Goal: Navigation & Orientation: Find specific page/section

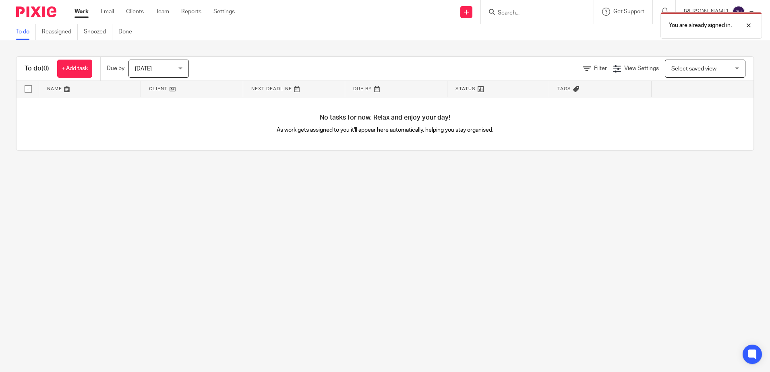
click at [380, 11] on div "You are already signed in." at bounding box center [573, 23] width 377 height 31
click at [380, 12] on div "You are already signed in." at bounding box center [573, 23] width 377 height 31
click at [380, 24] on p "You are already signed in." at bounding box center [700, 25] width 63 height 8
click at [380, 11] on input "Search" at bounding box center [533, 13] width 73 height 7
type input "gas"
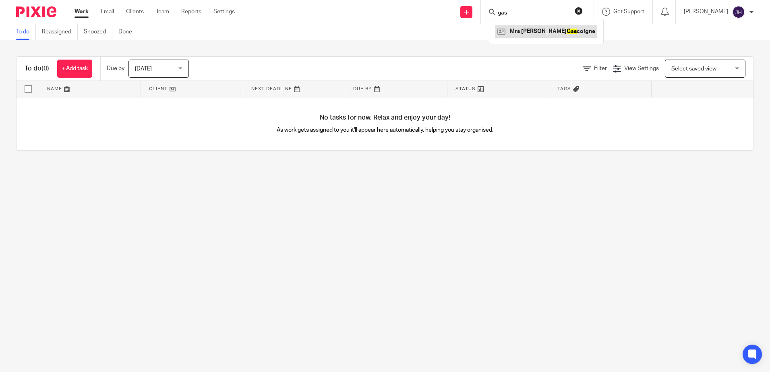
click at [380, 34] on link at bounding box center [546, 31] width 102 height 12
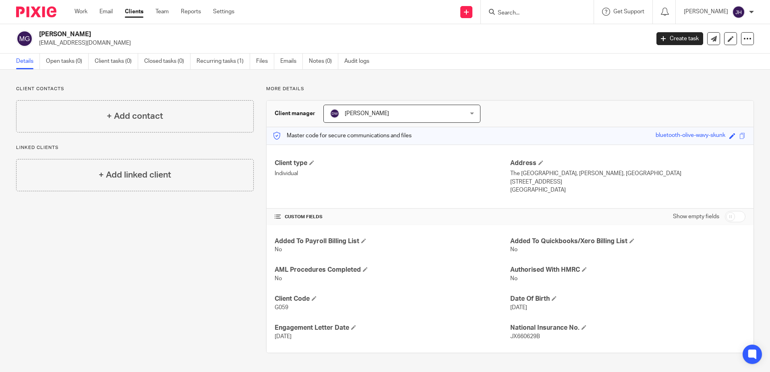
click at [222, 332] on div "Client contacts + Add contact Linked clients + Add linked client" at bounding box center [129, 219] width 250 height 267
click at [122, 316] on div "Client contacts + Add contact Linked clients + Add linked client" at bounding box center [129, 219] width 250 height 267
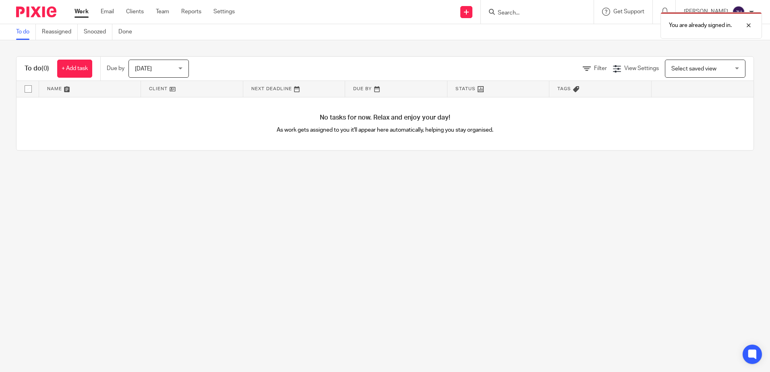
click at [530, 7] on form at bounding box center [540, 12] width 86 height 10
click at [678, 23] on p "You are already signed in." at bounding box center [700, 25] width 63 height 8
click at [527, 11] on input "Search" at bounding box center [533, 13] width 73 height 7
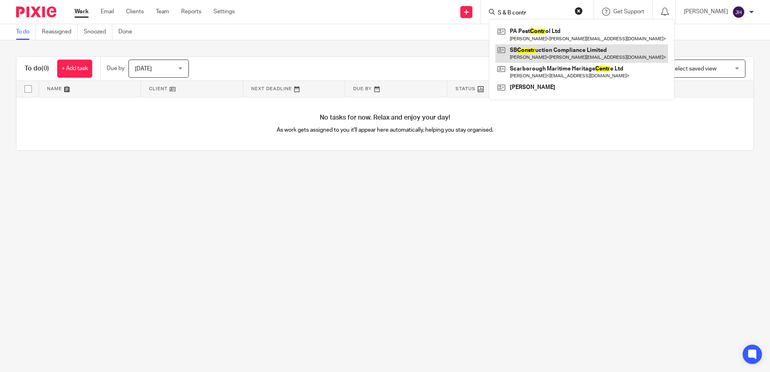
type input "S & B contr"
click at [557, 55] on link at bounding box center [581, 53] width 173 height 19
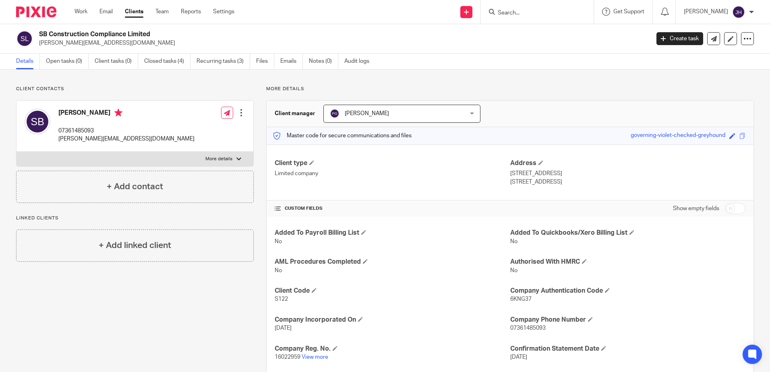
click at [518, 13] on input "Search" at bounding box center [533, 13] width 73 height 7
click button "submit" at bounding box center [0, 0] width 0 height 0
click at [539, 11] on input "staples" at bounding box center [533, 13] width 73 height 7
type input "s"
type input "richard st"
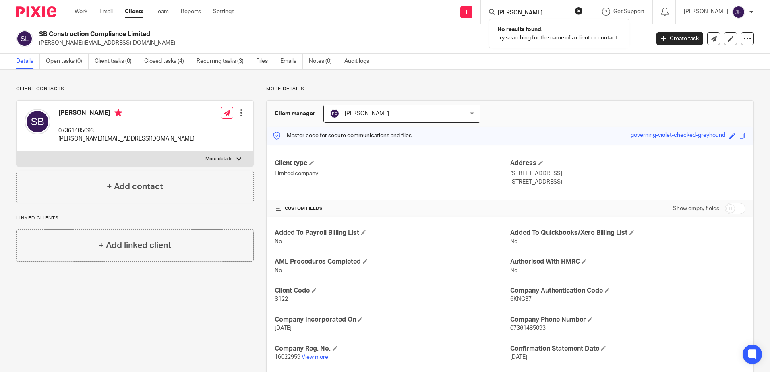
click at [135, 10] on link "Clients" at bounding box center [134, 12] width 19 height 8
click at [217, 11] on link "Settings" at bounding box center [223, 12] width 21 height 8
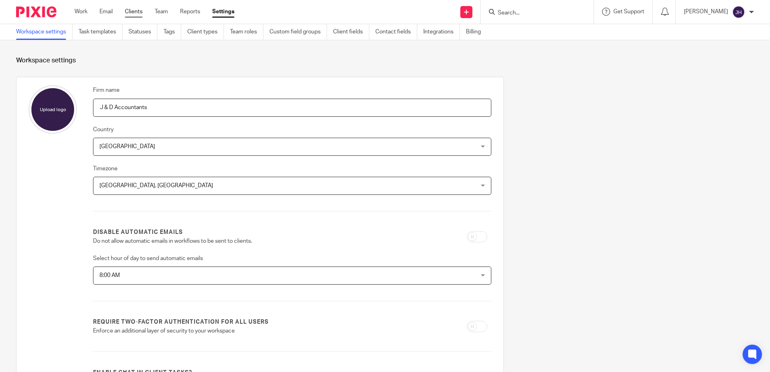
click at [136, 10] on link "Clients" at bounding box center [134, 12] width 18 height 8
click at [135, 12] on link "Clients" at bounding box center [134, 12] width 18 height 8
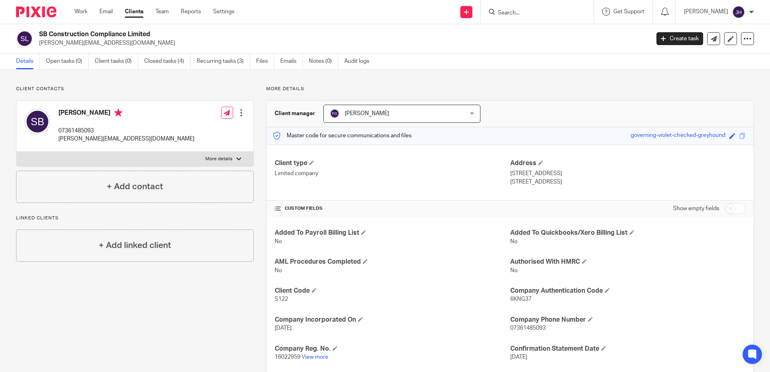
click at [519, 10] on input "Search" at bounding box center [533, 13] width 73 height 7
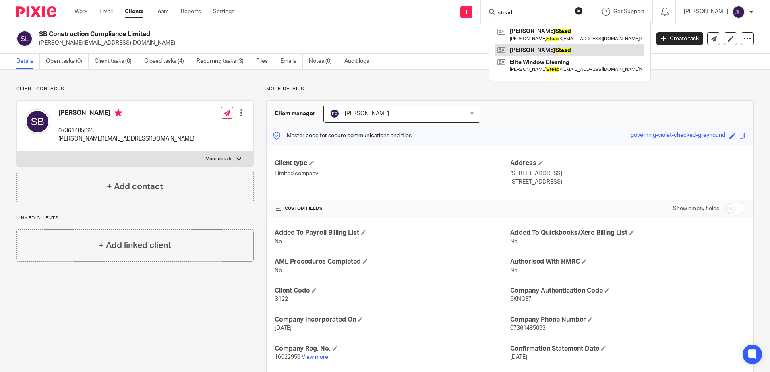
type input "stead"
click at [550, 49] on link at bounding box center [569, 50] width 149 height 12
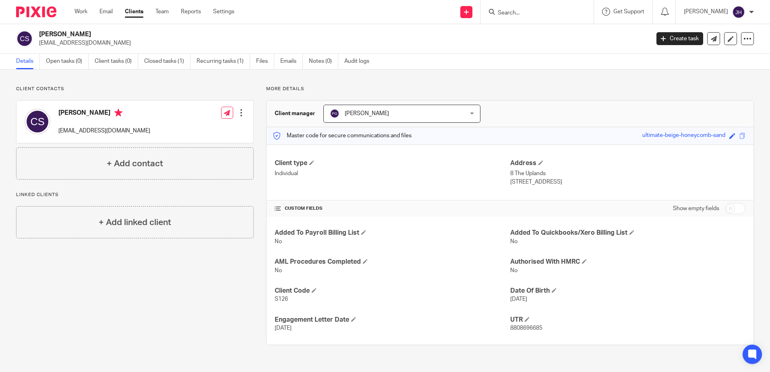
click at [543, 8] on form at bounding box center [540, 12] width 86 height 10
click at [521, 11] on input "Search" at bounding box center [533, 13] width 73 height 7
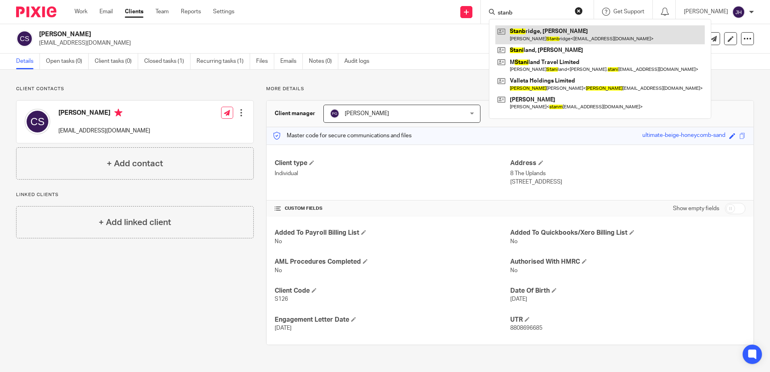
type input "stanb"
click at [542, 33] on link at bounding box center [599, 34] width 209 height 19
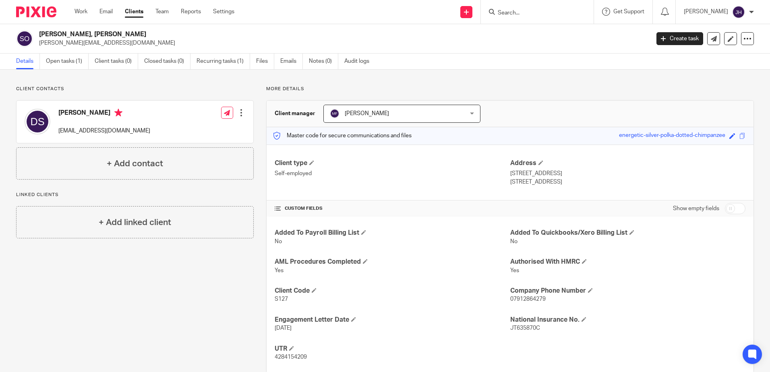
click at [530, 10] on input "Search" at bounding box center [533, 13] width 73 height 7
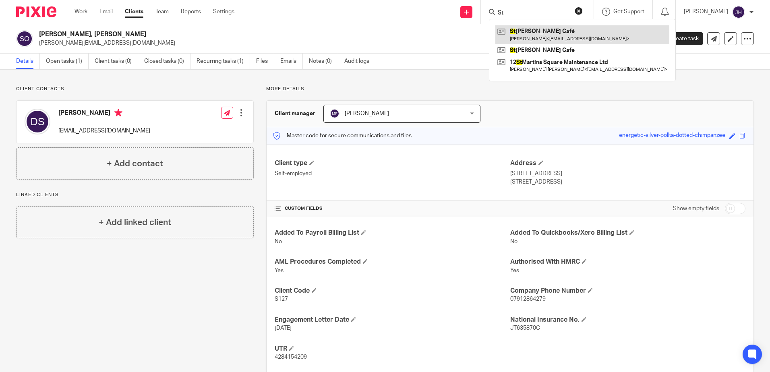
type input "St"
click at [552, 35] on link at bounding box center [582, 34] width 174 height 19
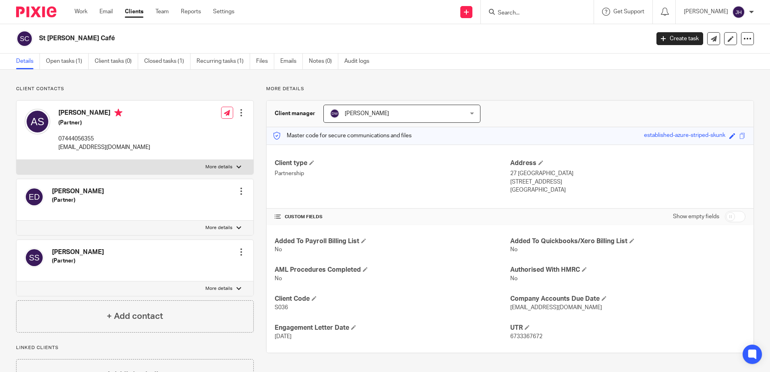
drag, startPoint x: 526, startPoint y: 8, endPoint x: 526, endPoint y: 12, distance: 4.4
click at [526, 10] on form at bounding box center [540, 12] width 86 height 10
click at [525, 12] on input "Search" at bounding box center [533, 13] width 73 height 7
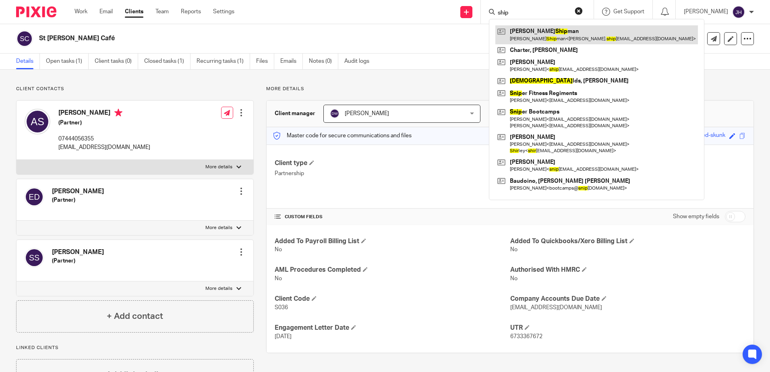
type input "ship"
click at [562, 39] on link at bounding box center [596, 34] width 203 height 19
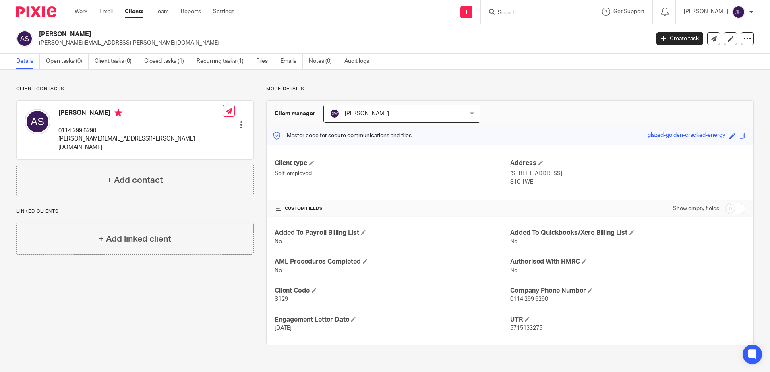
click at [527, 11] on input "Search" at bounding box center [533, 13] width 73 height 7
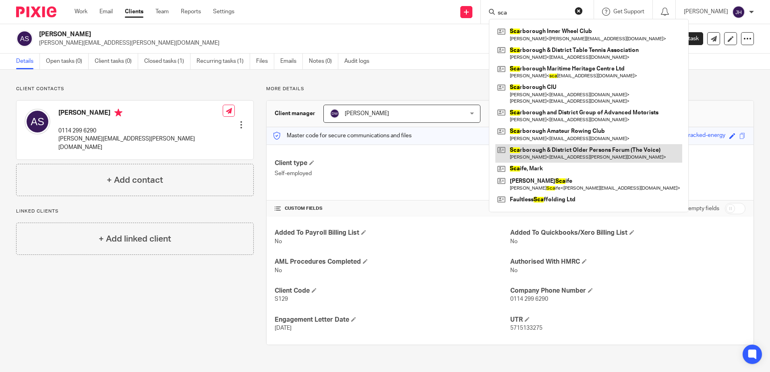
type input "sca"
click at [551, 153] on link at bounding box center [588, 153] width 187 height 19
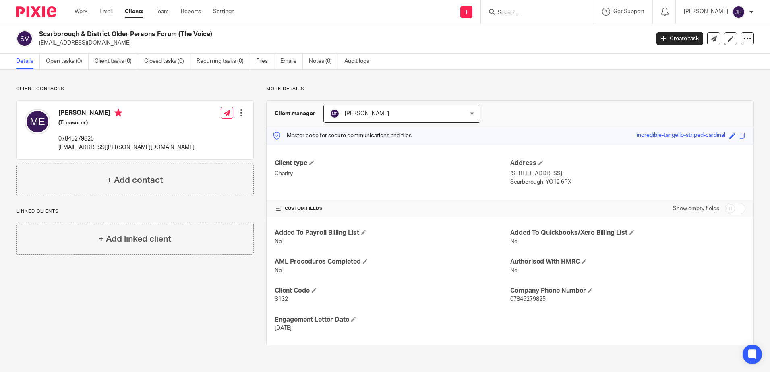
click at [528, 11] on input "Search" at bounding box center [533, 13] width 73 height 7
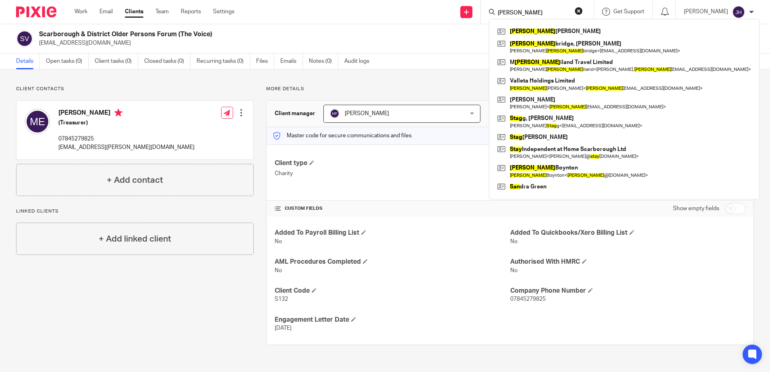
click at [539, 13] on input "stan" at bounding box center [533, 13] width 73 height 7
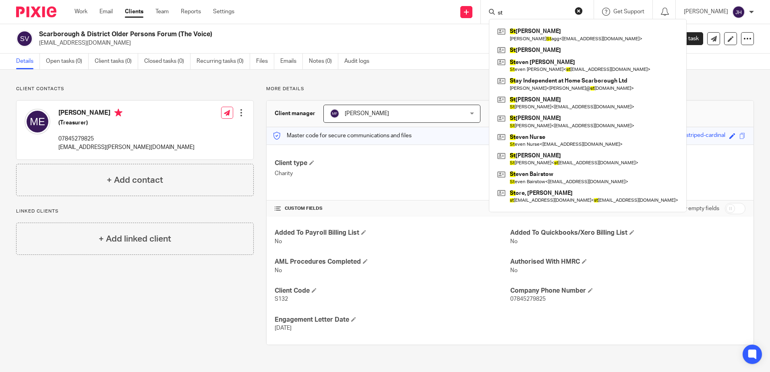
type input "s"
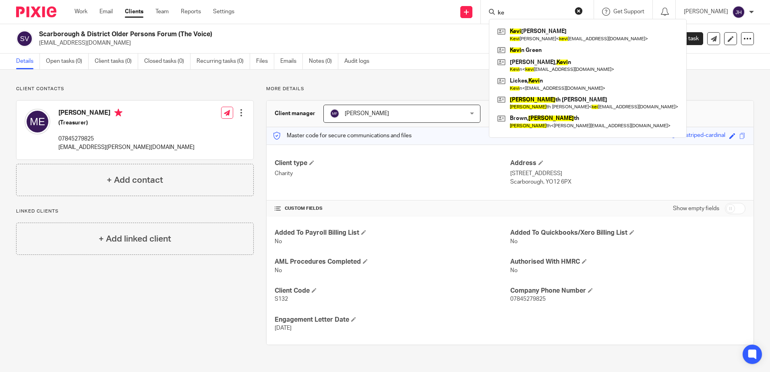
type input "k"
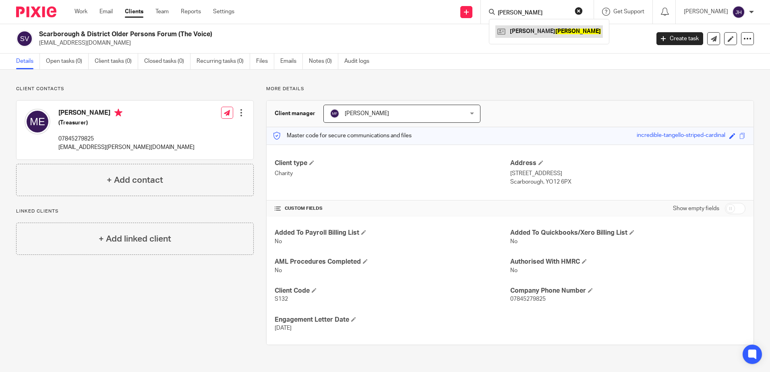
type input "sowden"
click at [561, 29] on link at bounding box center [549, 31] width 108 height 12
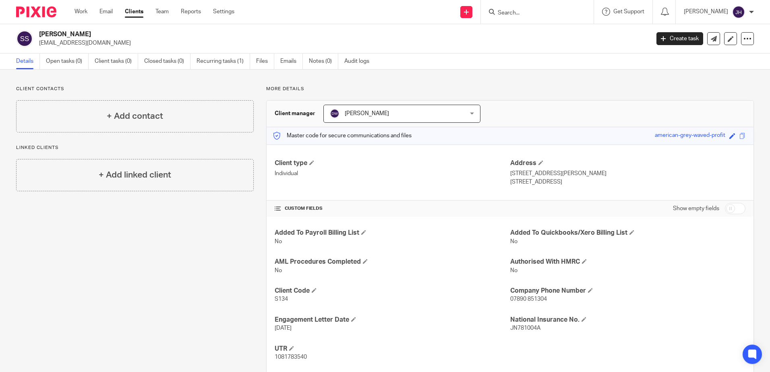
click at [525, 12] on input "Search" at bounding box center [533, 13] width 73 height 7
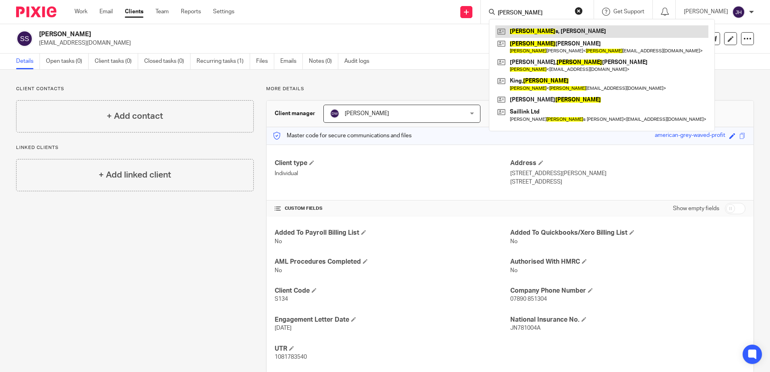
type input "[PERSON_NAME]"
click at [539, 29] on link at bounding box center [601, 31] width 213 height 12
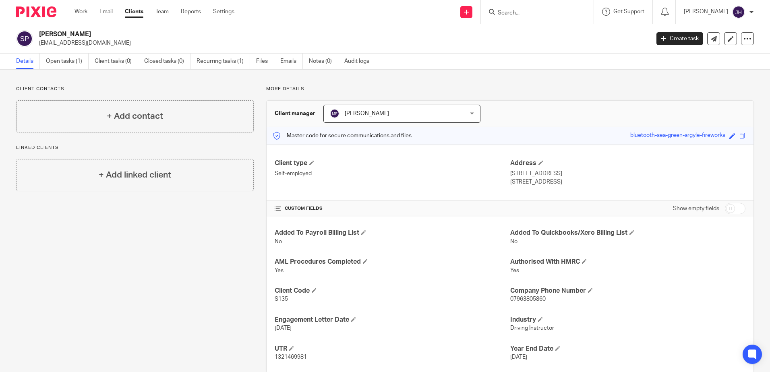
click at [532, 13] on input "Search" at bounding box center [533, 13] width 73 height 7
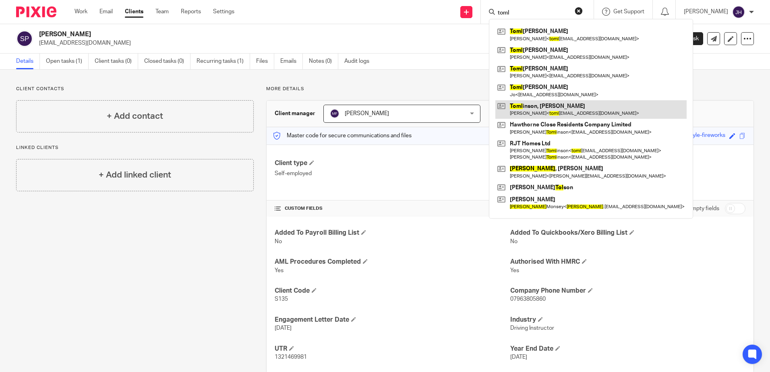
type input "toml"
click at [551, 110] on link at bounding box center [590, 109] width 191 height 19
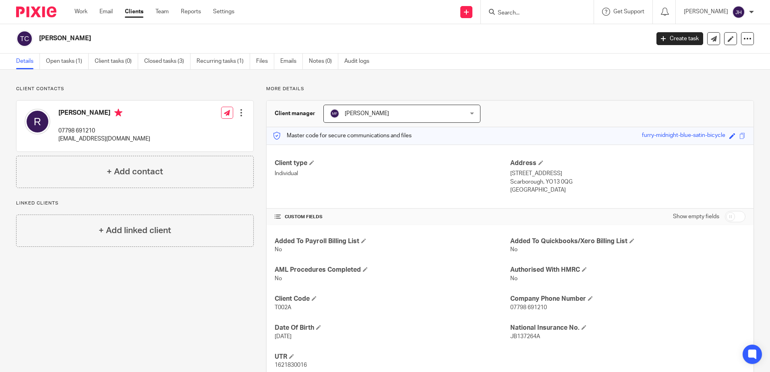
click at [527, 10] on input "Search" at bounding box center [533, 13] width 73 height 7
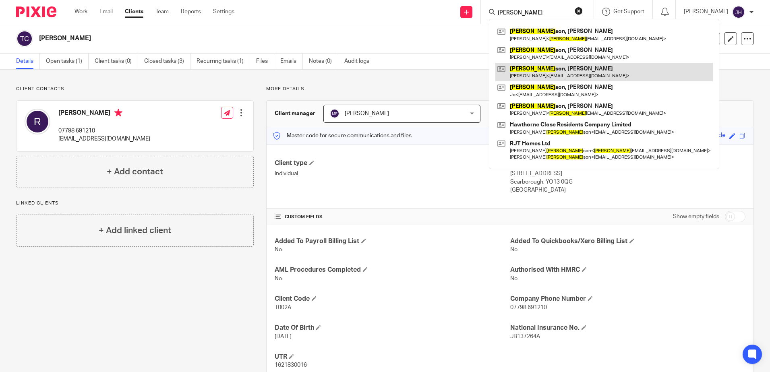
type input "[PERSON_NAME]"
click at [542, 68] on link at bounding box center [604, 72] width 218 height 19
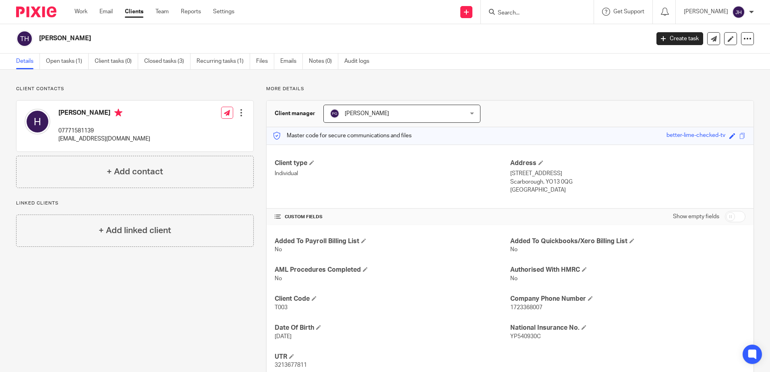
click at [531, 11] on input "Search" at bounding box center [533, 13] width 73 height 7
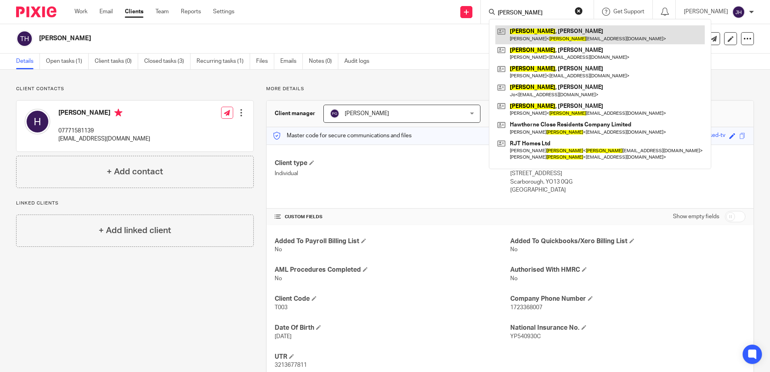
type input "tomlinson"
click at [544, 33] on link at bounding box center [599, 34] width 209 height 19
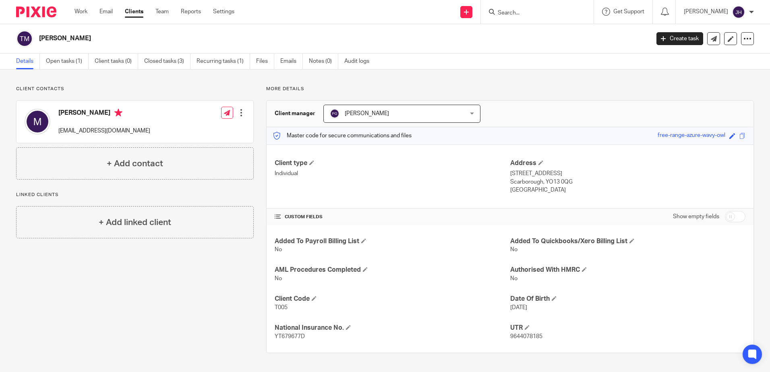
click at [522, 15] on input "Search" at bounding box center [533, 13] width 73 height 7
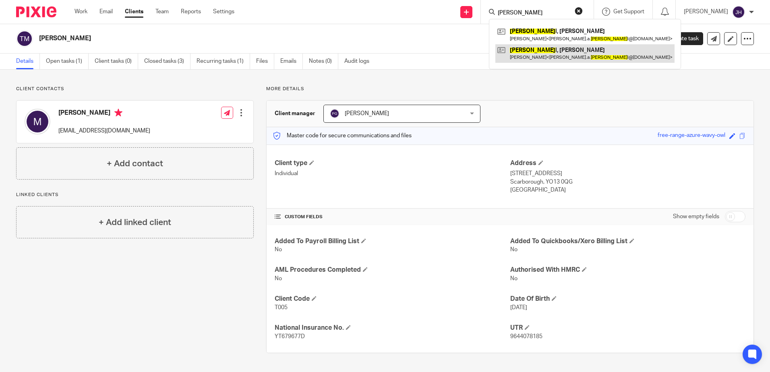
type input "[PERSON_NAME]"
click at [539, 54] on link at bounding box center [584, 53] width 179 height 19
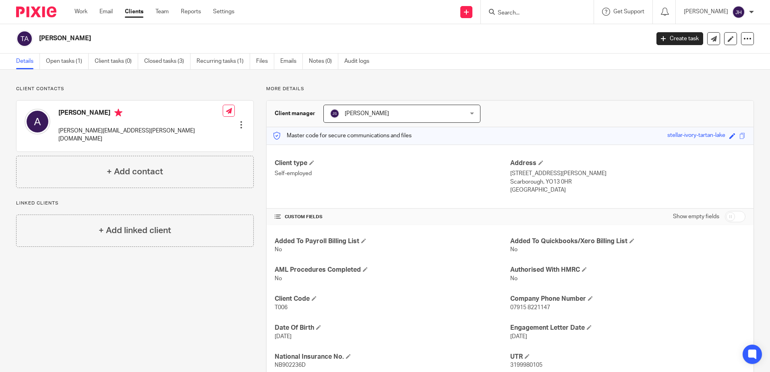
click at [522, 15] on input "Search" at bounding box center [533, 13] width 73 height 7
type input "tinker"
click at [546, 35] on link at bounding box center [552, 34] width 114 height 19
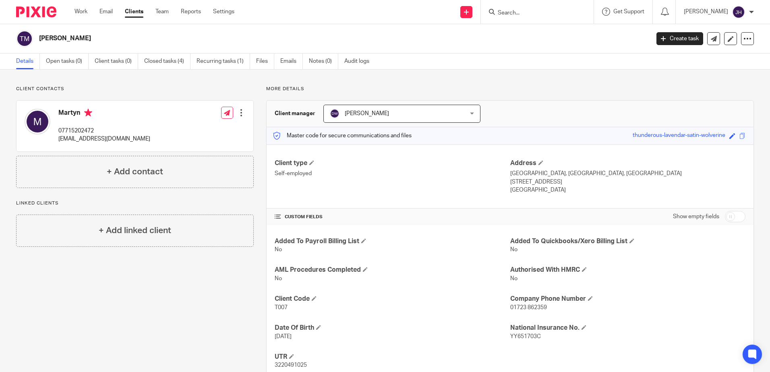
click at [527, 11] on input "Search" at bounding box center [533, 13] width 73 height 7
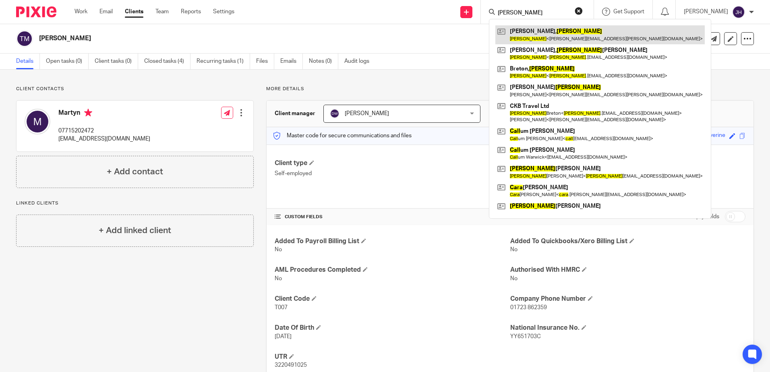
type input "[PERSON_NAME]"
click at [549, 33] on link at bounding box center [599, 34] width 209 height 19
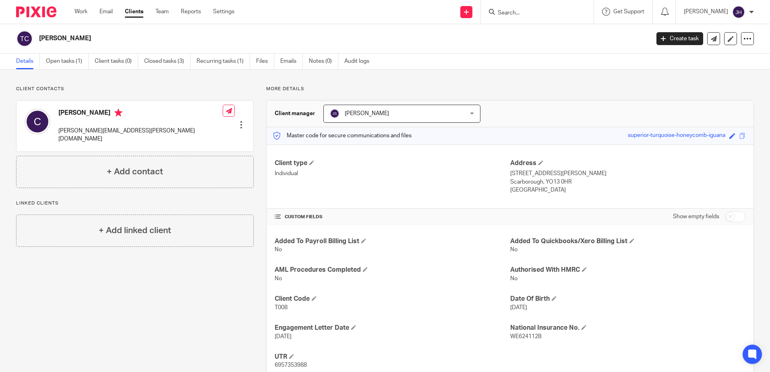
click at [525, 14] on input "Search" at bounding box center [533, 13] width 73 height 7
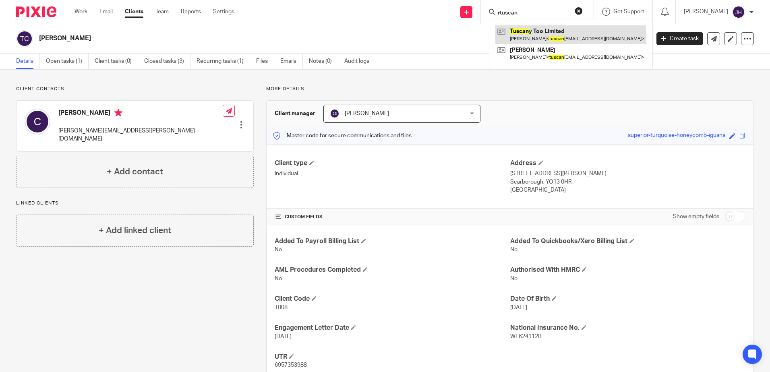
type input "rtuscan"
click at [534, 32] on link at bounding box center [570, 34] width 151 height 19
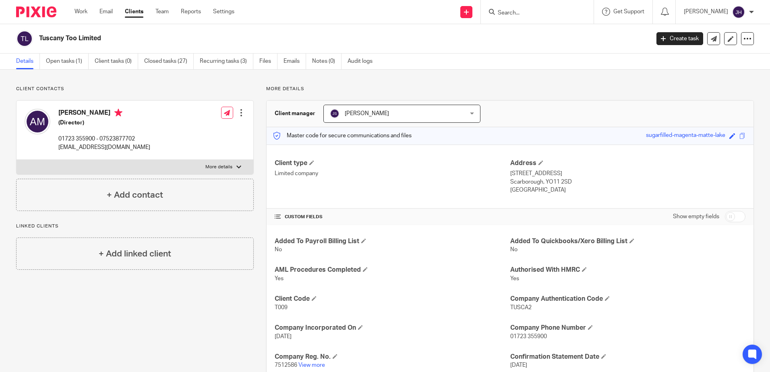
click at [524, 12] on input "Search" at bounding box center [533, 13] width 73 height 7
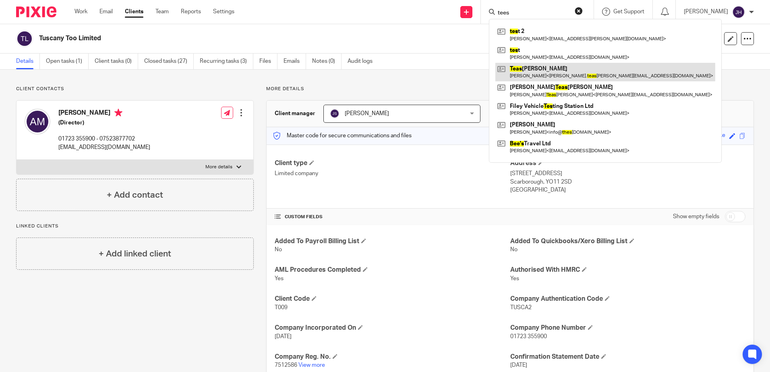
type input "tees"
click at [548, 68] on link at bounding box center [605, 72] width 220 height 19
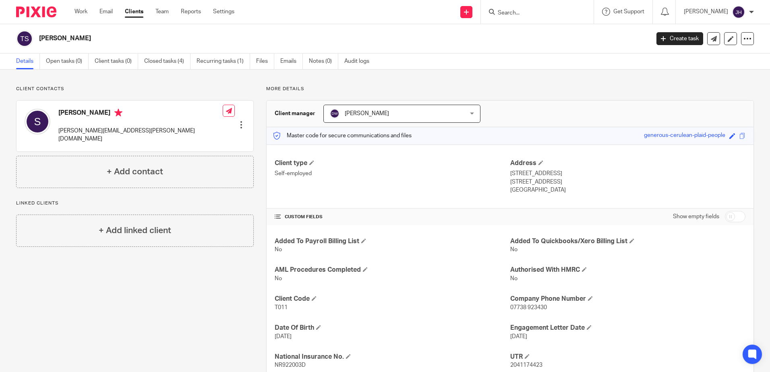
click at [531, 14] on input "Search" at bounding box center [533, 13] width 73 height 7
type input "the it"
click at [540, 34] on link at bounding box center [563, 34] width 136 height 19
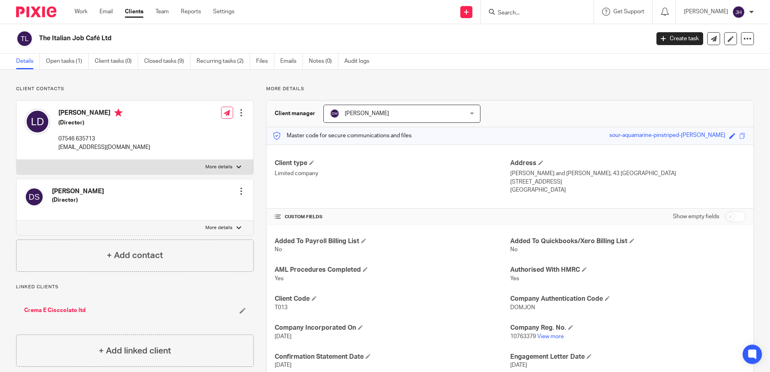
click at [535, 14] on input "Search" at bounding box center [533, 13] width 73 height 7
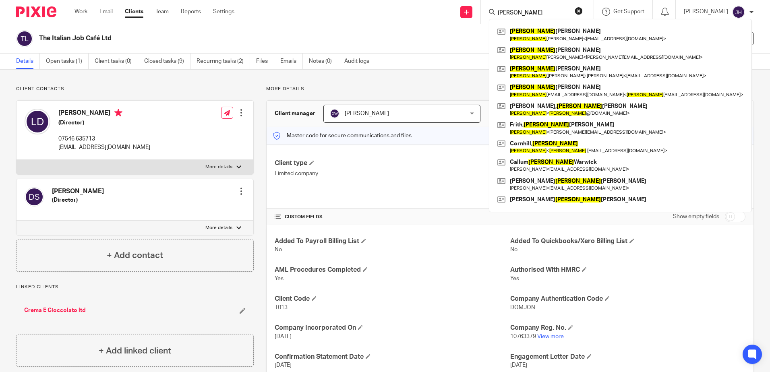
click at [518, 14] on input "james" at bounding box center [533, 13] width 73 height 7
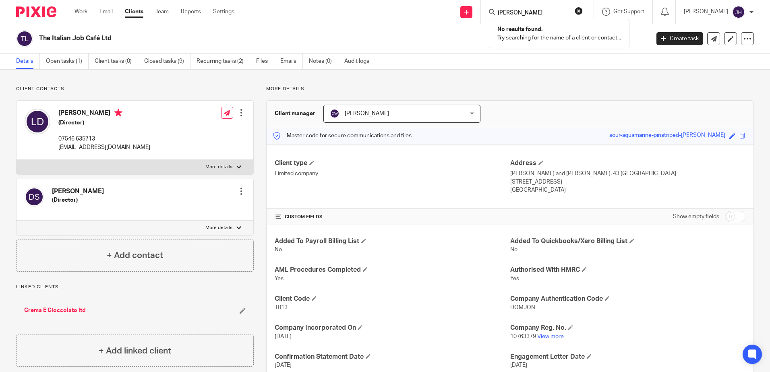
click at [545, 11] on input "tod james" at bounding box center [533, 13] width 73 height 7
click button "submit" at bounding box center [0, 0] width 0 height 0
drag, startPoint x: 533, startPoint y: 10, endPoint x: 518, endPoint y: 9, distance: 15.0
click at [518, 9] on div "tod" at bounding box center [536, 12] width 94 height 10
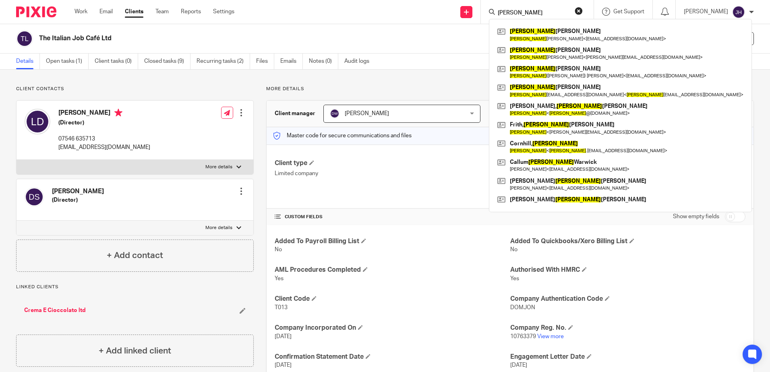
click at [539, 12] on input "james" at bounding box center [533, 13] width 73 height 7
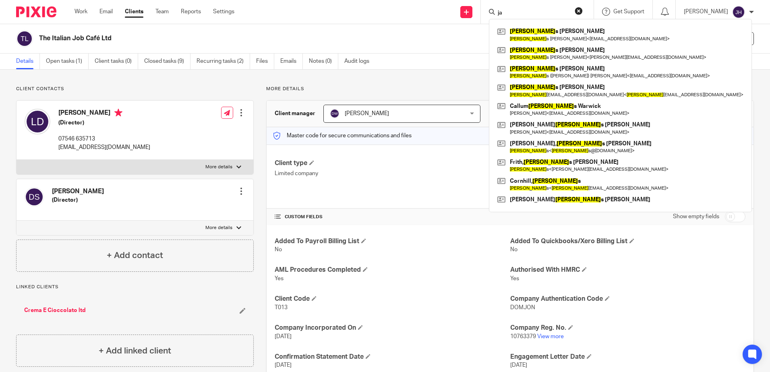
type input "j"
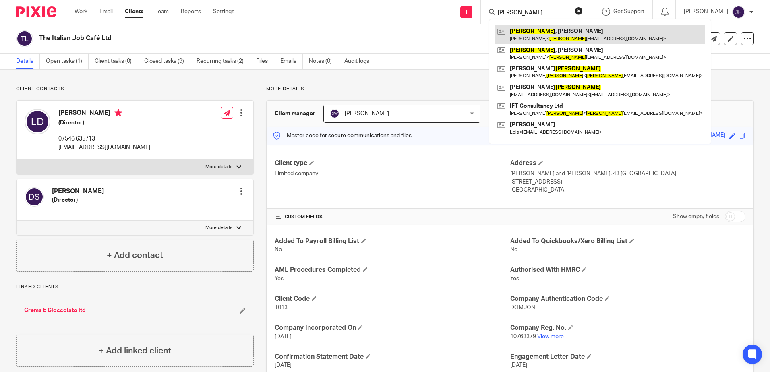
type input "taylor"
click at [554, 31] on link at bounding box center [599, 34] width 209 height 19
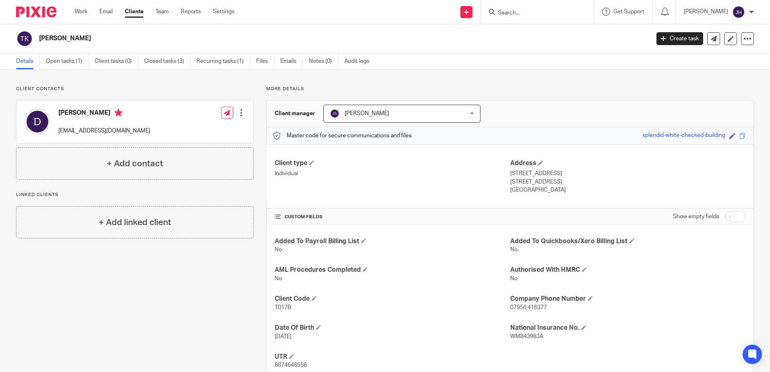
click at [548, 15] on input "Search" at bounding box center [533, 13] width 73 height 7
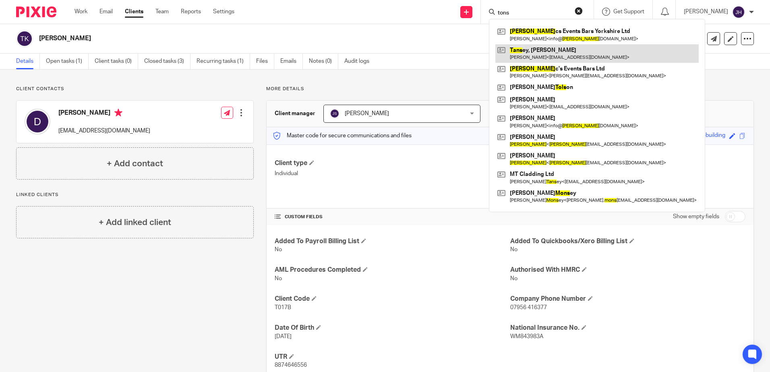
type input "tons"
click at [555, 52] on link at bounding box center [596, 53] width 203 height 19
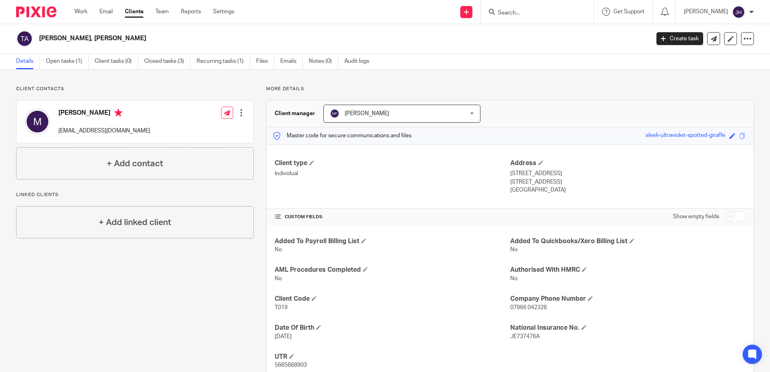
click at [534, 12] on input "Search" at bounding box center [533, 13] width 73 height 7
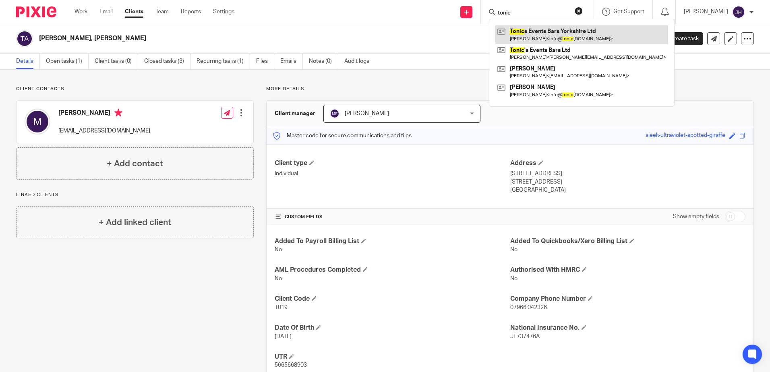
type input "tonic"
click at [546, 33] on link at bounding box center [581, 34] width 173 height 19
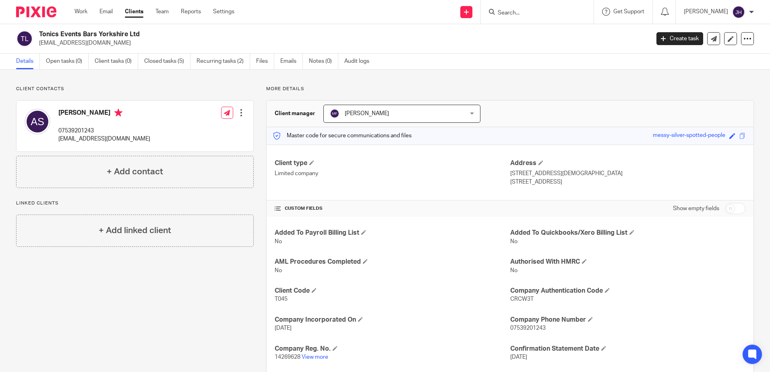
click at [530, 11] on input "Search" at bounding box center [533, 13] width 73 height 7
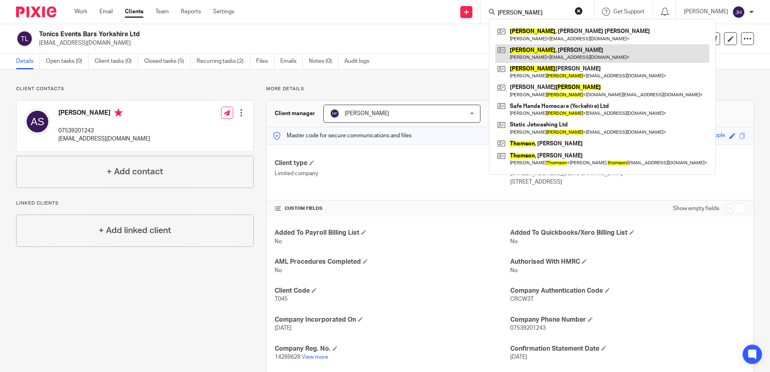
type input "[PERSON_NAME]"
click at [551, 51] on link at bounding box center [602, 53] width 214 height 19
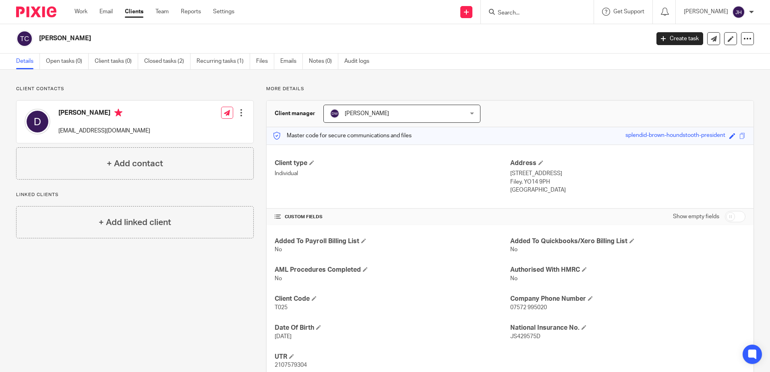
click at [527, 12] on input "Search" at bounding box center [533, 13] width 73 height 7
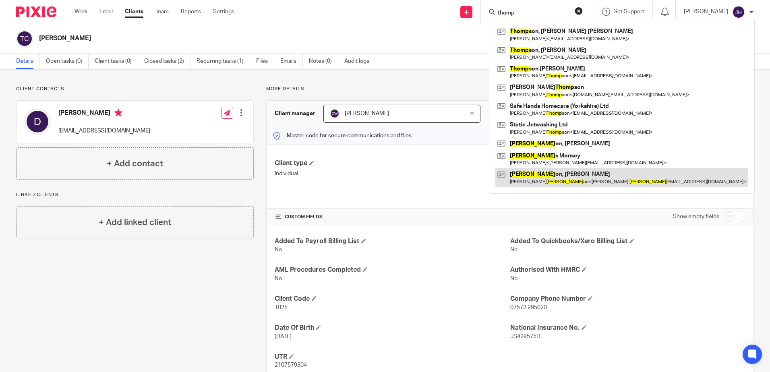
type input "thomp"
click at [566, 176] on link at bounding box center [621, 177] width 253 height 19
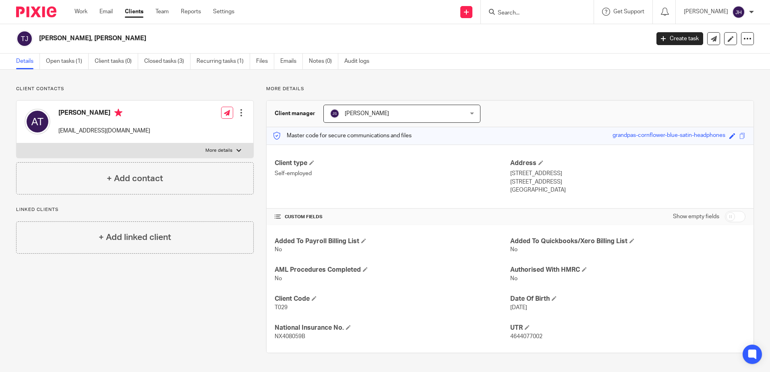
click at [530, 10] on input "Search" at bounding box center [533, 13] width 73 height 7
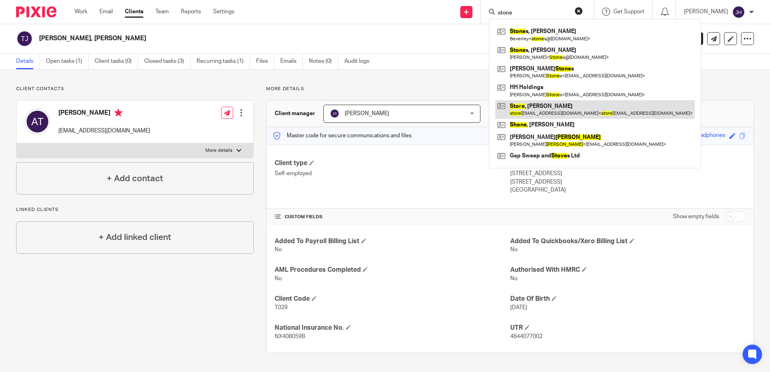
type input "stone"
click at [558, 108] on link at bounding box center [594, 109] width 199 height 19
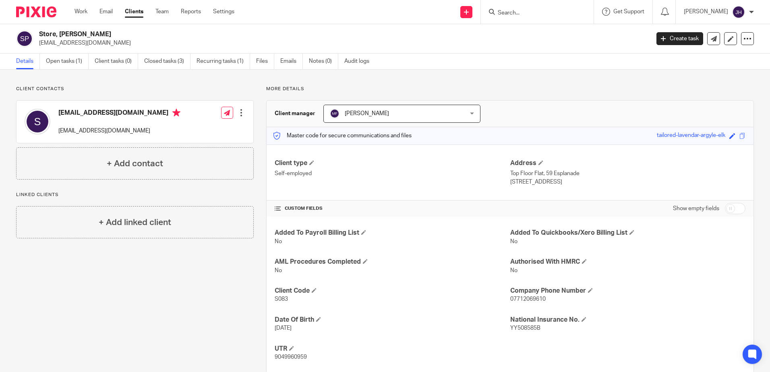
click at [539, 15] on input "Search" at bounding box center [533, 13] width 73 height 7
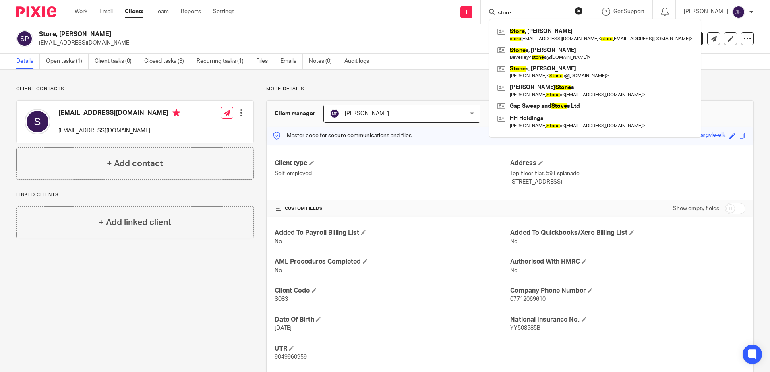
click at [535, 12] on input "store" at bounding box center [533, 13] width 73 height 7
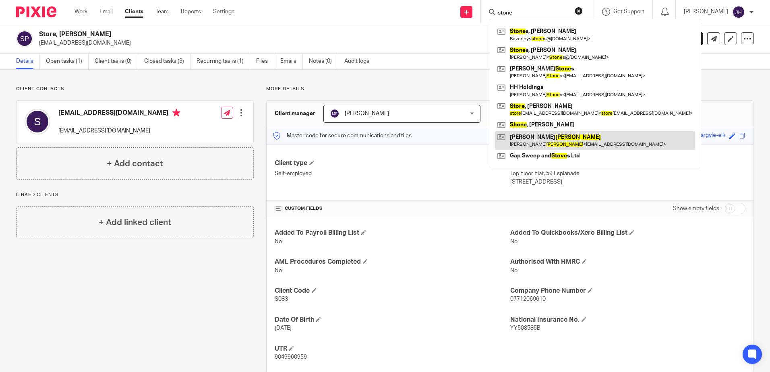
type input "stone"
click at [554, 142] on link at bounding box center [594, 140] width 199 height 19
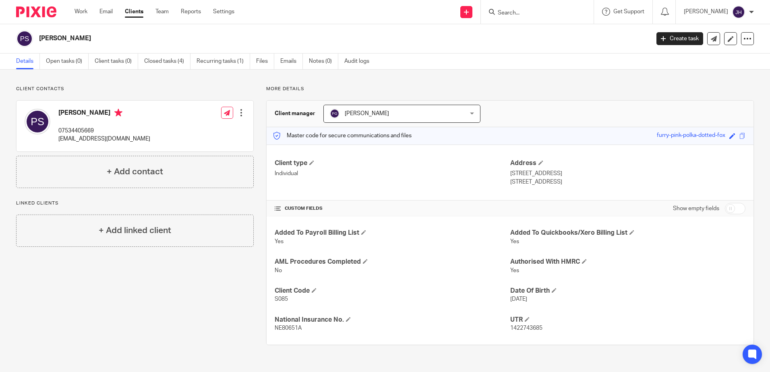
click at [522, 10] on input "Search" at bounding box center [533, 13] width 73 height 7
type input "stockill"
click at [537, 33] on link at bounding box center [571, 34] width 153 height 19
click at [525, 10] on input "Search" at bounding box center [533, 13] width 73 height 7
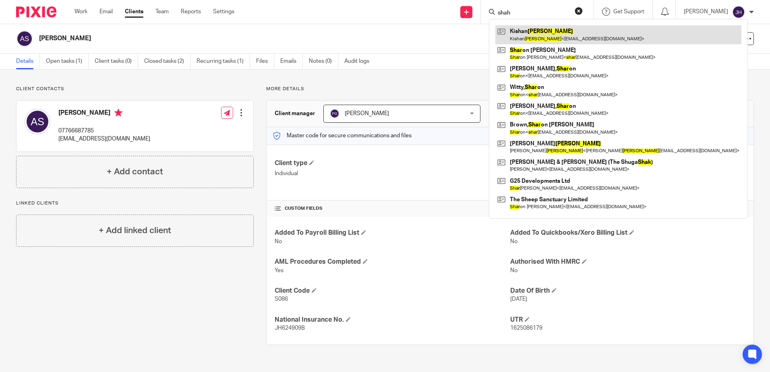
type input "shah"
click at [542, 31] on link at bounding box center [618, 34] width 246 height 19
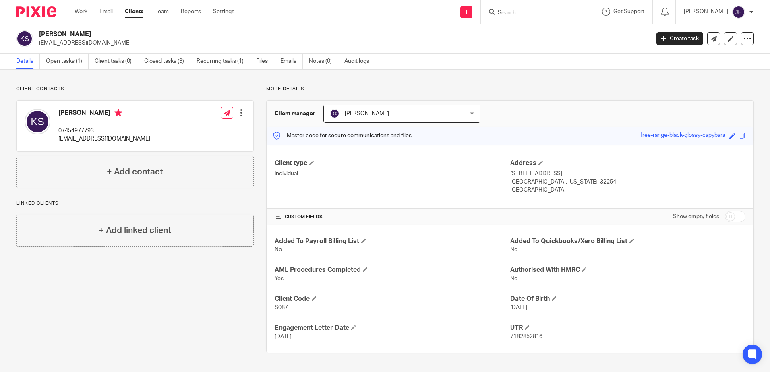
click at [525, 11] on input "Search" at bounding box center [533, 13] width 73 height 7
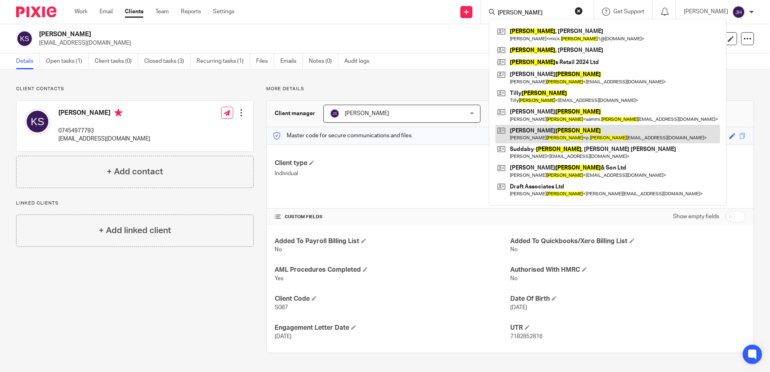
type input "smith"
click at [552, 134] on link at bounding box center [607, 134] width 225 height 19
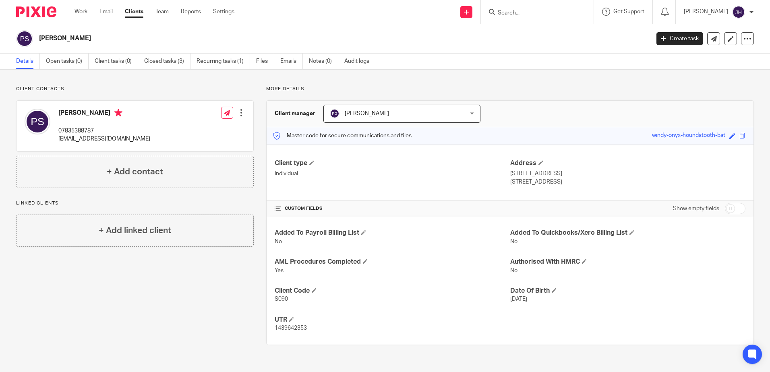
click at [530, 11] on input "Search" at bounding box center [533, 13] width 73 height 7
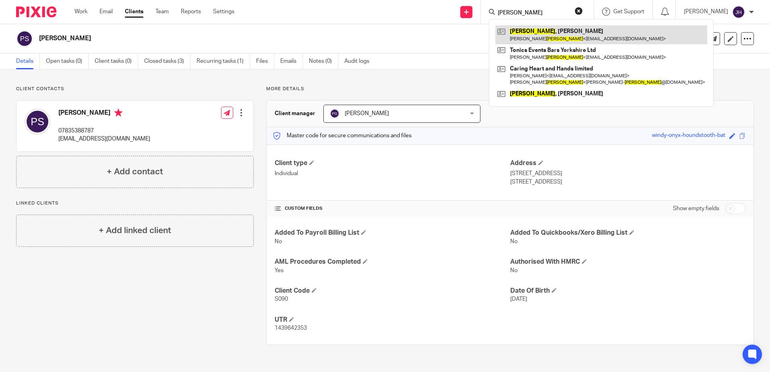
type input "[PERSON_NAME]"
click at [604, 35] on link at bounding box center [601, 34] width 212 height 19
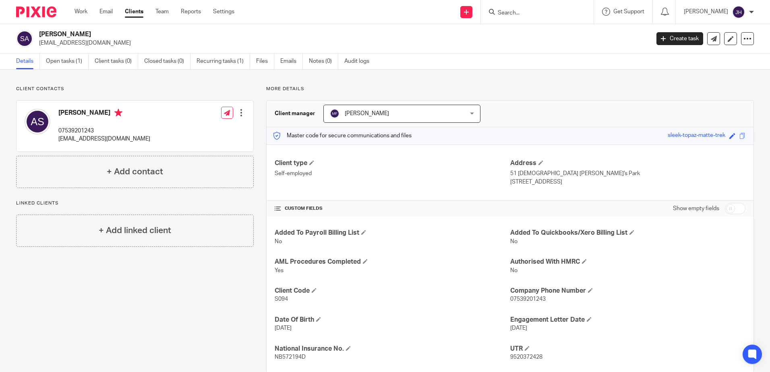
click at [526, 12] on input "Search" at bounding box center [533, 13] width 73 height 7
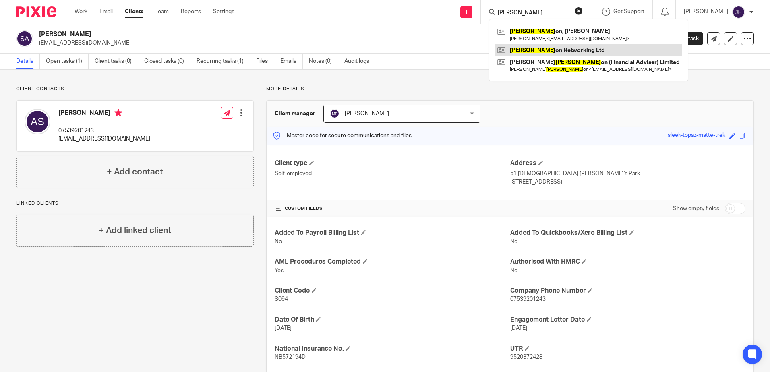
type input "[PERSON_NAME]"
click at [548, 49] on link at bounding box center [588, 50] width 187 height 12
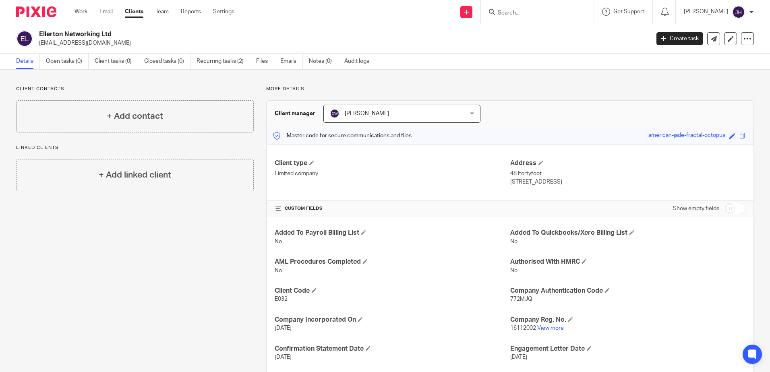
click at [184, 284] on div "Client contacts + Add contact Linked clients + Add linked client" at bounding box center [129, 259] width 250 height 346
click at [541, 15] on input "Search" at bounding box center [533, 13] width 73 height 7
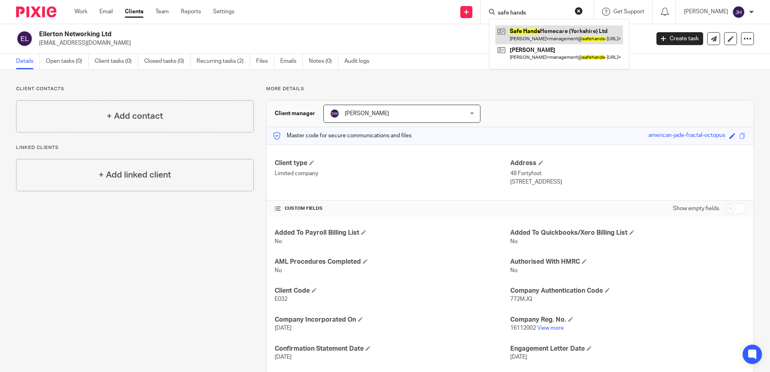
type input "safe hands"
click at [560, 31] on link at bounding box center [559, 34] width 128 height 19
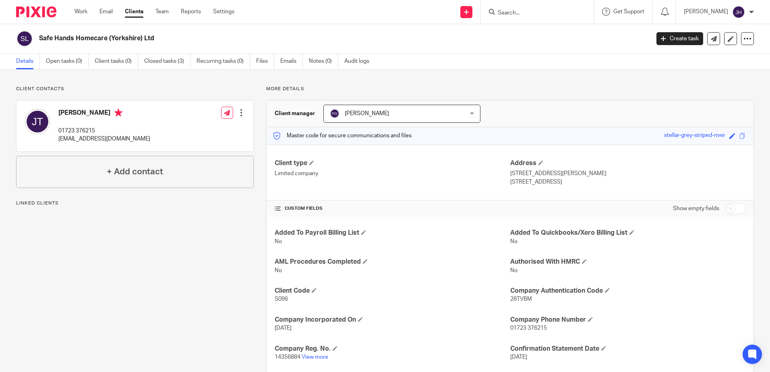
click at [520, 11] on input "Search" at bounding box center [533, 13] width 73 height 7
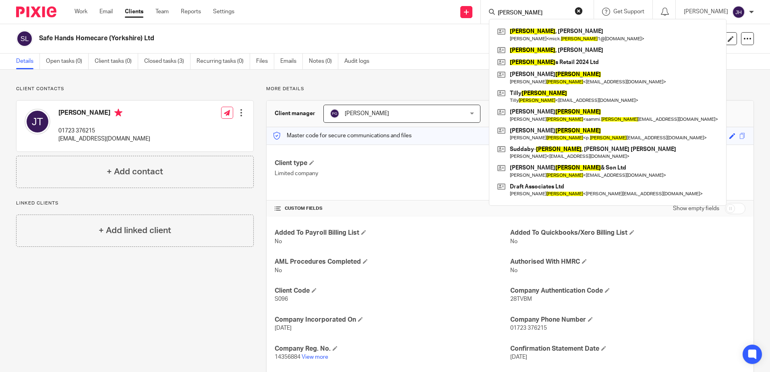
click at [552, 19] on div "Smith , Michael John Michael < mick. smith 1@gmail.com > Smith , Adam Smith s R…" at bounding box center [608, 112] width 238 height 187
click at [547, 10] on input "smith" at bounding box center [533, 13] width 73 height 7
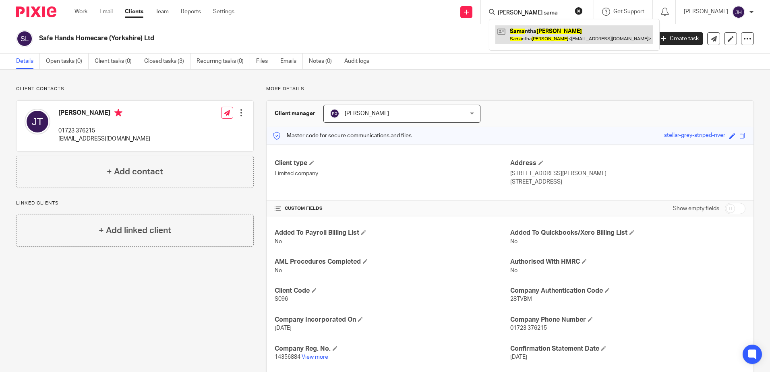
type input "smith sama"
click at [557, 28] on link at bounding box center [574, 34] width 158 height 19
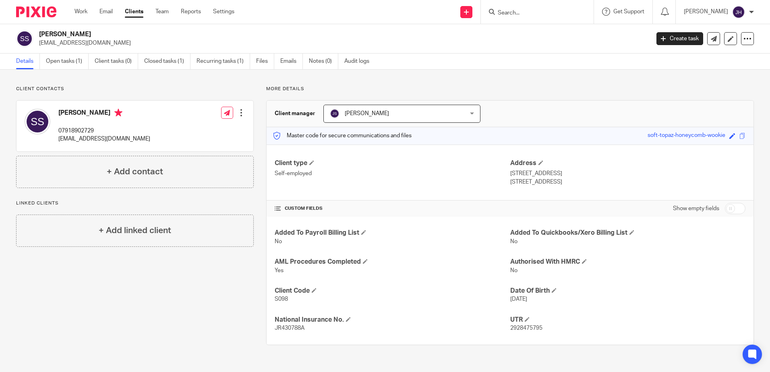
click at [526, 12] on input "Search" at bounding box center [533, 13] width 73 height 7
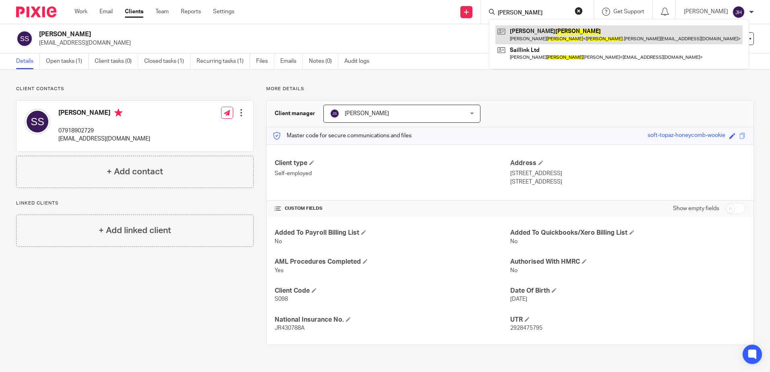
type input "symons"
click at [548, 36] on link at bounding box center [618, 34] width 247 height 19
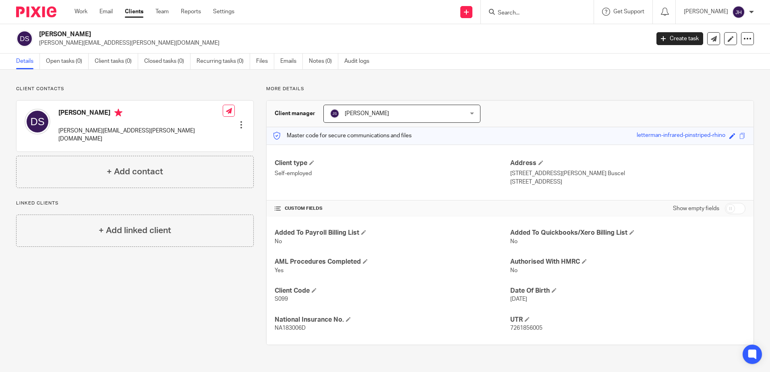
click at [520, 14] on input "Search" at bounding box center [533, 13] width 73 height 7
type input "saili"
click at [535, 31] on link at bounding box center [573, 34] width 156 height 19
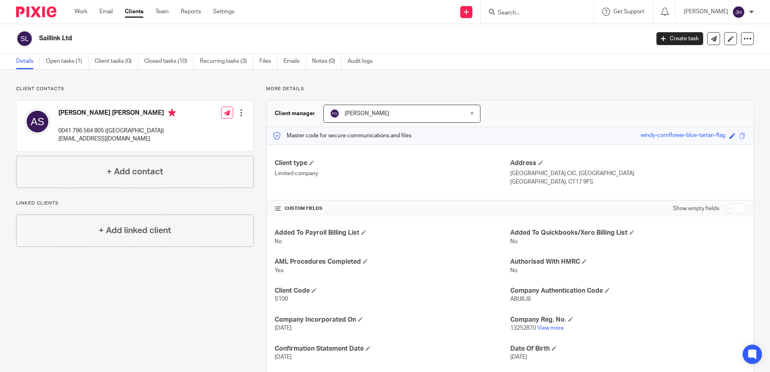
click at [529, 7] on form at bounding box center [540, 12] width 86 height 10
click at [528, 13] on input "Search" at bounding box center [533, 13] width 73 height 7
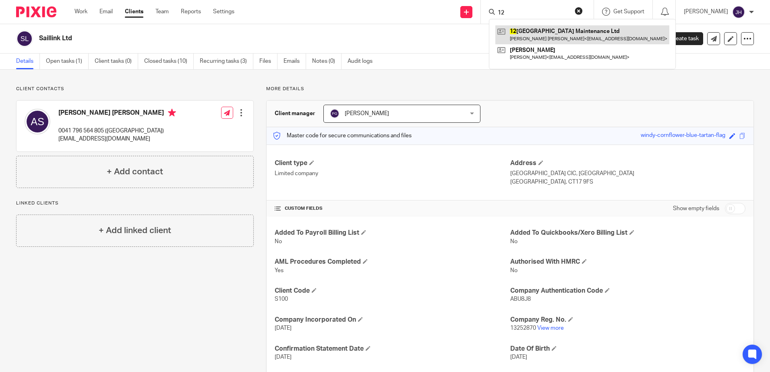
type input "12"
click at [543, 33] on link at bounding box center [582, 34] width 174 height 19
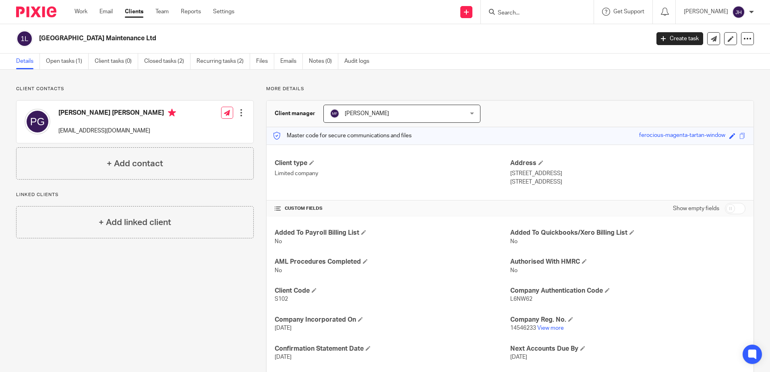
click at [531, 12] on input "Search" at bounding box center [533, 13] width 73 height 7
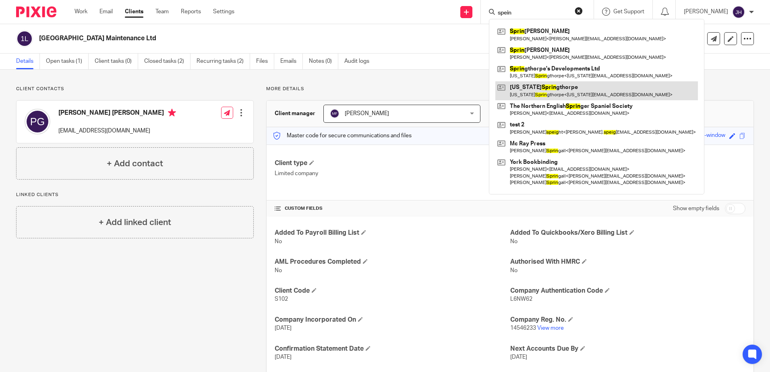
type input "spein"
click at [563, 88] on link at bounding box center [596, 90] width 203 height 19
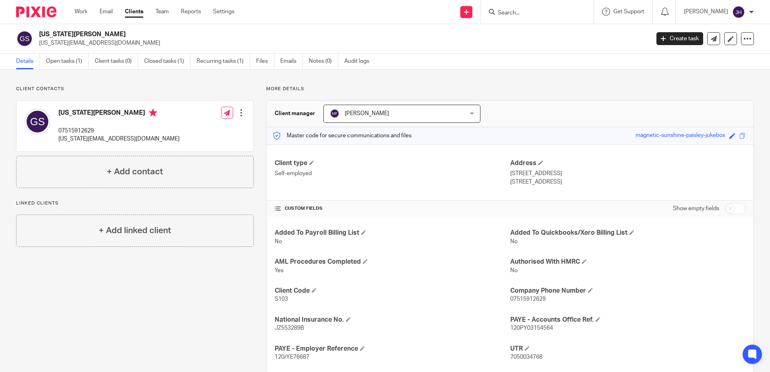
click at [534, 14] on input "Search" at bounding box center [533, 13] width 73 height 7
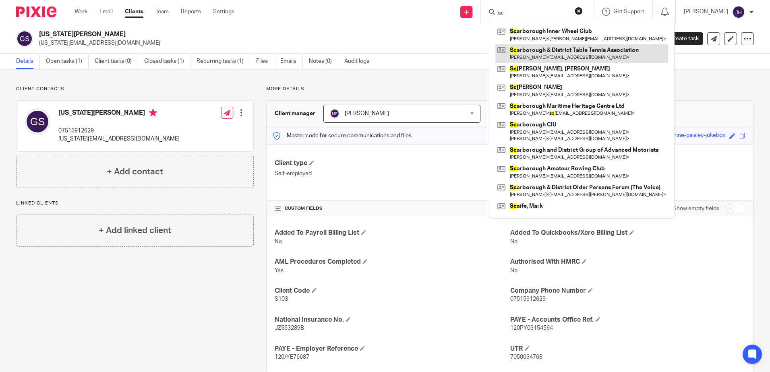
type input "sc"
click at [551, 52] on link at bounding box center [581, 53] width 173 height 19
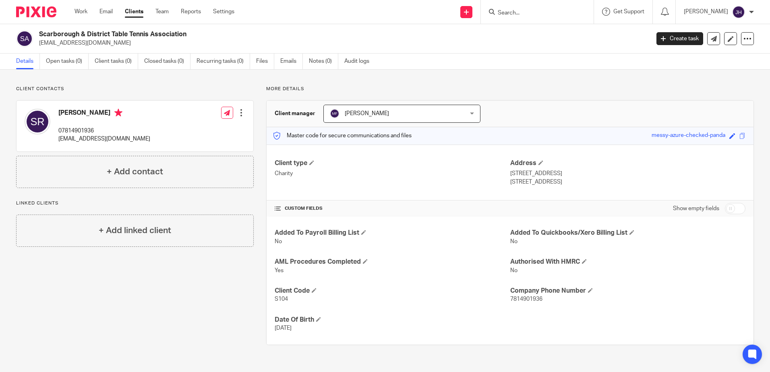
click at [542, 15] on input "Search" at bounding box center [533, 13] width 73 height 7
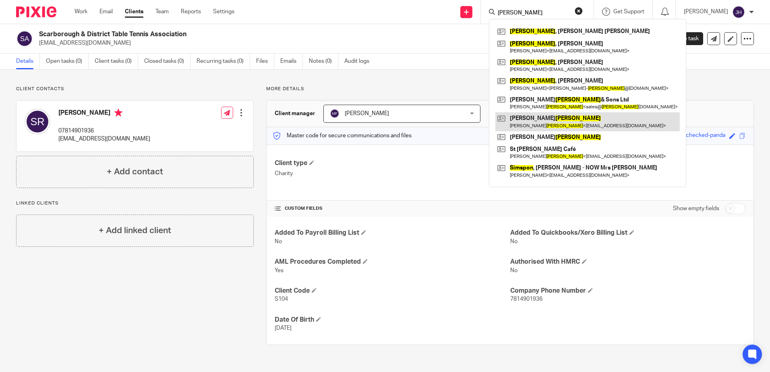
type input "[PERSON_NAME]"
click at [560, 122] on link at bounding box center [587, 121] width 184 height 19
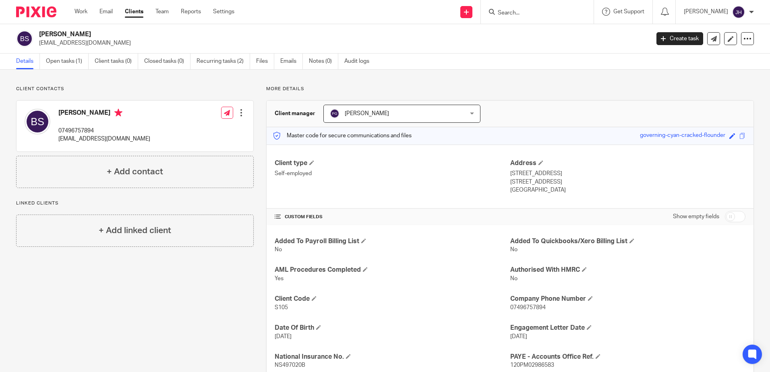
click at [528, 13] on input "Search" at bounding box center [533, 13] width 73 height 7
drag, startPoint x: 539, startPoint y: 12, endPoint x: 514, endPoint y: 11, distance: 25.0
click at [514, 11] on div "seaside paradise" at bounding box center [536, 12] width 94 height 10
click at [545, 10] on input "paradise" at bounding box center [533, 13] width 73 height 7
drag, startPoint x: 547, startPoint y: 10, endPoint x: 506, endPoint y: 11, distance: 41.1
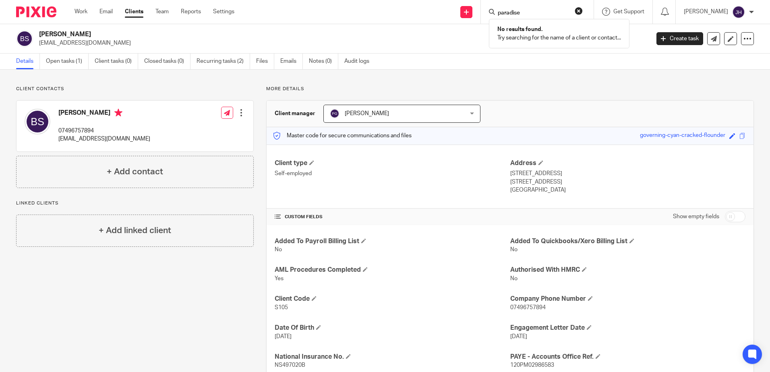
click at [506, 11] on div "paradise No results found. Try searching for the name of a client or contact..." at bounding box center [537, 12] width 113 height 24
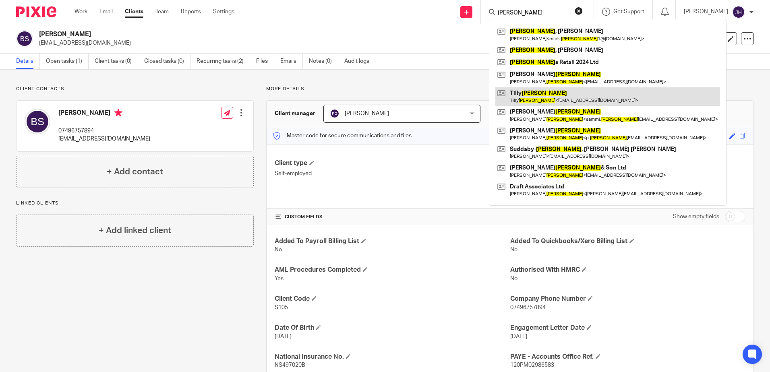
type input "[PERSON_NAME]"
click at [535, 91] on link at bounding box center [607, 96] width 225 height 19
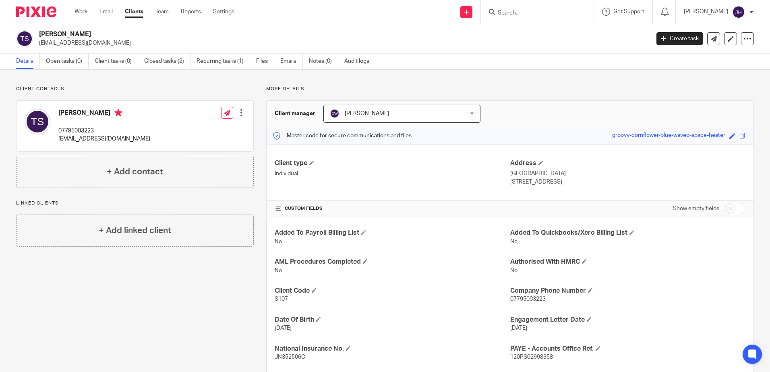
click at [526, 10] on input "Search" at bounding box center [533, 13] width 73 height 7
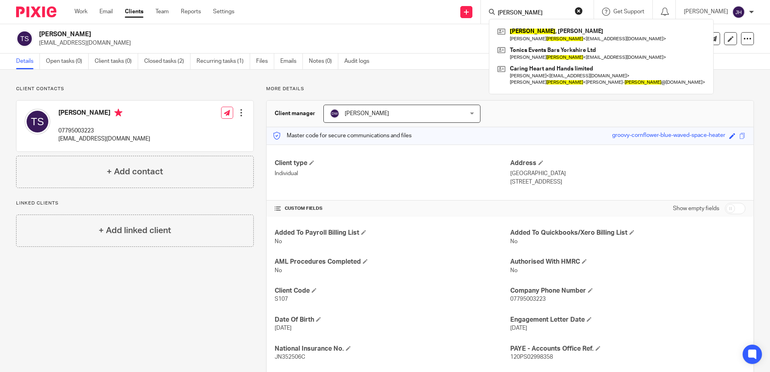
click at [564, 12] on input "[PERSON_NAME]" at bounding box center [533, 13] width 73 height 7
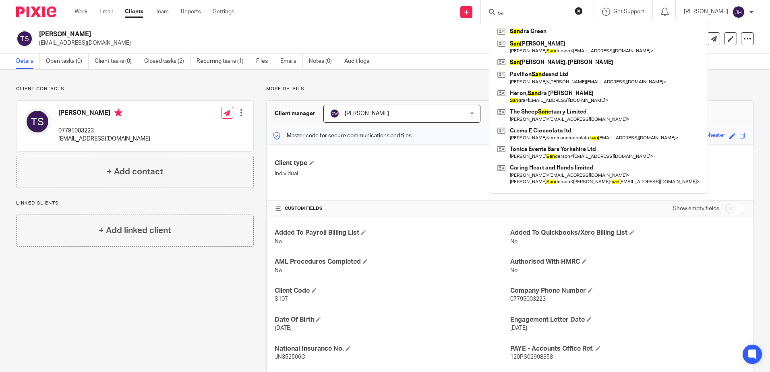
type input "s"
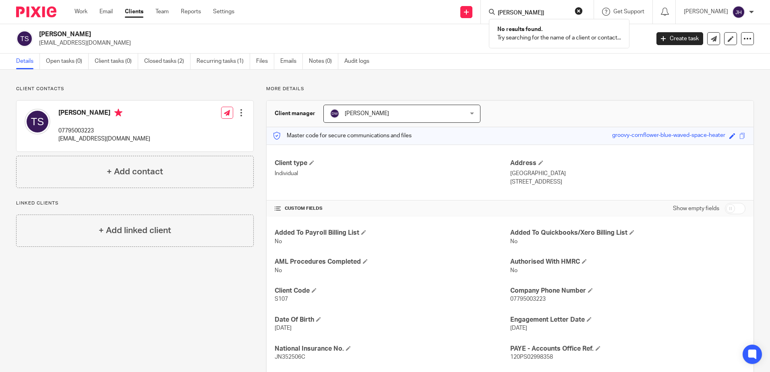
drag, startPoint x: 564, startPoint y: 12, endPoint x: 517, endPoint y: 14, distance: 46.8
click at [517, 14] on div "[PERSON_NAME]]" at bounding box center [536, 12] width 94 height 10
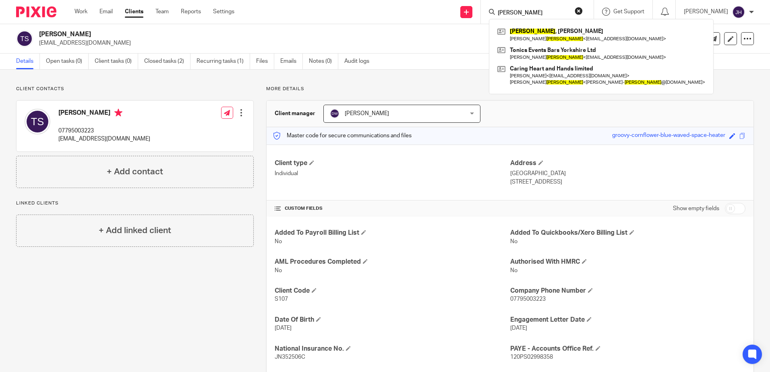
drag, startPoint x: 557, startPoint y: 11, endPoint x: 516, endPoint y: 10, distance: 41.1
click at [516, 10] on div "[PERSON_NAME]" at bounding box center [536, 12] width 94 height 10
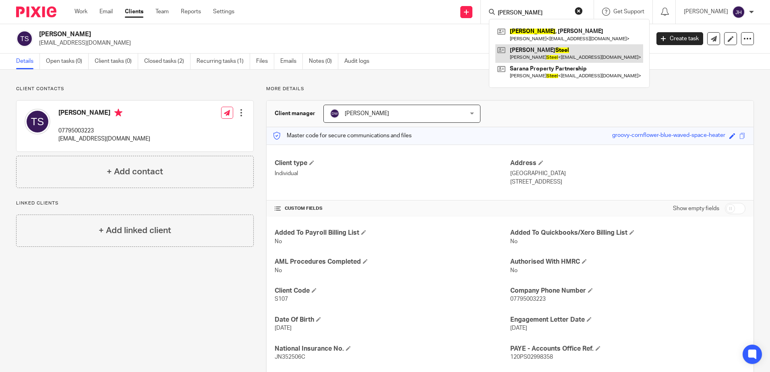
type input "[PERSON_NAME]"
click at [534, 51] on link at bounding box center [569, 53] width 148 height 19
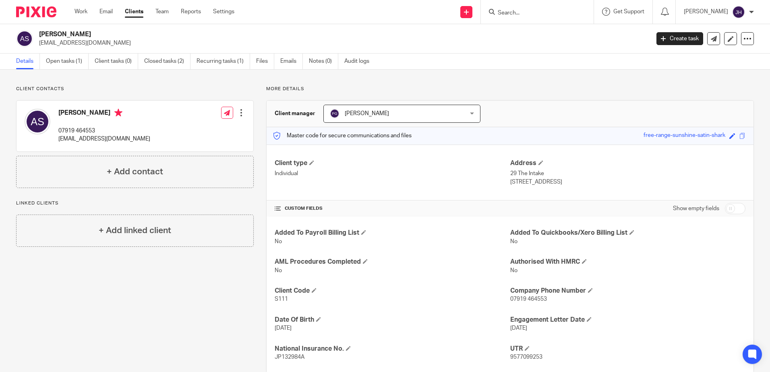
click at [529, 12] on input "Search" at bounding box center [533, 13] width 73 height 7
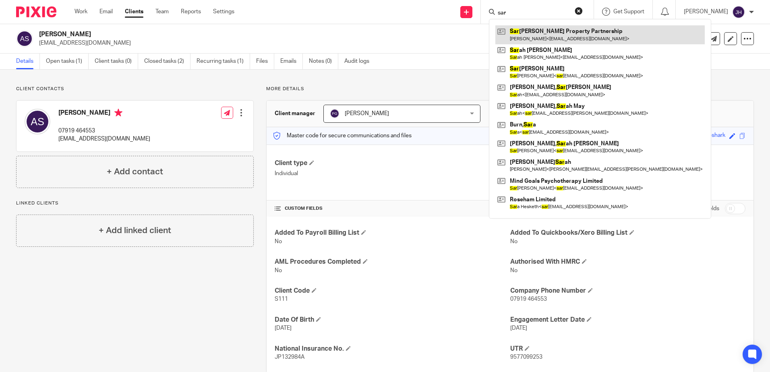
type input "sar"
click at [547, 33] on link at bounding box center [599, 34] width 209 height 19
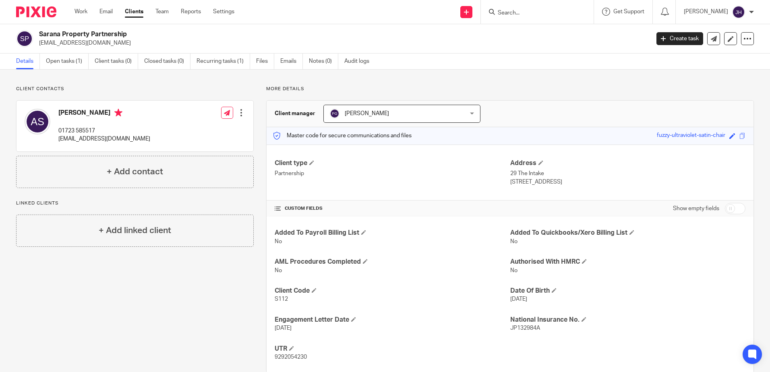
click at [522, 12] on input "Search" at bounding box center [533, 13] width 73 height 7
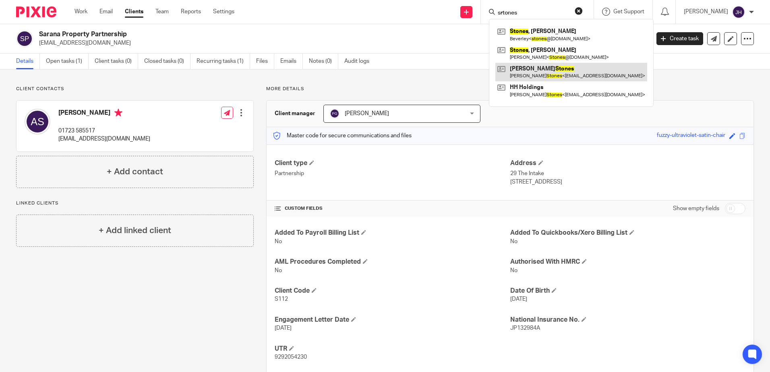
type input "srtones"
click at [535, 73] on link at bounding box center [571, 72] width 152 height 19
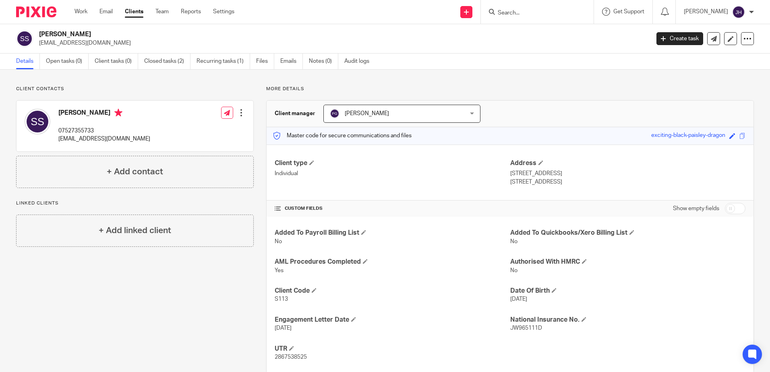
click at [532, 12] on input "Search" at bounding box center [533, 13] width 73 height 7
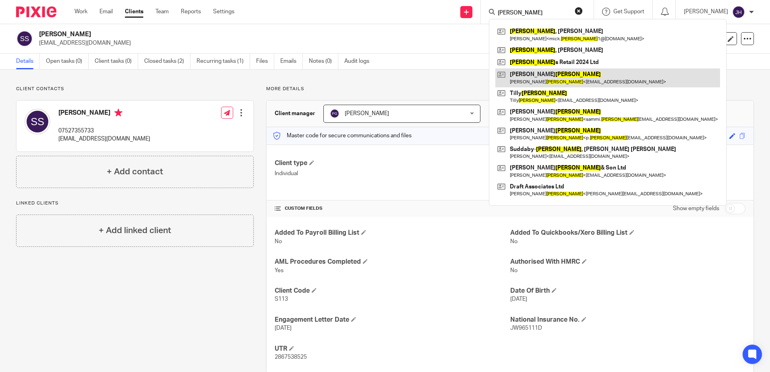
type input "smith"
click at [560, 76] on link at bounding box center [607, 77] width 225 height 19
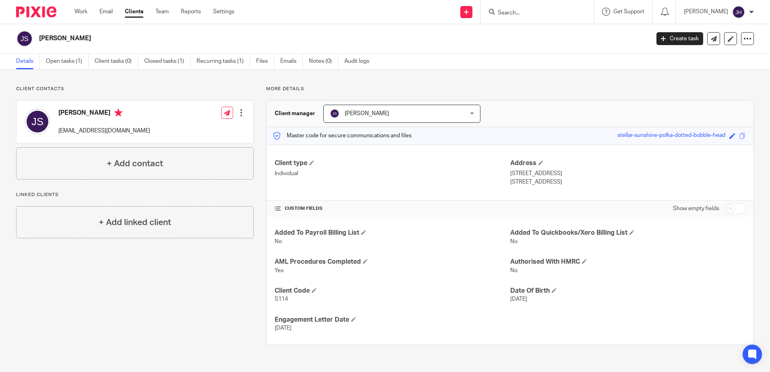
click at [539, 13] on input "Search" at bounding box center [533, 13] width 73 height 7
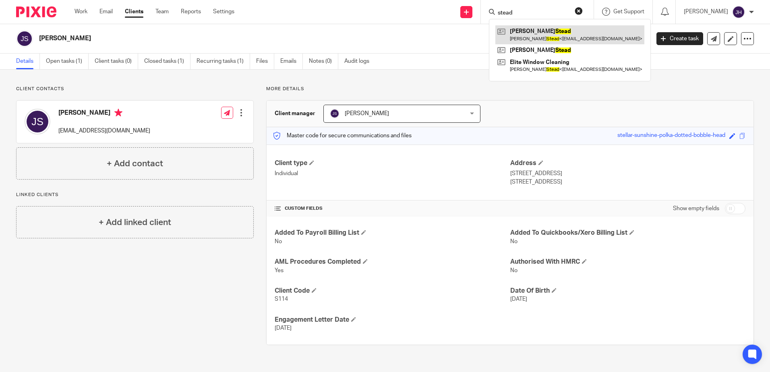
type input "stead"
click at [544, 37] on link at bounding box center [569, 34] width 149 height 19
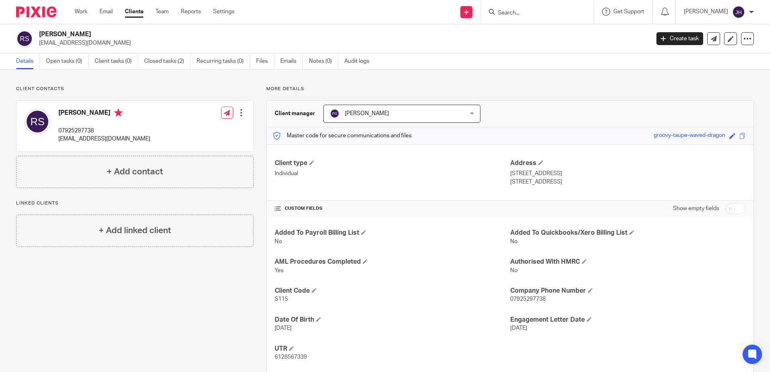
click at [531, 12] on input "Search" at bounding box center [533, 13] width 73 height 7
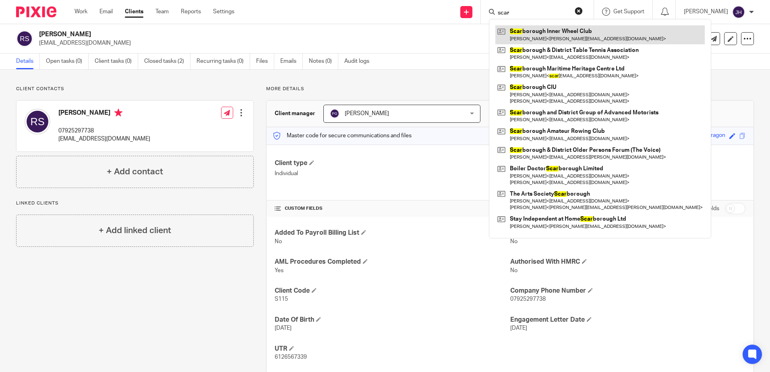
type input "scar"
click at [538, 32] on link at bounding box center [599, 34] width 209 height 19
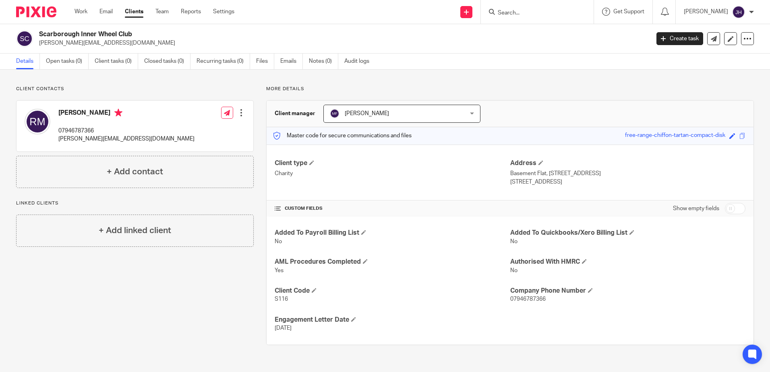
click at [522, 15] on input "Search" at bounding box center [533, 13] width 73 height 7
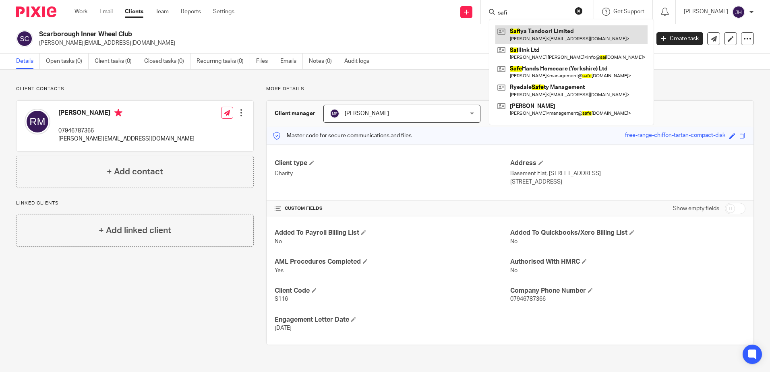
type input "safi"
click at [531, 33] on link at bounding box center [571, 34] width 152 height 19
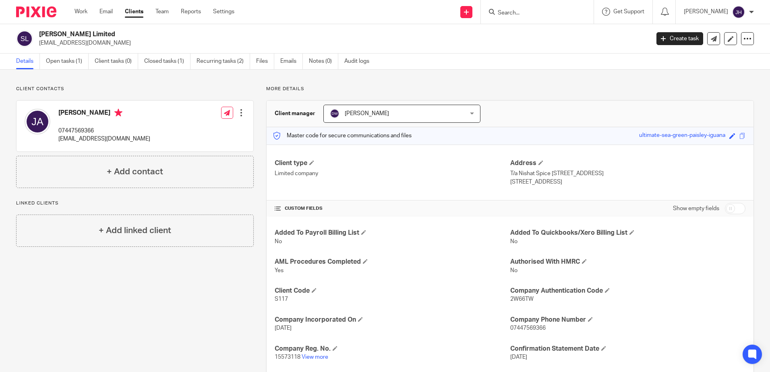
click at [527, 14] on input "Search" at bounding box center [533, 13] width 73 height 7
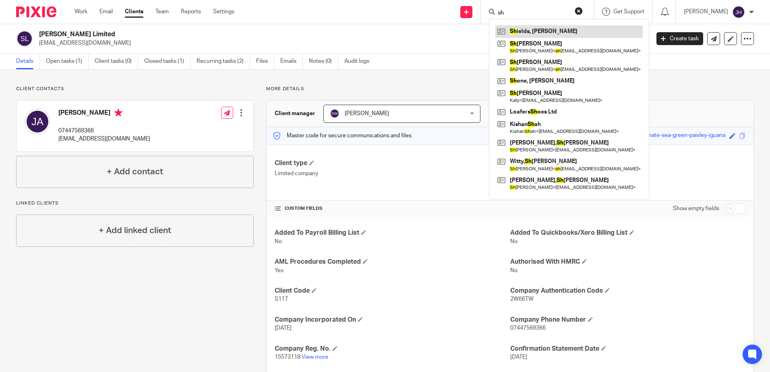
type input "sh"
click at [576, 30] on link at bounding box center [568, 31] width 147 height 12
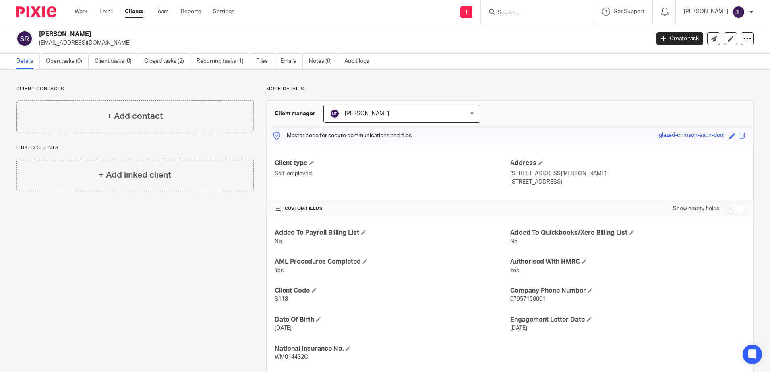
click at [520, 10] on input "Search" at bounding box center [533, 13] width 73 height 7
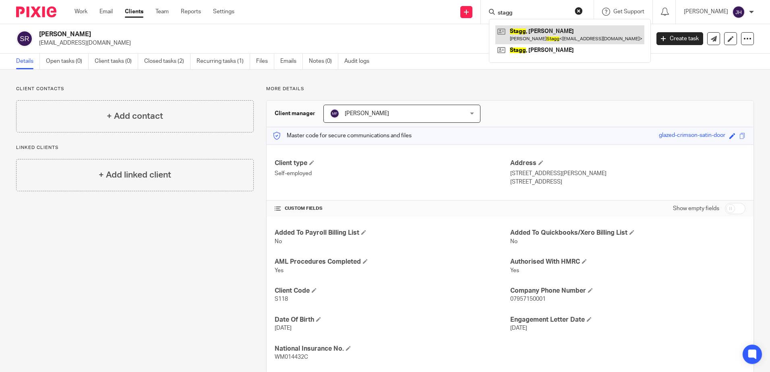
type input "stagg"
click at [534, 32] on link at bounding box center [569, 34] width 149 height 19
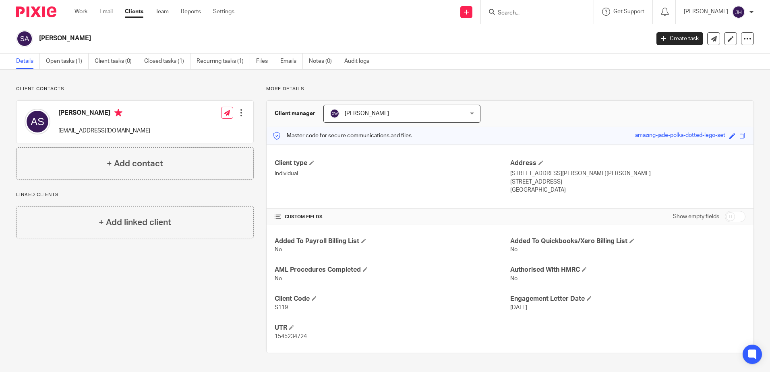
click at [526, 14] on input "Search" at bounding box center [533, 13] width 73 height 7
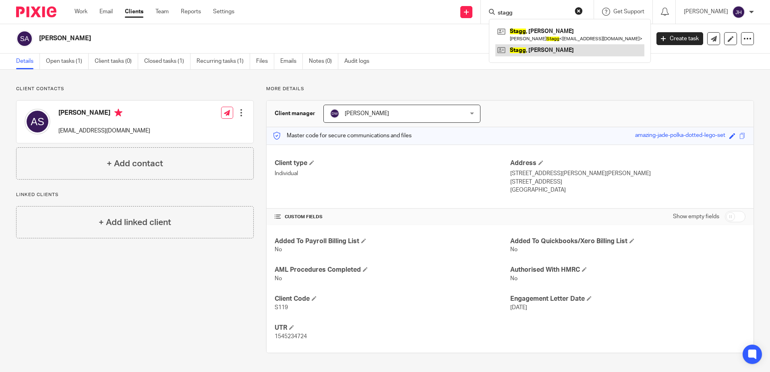
type input "stagg"
click at [536, 49] on link at bounding box center [569, 50] width 149 height 12
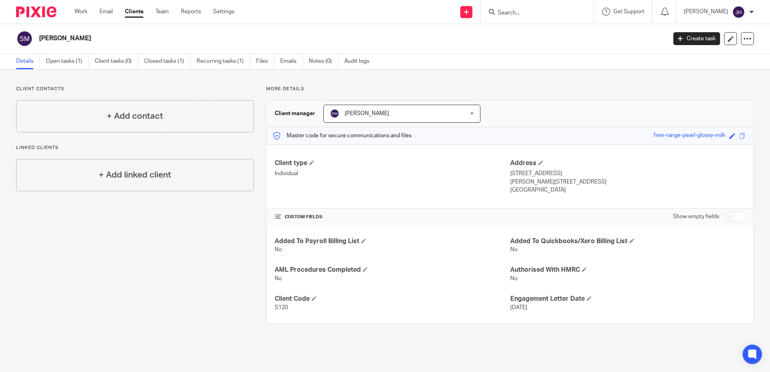
click at [528, 10] on input "Search" at bounding box center [533, 13] width 73 height 7
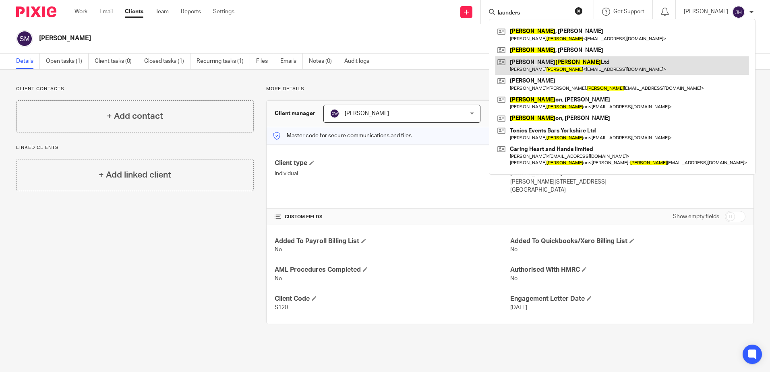
type input "launders"
click at [545, 69] on link at bounding box center [622, 65] width 254 height 19
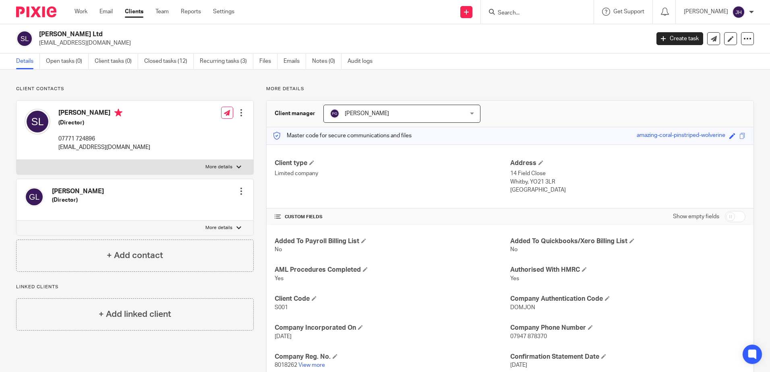
click at [526, 10] on input "Search" at bounding box center [533, 13] width 73 height 7
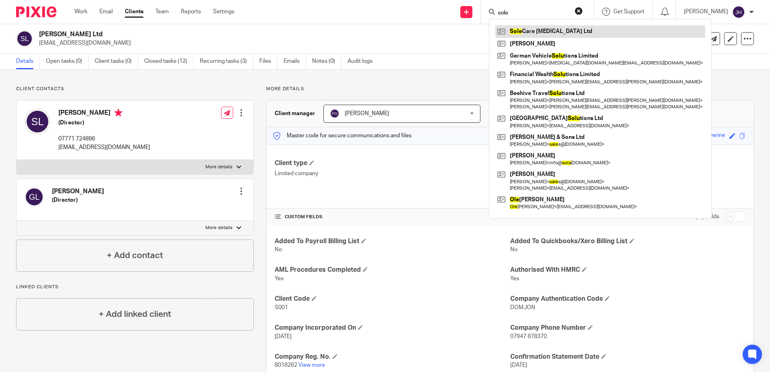
type input "sole"
click at [533, 29] on link at bounding box center [600, 31] width 210 height 12
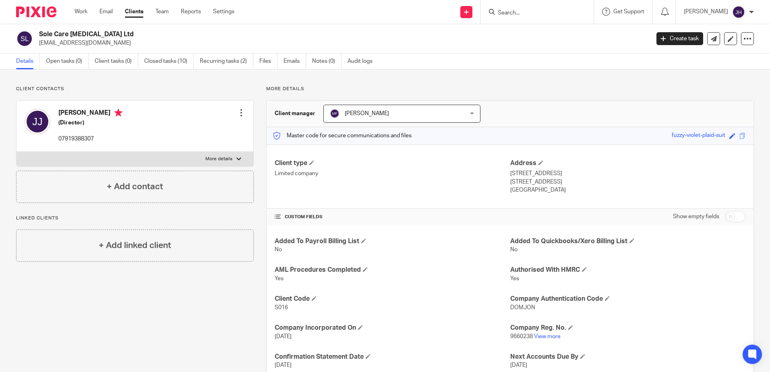
click at [520, 10] on input "Search" at bounding box center [533, 13] width 73 height 7
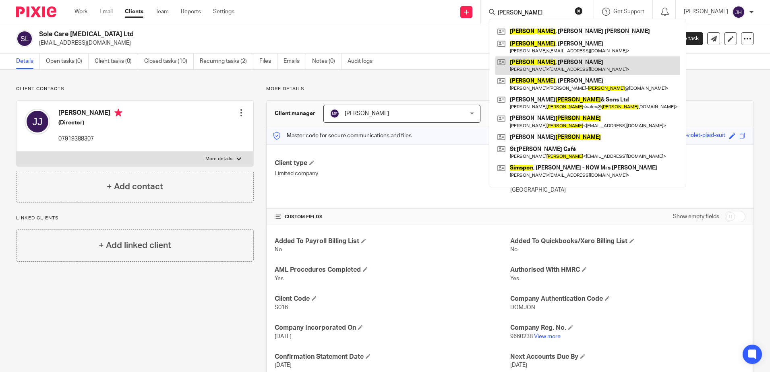
type input "simpson"
click at [533, 62] on link at bounding box center [587, 65] width 184 height 19
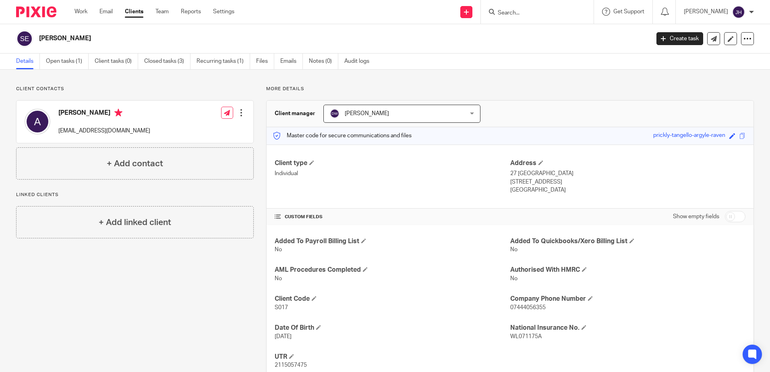
click at [523, 12] on input "Search" at bounding box center [533, 13] width 73 height 7
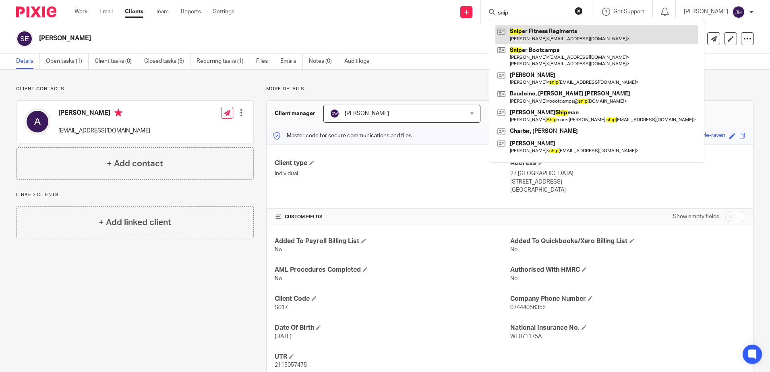
type input "snip"
click at [550, 33] on link at bounding box center [596, 34] width 203 height 19
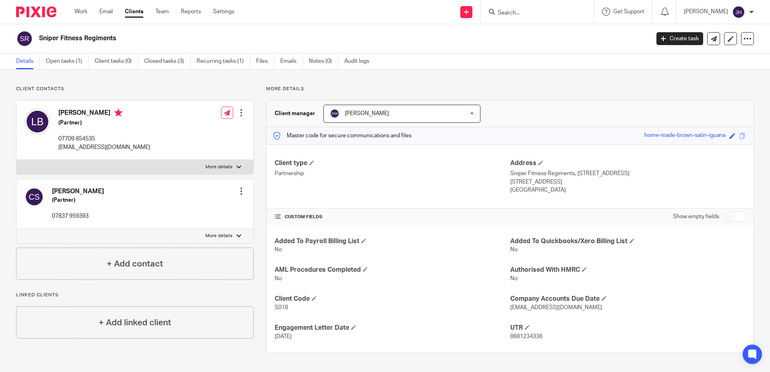
click at [528, 14] on input "Search" at bounding box center [533, 13] width 73 height 7
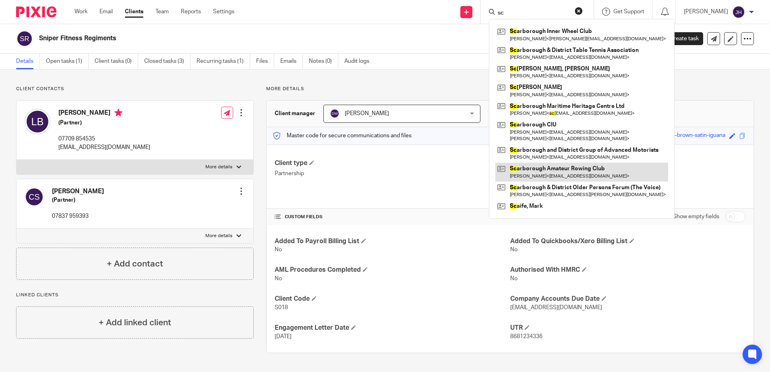
type input "sc"
click at [566, 172] on link at bounding box center [581, 172] width 173 height 19
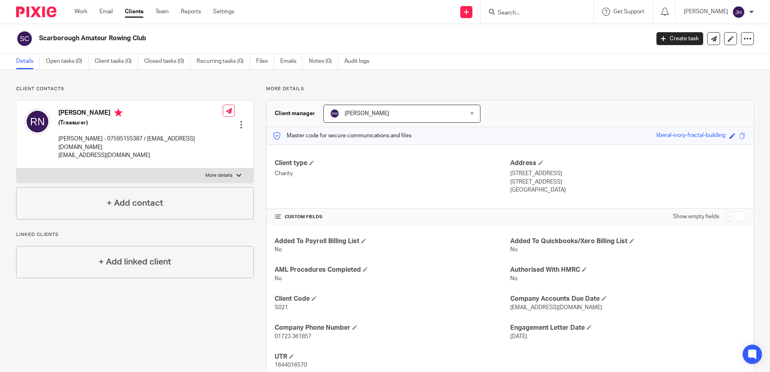
click at [519, 13] on input "Search" at bounding box center [533, 13] width 73 height 7
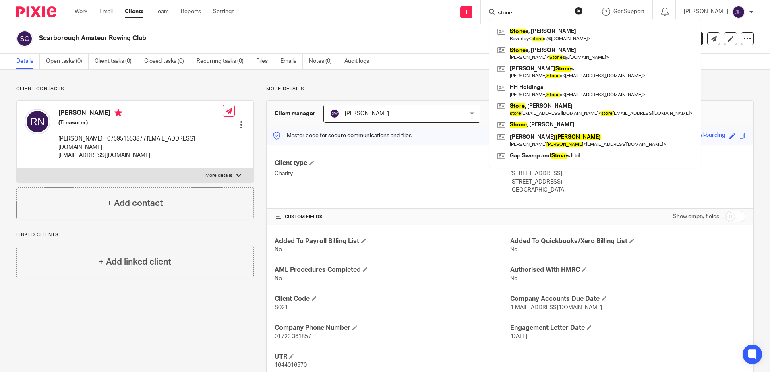
click at [541, 14] on input "stone" at bounding box center [533, 13] width 73 height 7
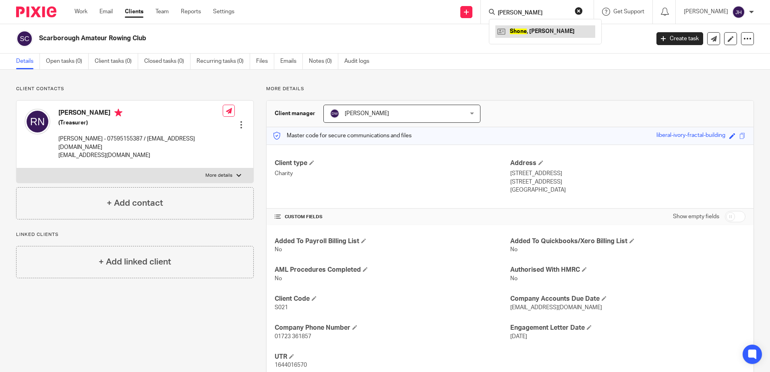
type input "shane"
click at [555, 29] on link at bounding box center [545, 31] width 100 height 12
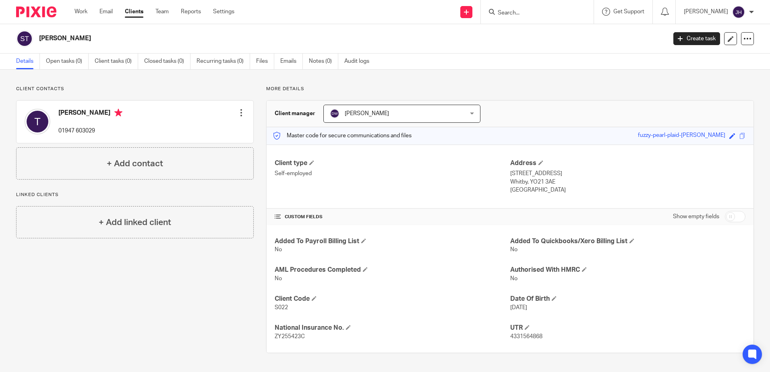
click at [531, 14] on input "Search" at bounding box center [533, 13] width 73 height 7
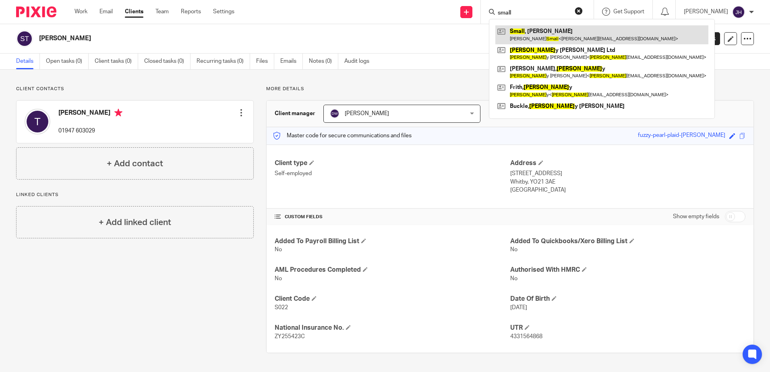
type input "small"
click at [548, 31] on link at bounding box center [601, 34] width 213 height 19
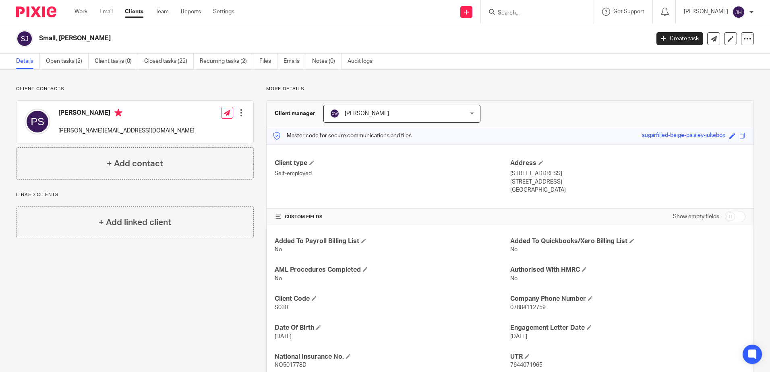
click at [527, 12] on input "Search" at bounding box center [533, 13] width 73 height 7
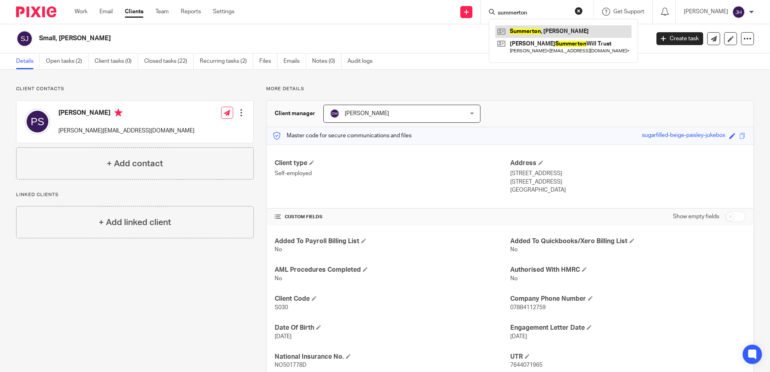
type input "summerton"
click at [567, 32] on link at bounding box center [563, 31] width 136 height 12
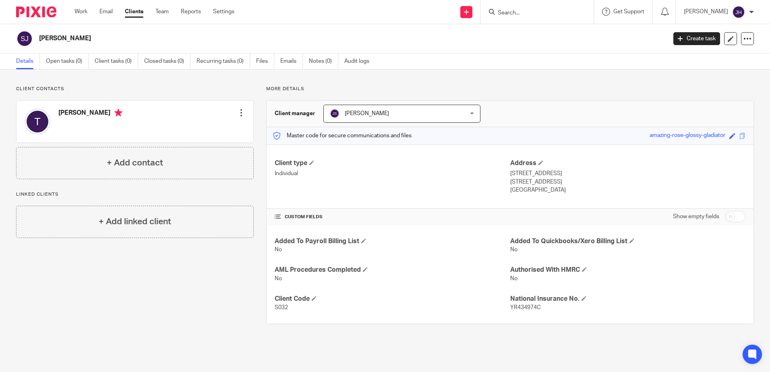
click at [531, 14] on input "Search" at bounding box center [533, 13] width 73 height 7
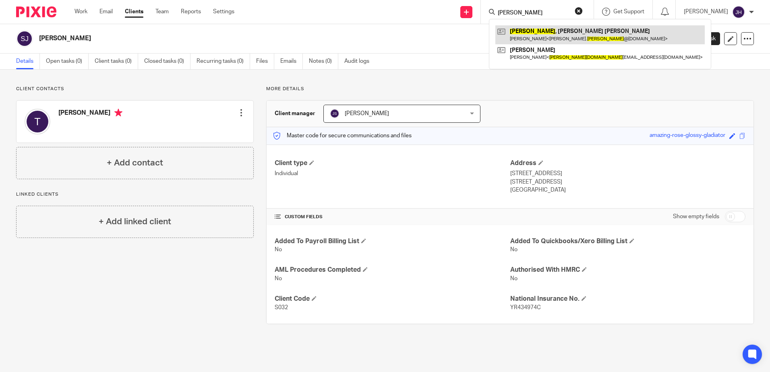
type input "stephenson"
click at [545, 30] on link at bounding box center [599, 34] width 209 height 19
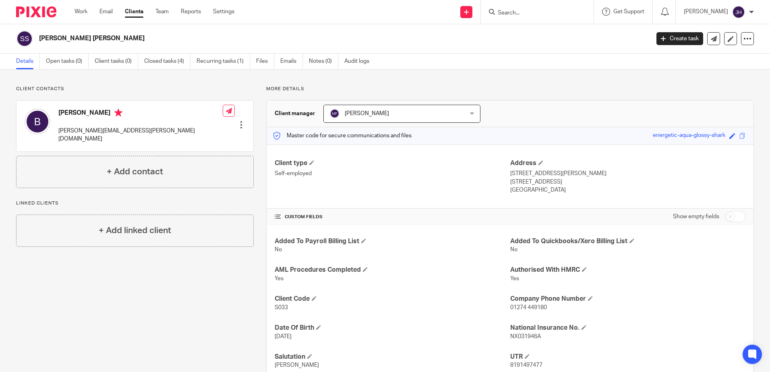
click at [532, 12] on input "Search" at bounding box center [533, 13] width 73 height 7
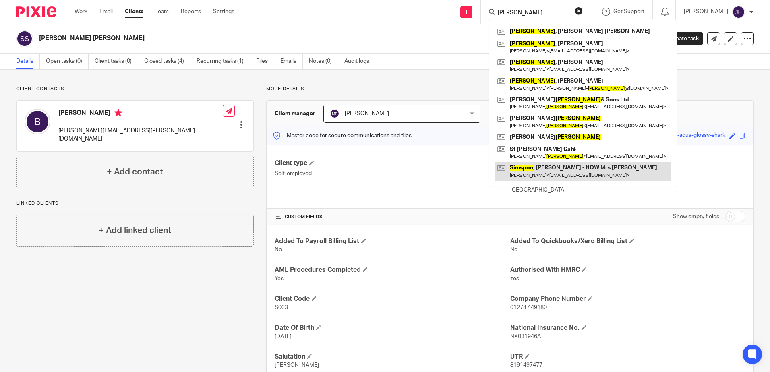
type input "[PERSON_NAME]"
click at [550, 168] on link at bounding box center [582, 171] width 175 height 19
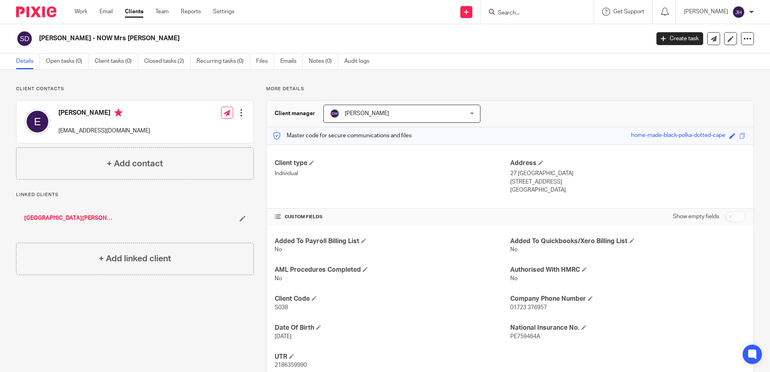
click at [516, 11] on div at bounding box center [536, 12] width 94 height 10
click at [520, 11] on input "Search" at bounding box center [533, 13] width 73 height 7
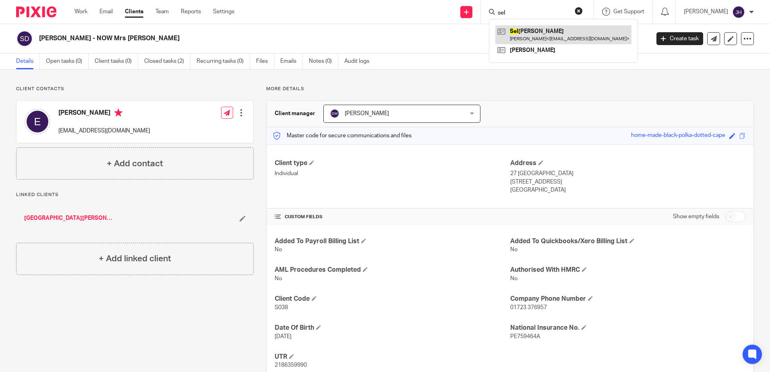
type input "sel"
click at [530, 33] on link at bounding box center [563, 34] width 136 height 19
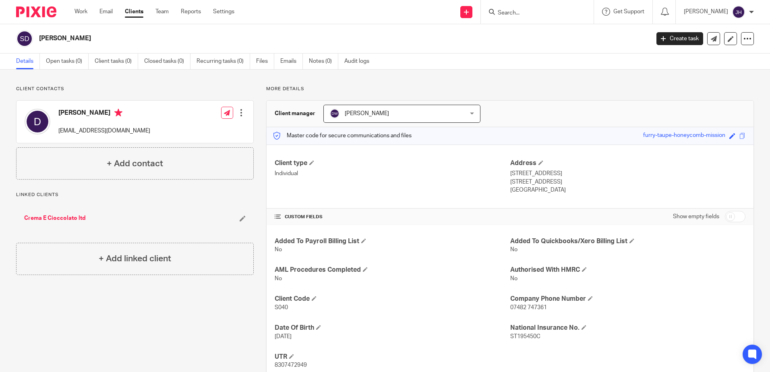
click at [518, 12] on input "Search" at bounding box center [533, 13] width 73 height 7
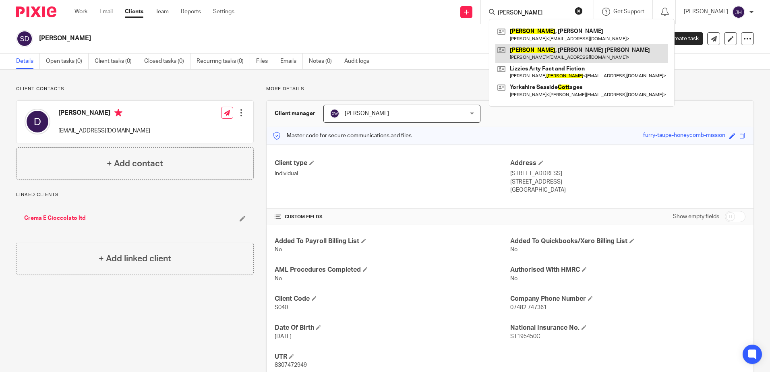
type input "[PERSON_NAME]"
click at [541, 55] on link at bounding box center [581, 53] width 173 height 19
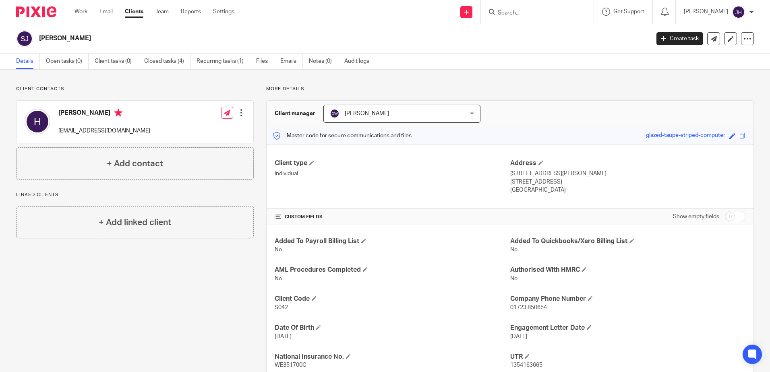
click at [532, 14] on input "Search" at bounding box center [533, 13] width 73 height 7
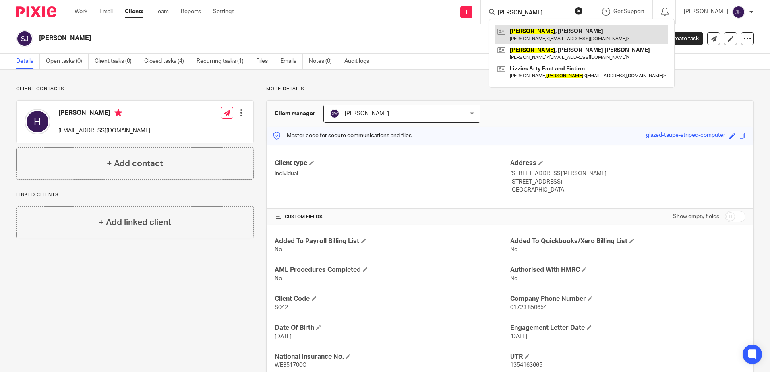
type input "[PERSON_NAME]"
click at [544, 35] on link at bounding box center [581, 34] width 173 height 19
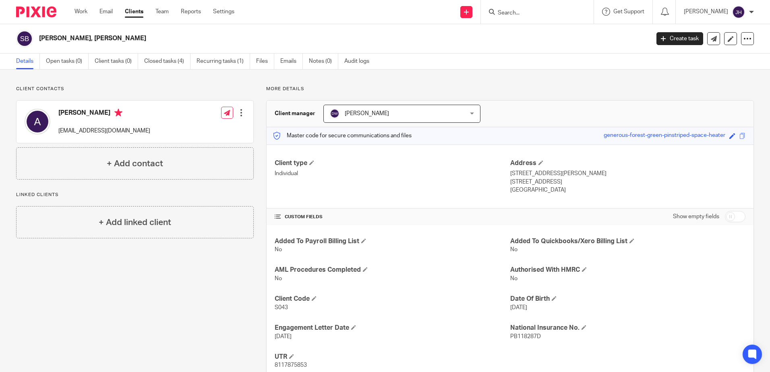
click at [520, 11] on input "Search" at bounding box center [533, 13] width 73 height 7
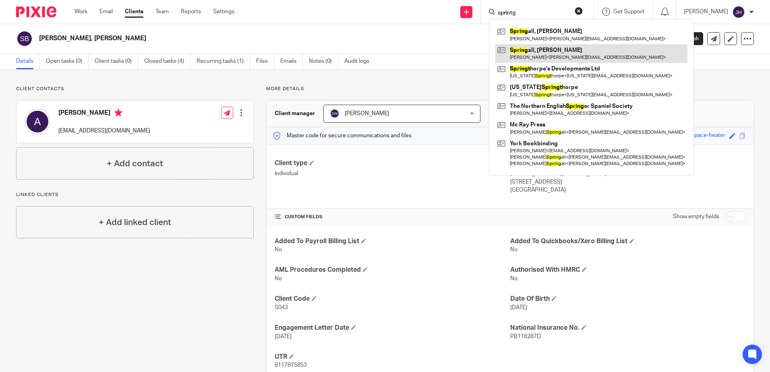
type input "sprintg"
click at [566, 50] on link at bounding box center [591, 53] width 192 height 19
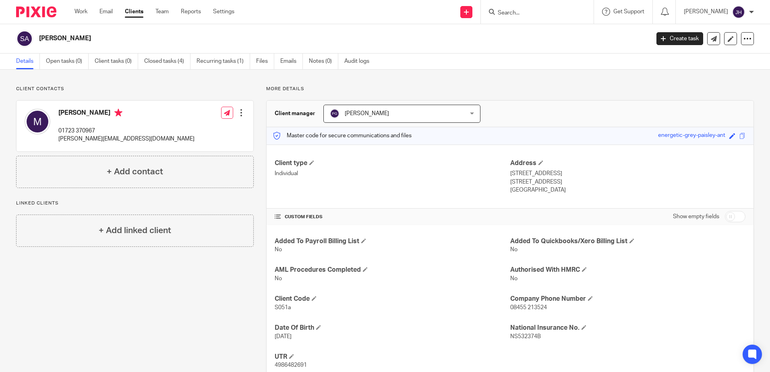
click at [529, 12] on input "Search" at bounding box center [533, 13] width 73 height 7
type input "spaven"
click at [541, 35] on link at bounding box center [553, 34] width 117 height 19
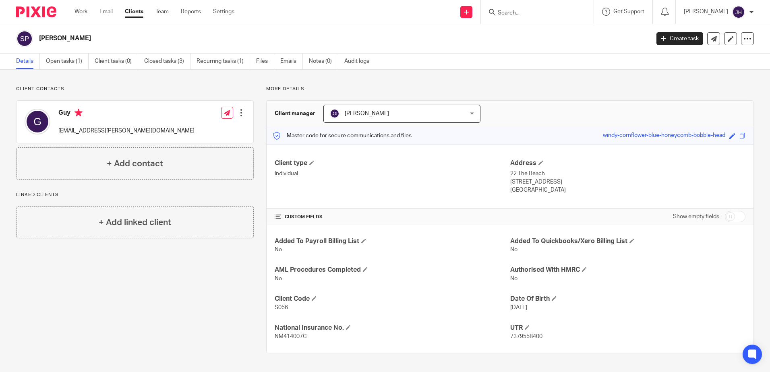
click at [527, 11] on input "Search" at bounding box center [533, 13] width 73 height 7
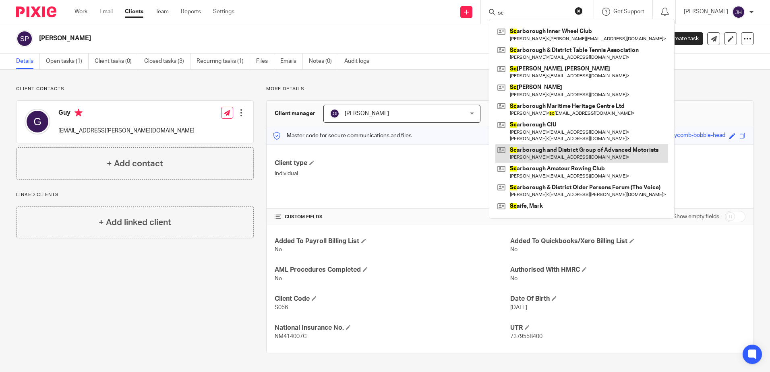
type input "sc"
click at [576, 154] on link at bounding box center [581, 153] width 173 height 19
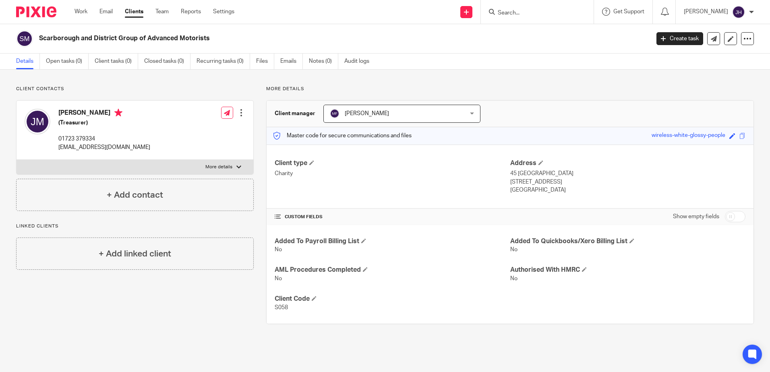
click at [525, 13] on input "Search" at bounding box center [533, 13] width 73 height 7
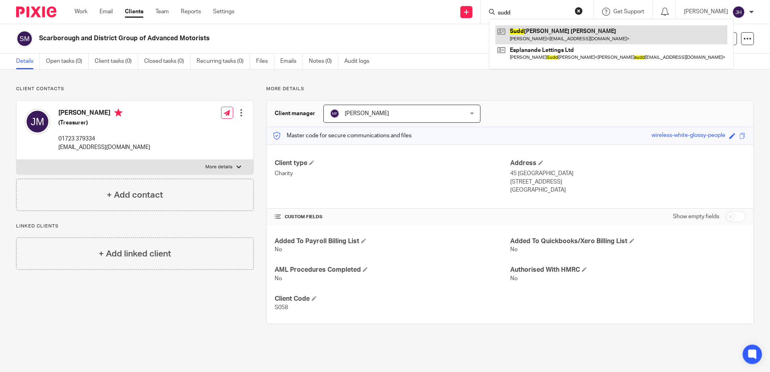
type input "sudd"
click at [540, 32] on link at bounding box center [611, 34] width 232 height 19
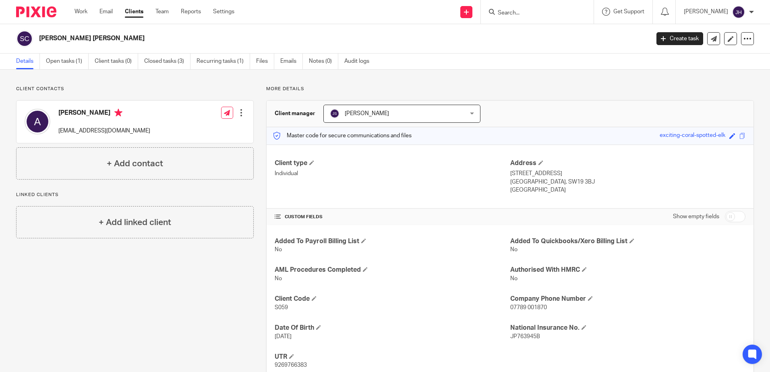
click at [526, 15] on input "Search" at bounding box center [533, 13] width 73 height 7
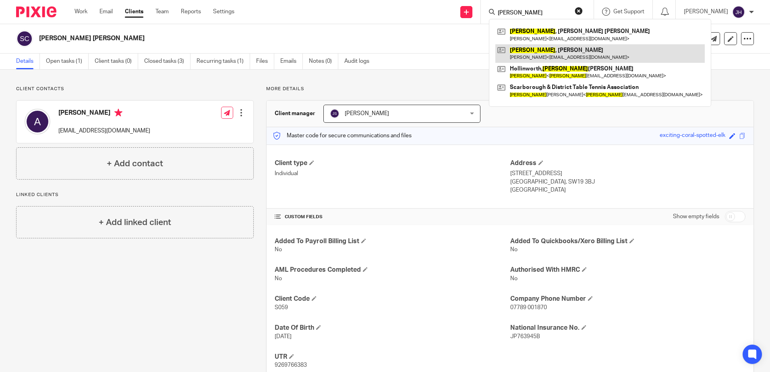
type input "stuart"
click at [538, 46] on link at bounding box center [599, 53] width 209 height 19
click at [543, 55] on link at bounding box center [599, 53] width 209 height 19
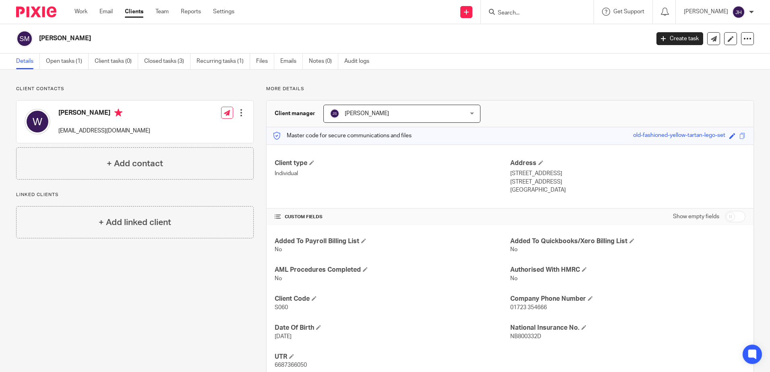
click at [524, 10] on input "Search" at bounding box center [533, 13] width 73 height 7
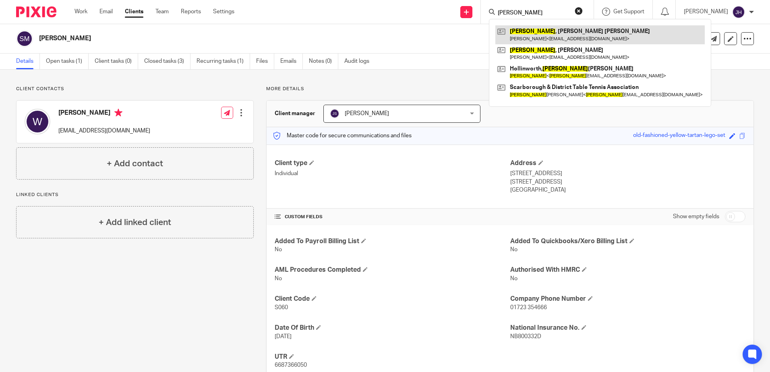
type input "[PERSON_NAME]"
click at [540, 35] on link at bounding box center [599, 34] width 209 height 19
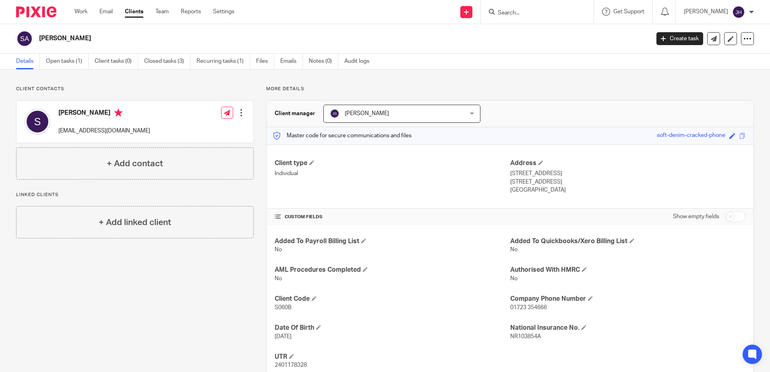
click at [526, 12] on input "Search" at bounding box center [533, 13] width 73 height 7
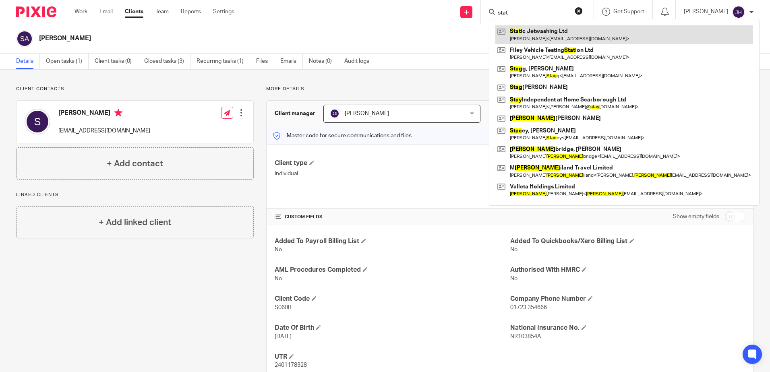
type input "stat"
click at [595, 37] on link at bounding box center [624, 34] width 258 height 19
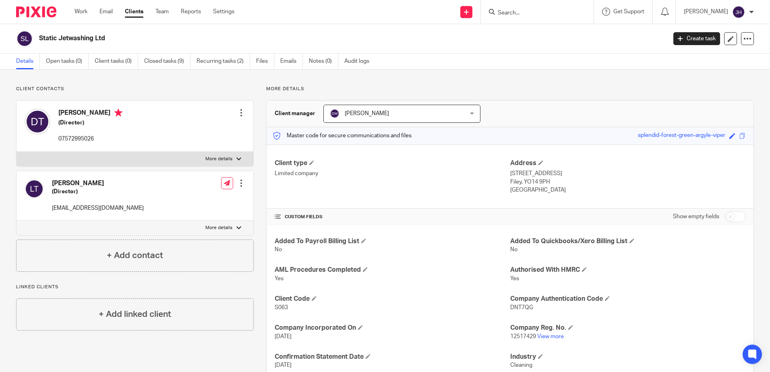
click at [537, 12] on input "Search" at bounding box center [533, 13] width 73 height 7
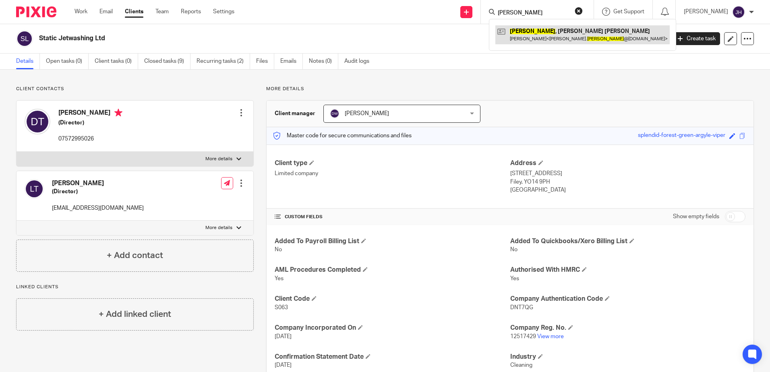
type input "stevenson"
click at [585, 33] on link at bounding box center [582, 34] width 174 height 19
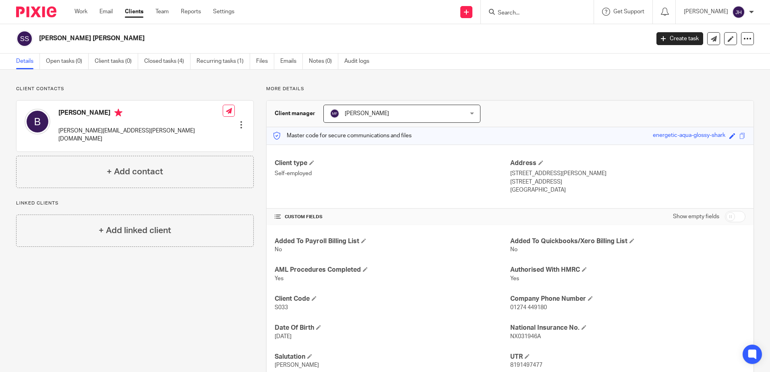
click at [540, 14] on input "Search" at bounding box center [533, 13] width 73 height 7
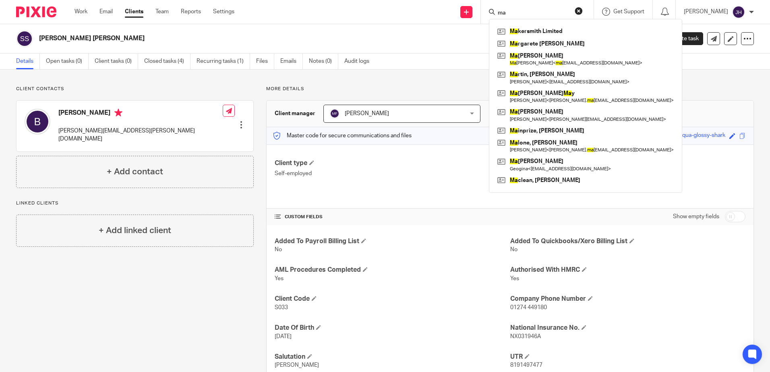
type input "m"
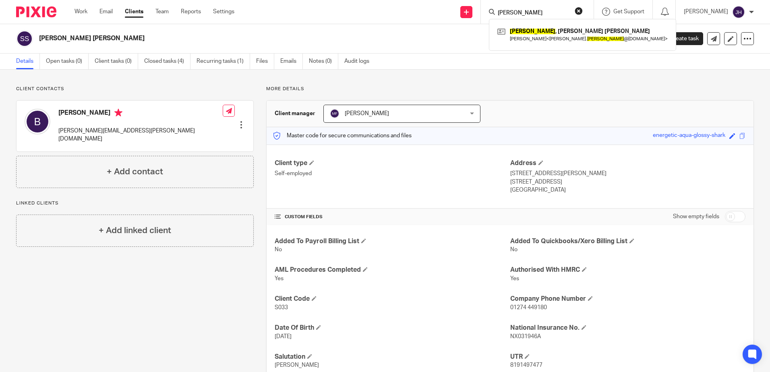
click at [556, 11] on input "[PERSON_NAME]" at bounding box center [533, 13] width 73 height 7
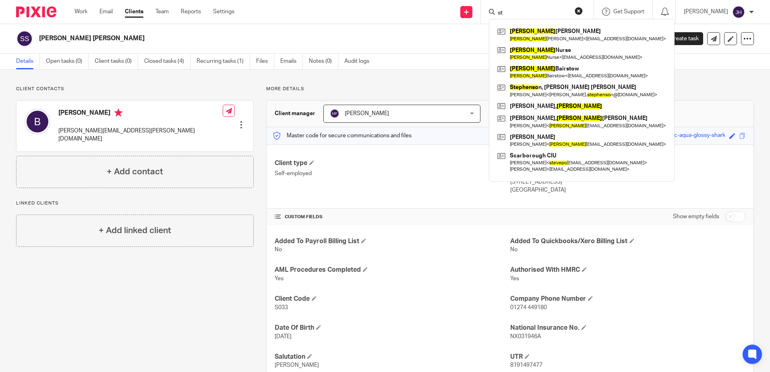
type input "s"
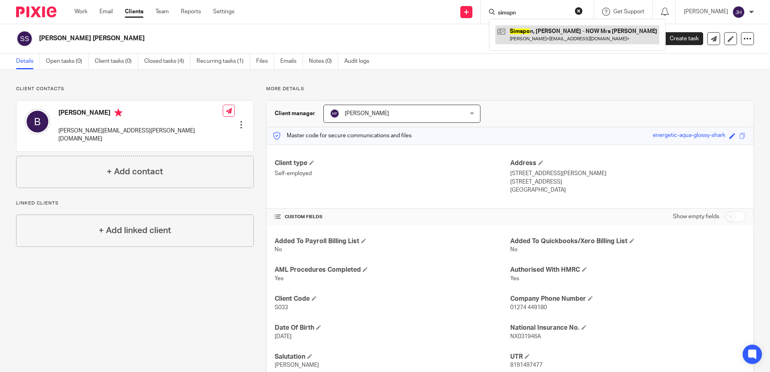
type input "simspn"
click at [559, 33] on link at bounding box center [577, 34] width 164 height 19
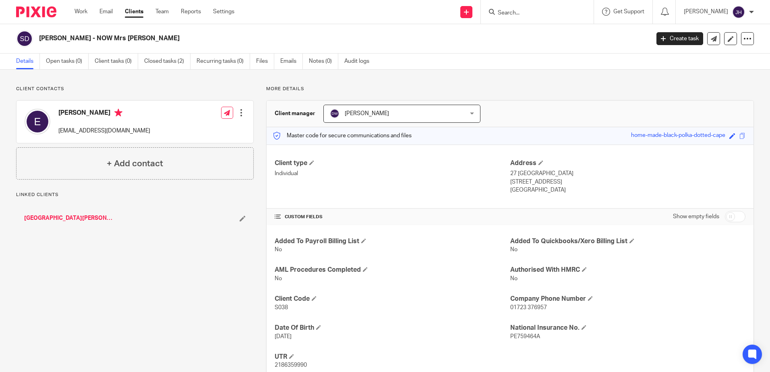
click at [535, 13] on input "Search" at bounding box center [533, 13] width 73 height 7
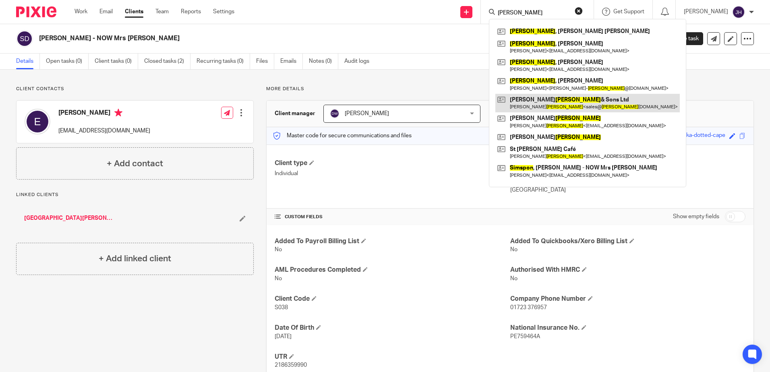
type input "[PERSON_NAME]"
click at [545, 100] on link at bounding box center [587, 103] width 184 height 19
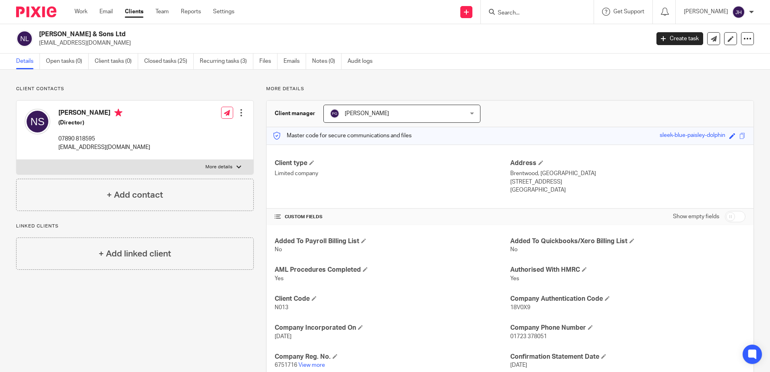
click at [520, 12] on input "Search" at bounding box center [533, 13] width 73 height 7
type input "sewell"
click at [546, 37] on link at bounding box center [563, 34] width 136 height 19
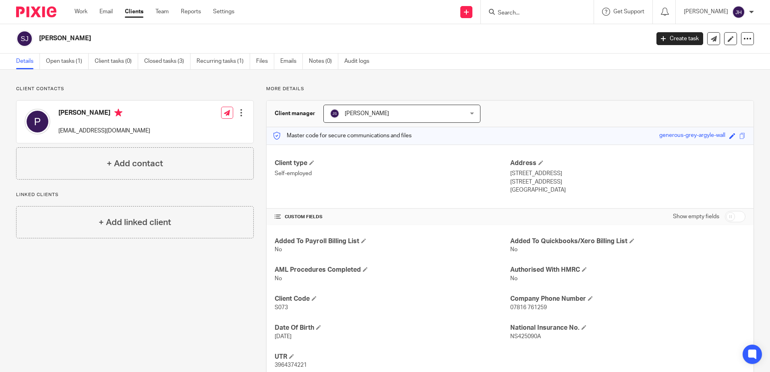
click at [533, 13] on input "Search" at bounding box center [533, 13] width 73 height 7
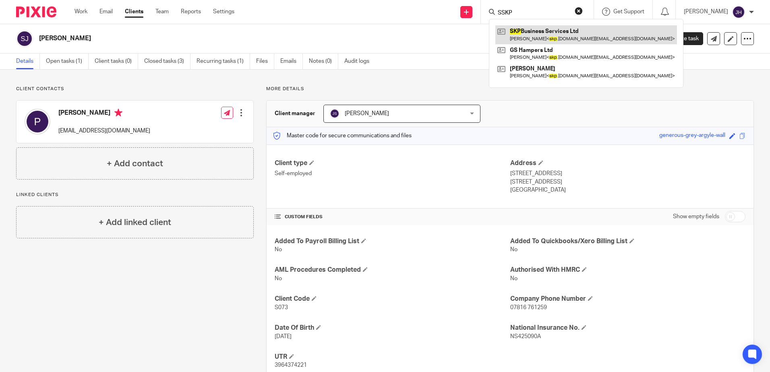
type input "SSKP"
click at [545, 31] on link at bounding box center [586, 34] width 182 height 19
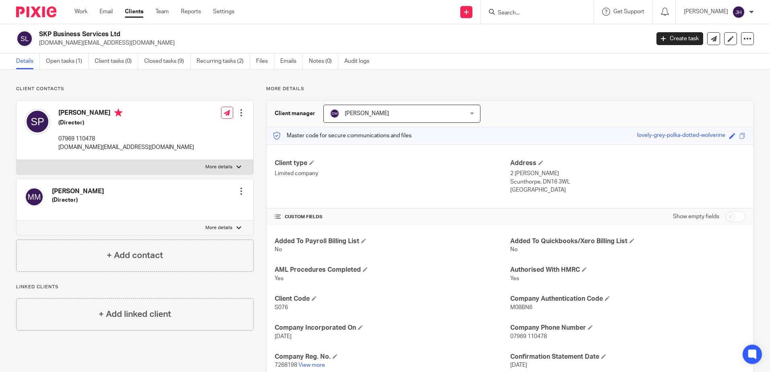
click at [532, 11] on input "Search" at bounding box center [533, 13] width 73 height 7
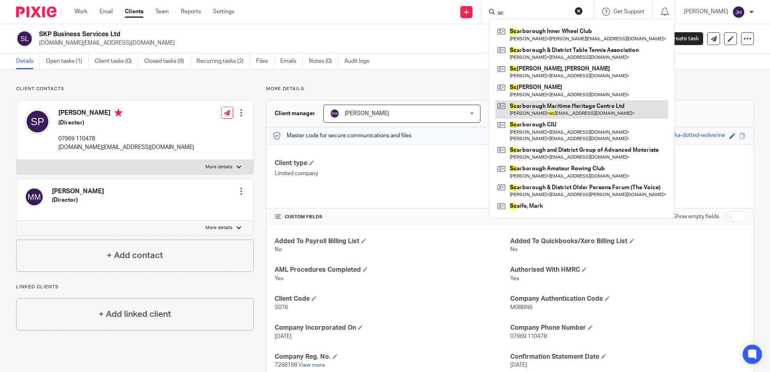
type input "sc"
click at [582, 112] on link at bounding box center [581, 109] width 173 height 19
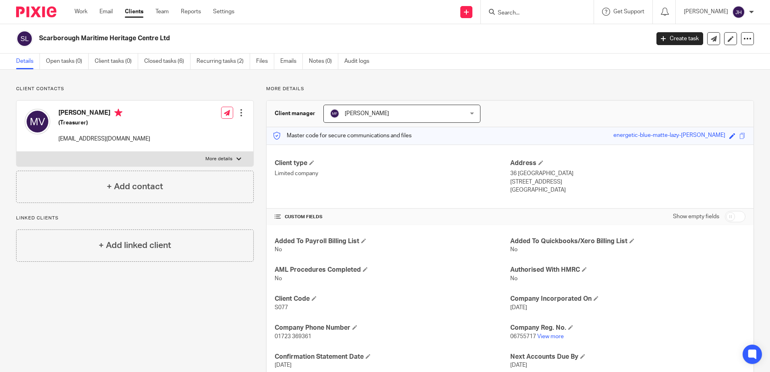
click at [535, 13] on input "Search" at bounding box center [533, 13] width 73 height 7
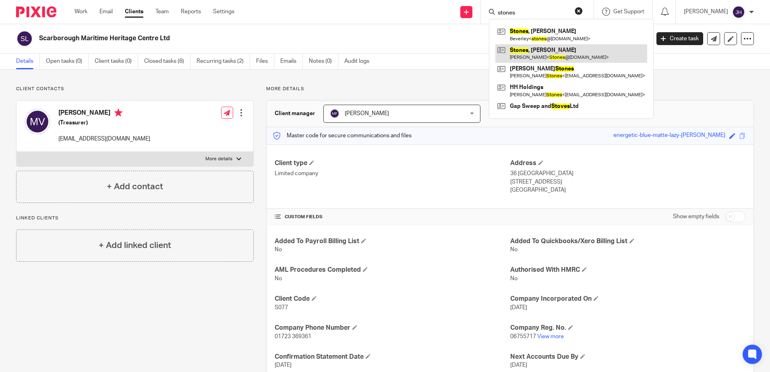
type input "stones"
click at [534, 52] on link at bounding box center [571, 53] width 152 height 19
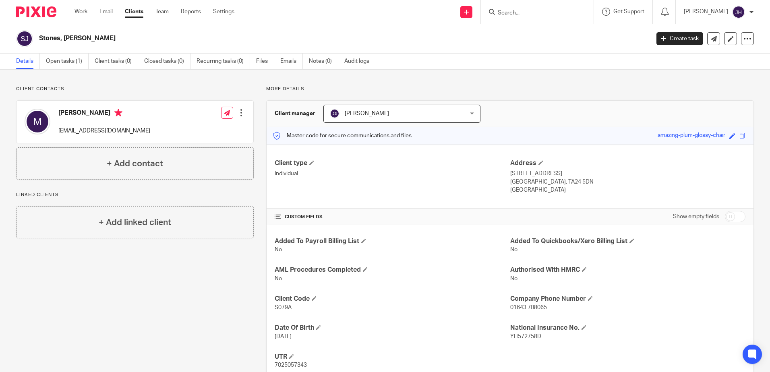
click at [526, 11] on input "Search" at bounding box center [533, 13] width 73 height 7
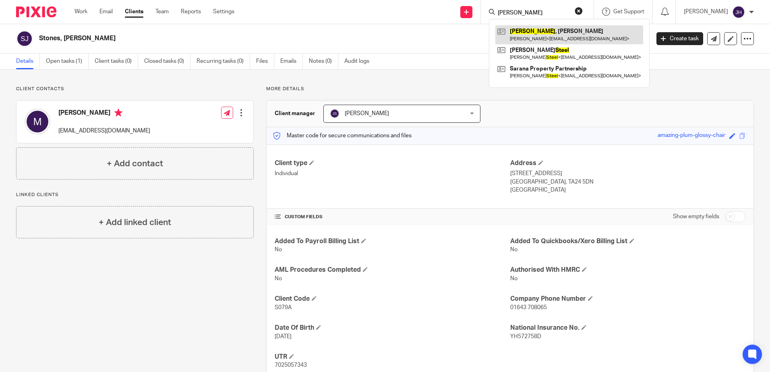
type input "steele"
click at [553, 35] on link at bounding box center [569, 34] width 148 height 19
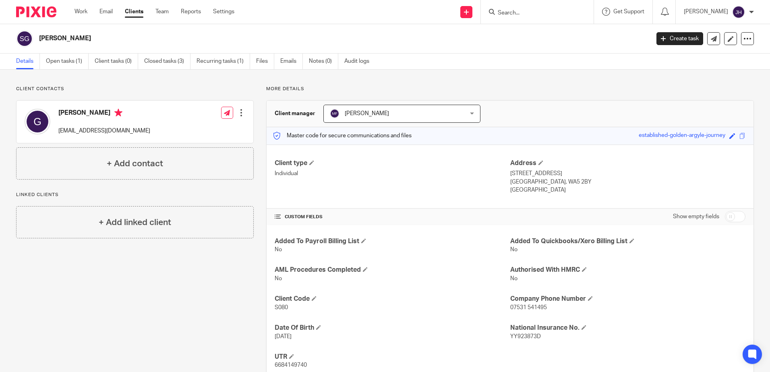
click at [539, 13] on input "Search" at bounding box center [533, 13] width 73 height 7
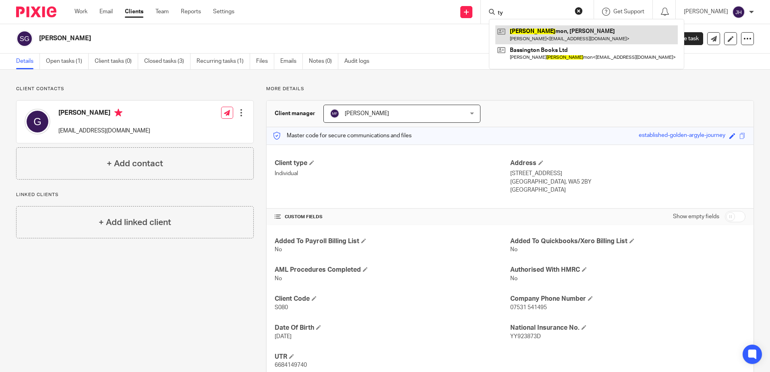
type input "ty"
click at [540, 33] on link at bounding box center [586, 34] width 182 height 19
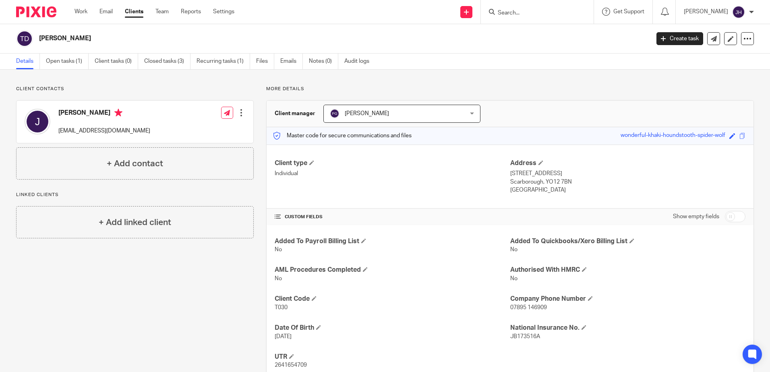
click at [521, 10] on input "Search" at bounding box center [533, 13] width 73 height 7
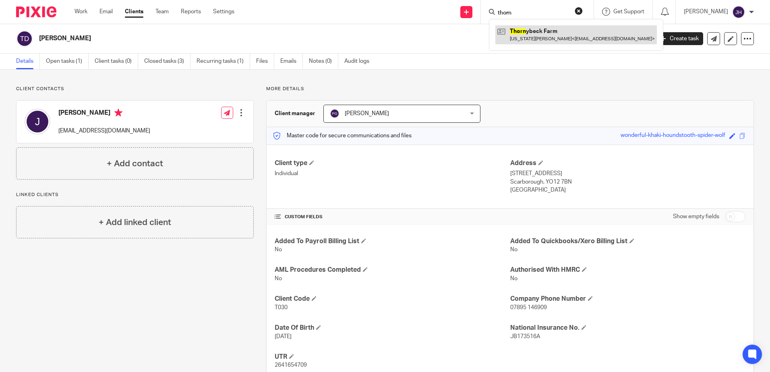
type input "thorn"
click at [547, 35] on link at bounding box center [576, 34] width 162 height 19
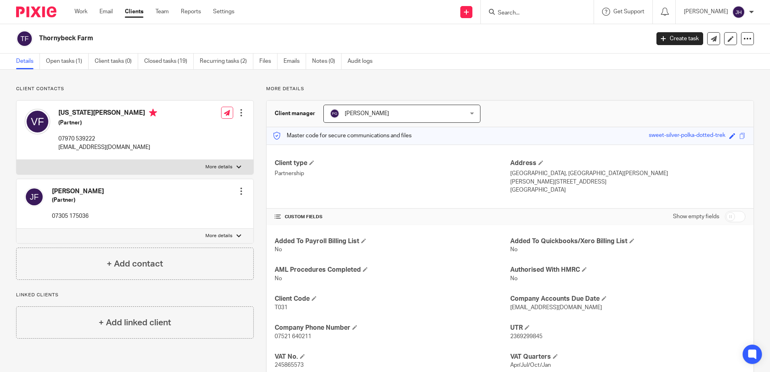
click at [522, 11] on input "Search" at bounding box center [533, 13] width 73 height 7
type input "two"
click at [549, 34] on link at bounding box center [563, 34] width 136 height 19
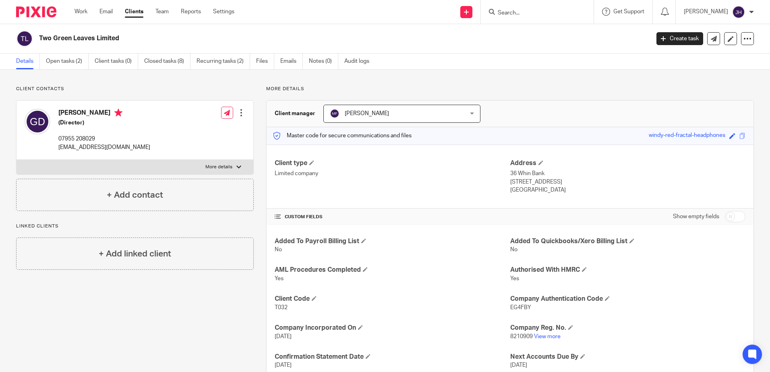
click at [532, 12] on input "Search" at bounding box center [533, 13] width 73 height 7
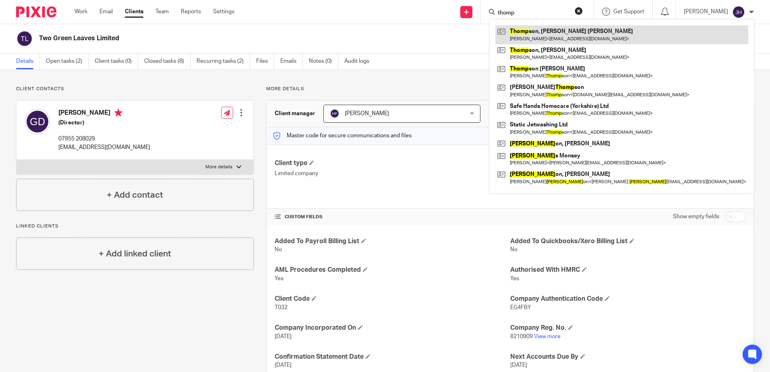
type input "thomp"
click at [565, 35] on link at bounding box center [621, 34] width 253 height 19
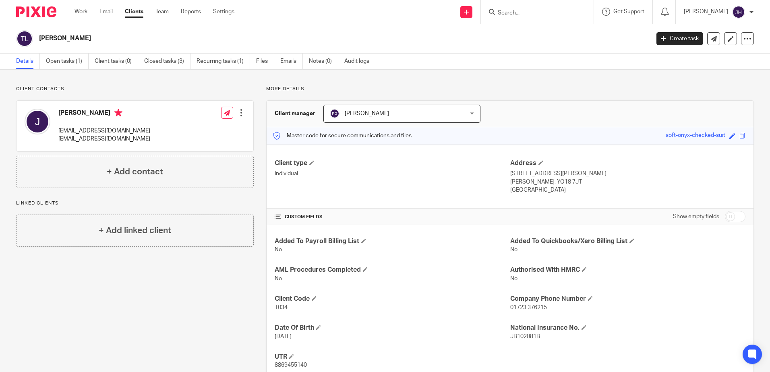
click at [545, 14] on input "Search" at bounding box center [533, 13] width 73 height 7
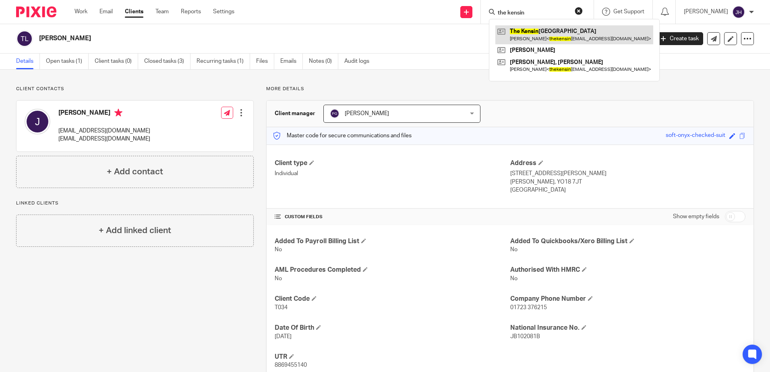
type input "the kensin"
click at [553, 29] on link at bounding box center [574, 34] width 158 height 19
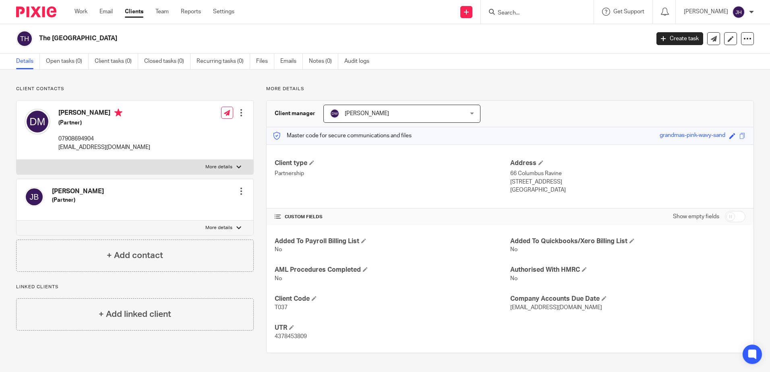
click at [523, 8] on form at bounding box center [540, 12] width 86 height 10
click at [524, 13] on input "Search" at bounding box center [533, 13] width 73 height 7
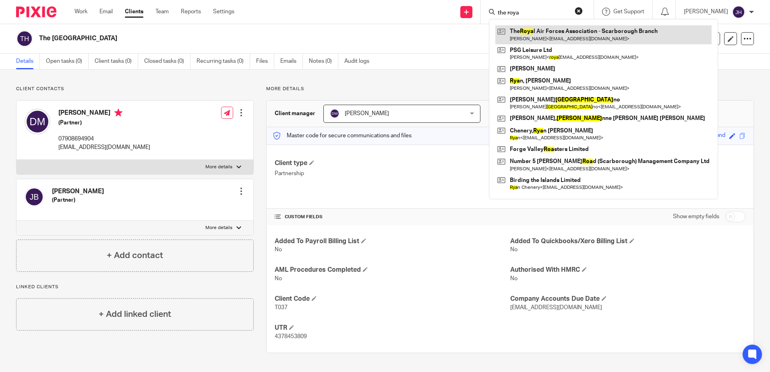
type input "the roya"
click at [580, 33] on link at bounding box center [603, 34] width 216 height 19
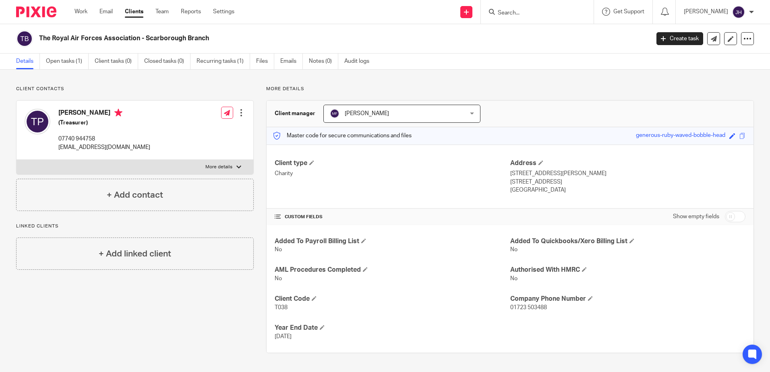
click at [529, 11] on input "Search" at bounding box center [533, 13] width 73 height 7
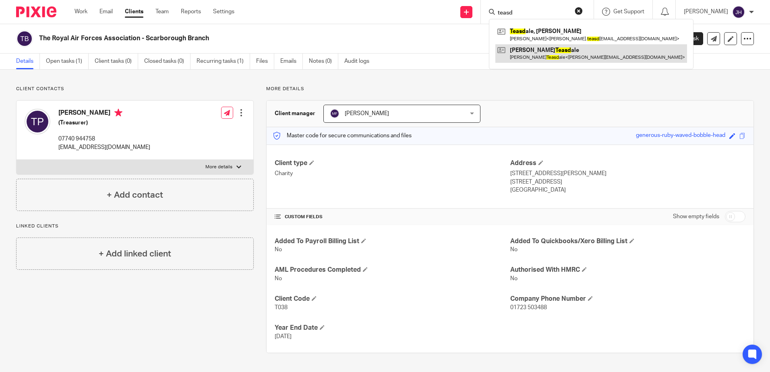
type input "teasd"
click at [569, 52] on link at bounding box center [591, 53] width 192 height 19
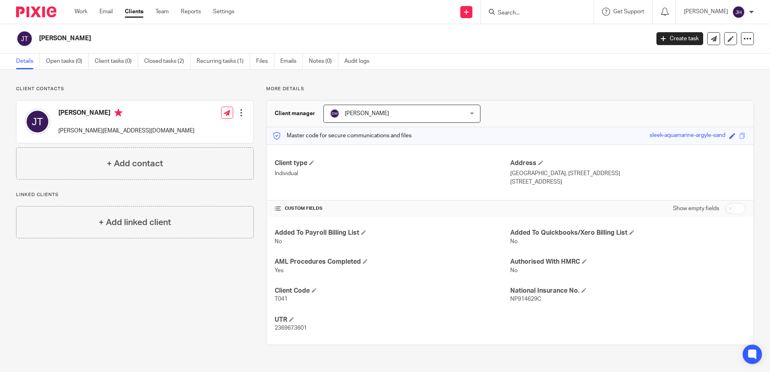
click at [545, 12] on input "Search" at bounding box center [533, 13] width 73 height 7
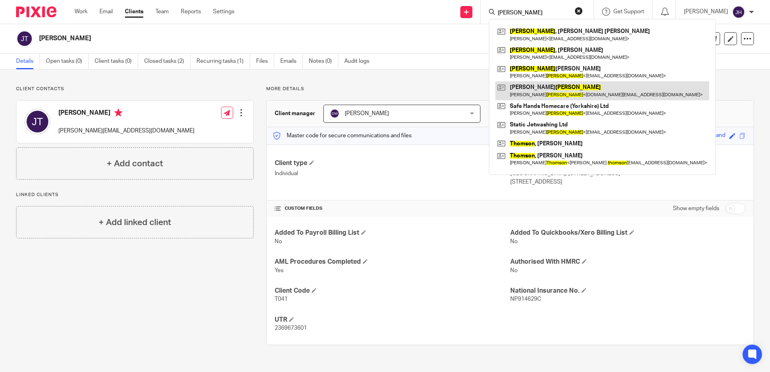
type input "[PERSON_NAME]"
click at [567, 87] on link at bounding box center [602, 90] width 214 height 19
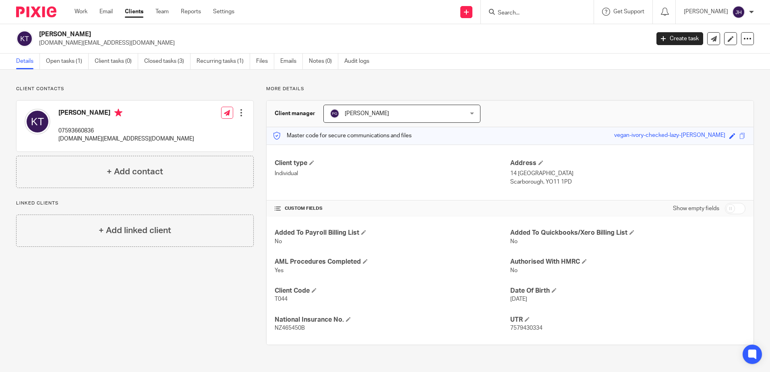
click at [528, 11] on input "Search" at bounding box center [533, 13] width 73 height 7
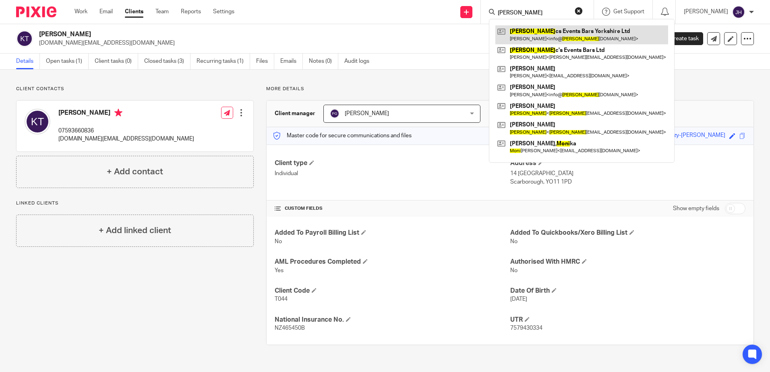
type input "[PERSON_NAME]"
click at [540, 33] on link at bounding box center [581, 34] width 173 height 19
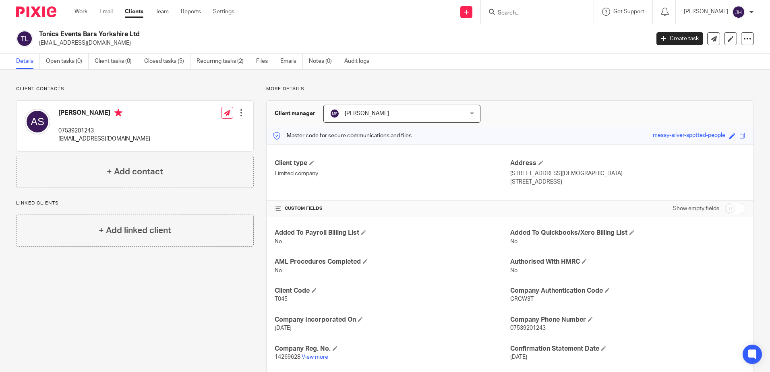
click at [520, 14] on input "Search" at bounding box center [533, 13] width 73 height 7
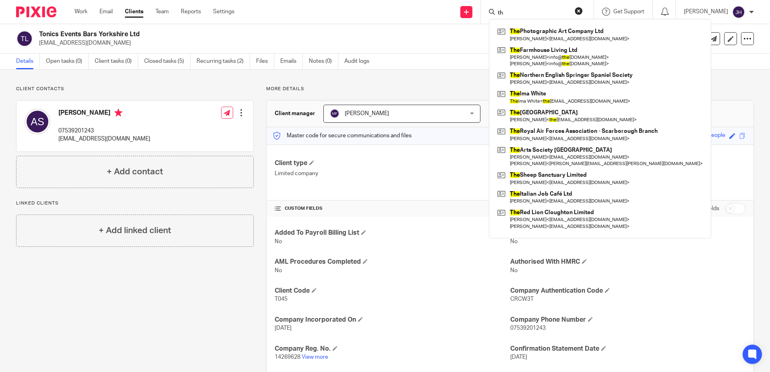
type input "t"
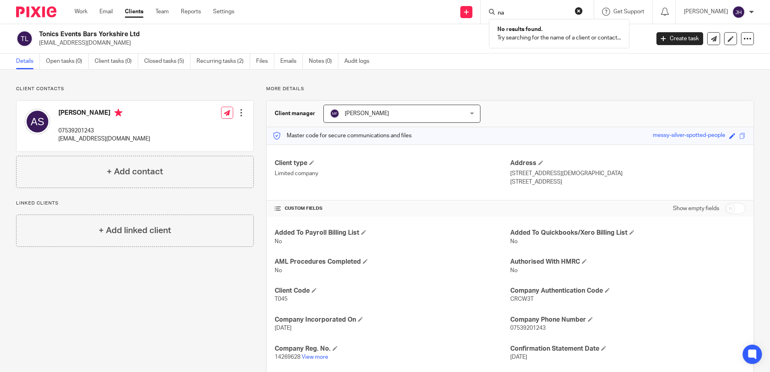
type input "n"
type input "ther no"
click at [615, 31] on link at bounding box center [565, 34] width 141 height 19
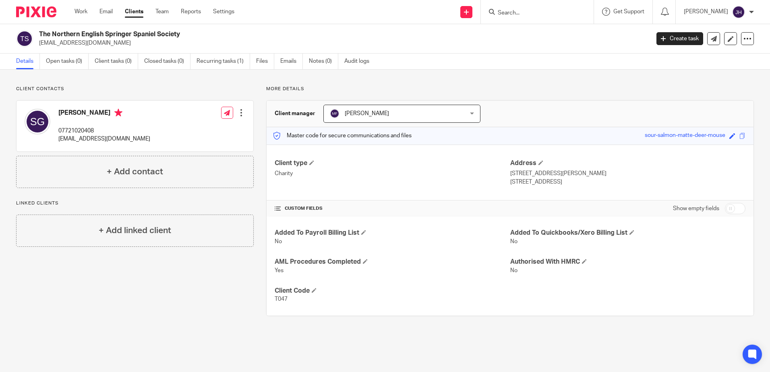
click at [528, 9] on form at bounding box center [540, 12] width 86 height 10
click at [524, 12] on input "Search" at bounding box center [533, 13] width 73 height 7
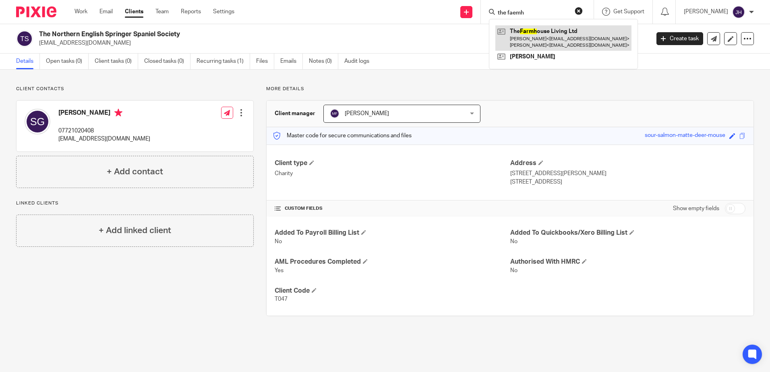
type input "the faemh"
click at [543, 41] on link at bounding box center [563, 37] width 136 height 25
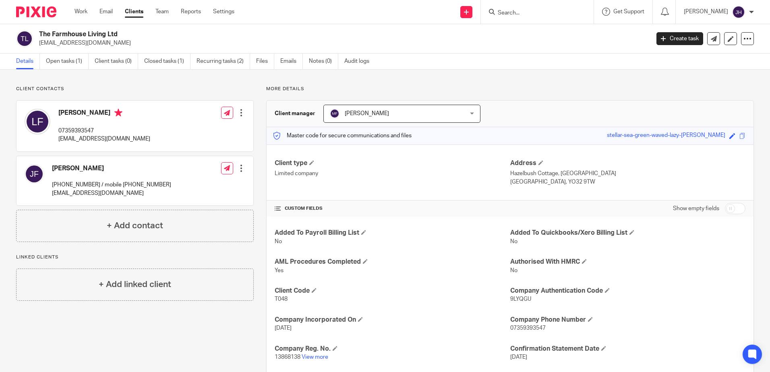
click at [532, 15] on input "Search" at bounding box center [533, 13] width 73 height 7
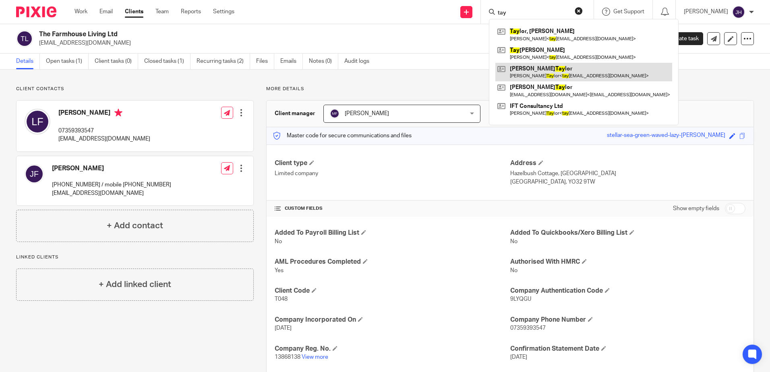
type input "tay"
click at [555, 72] on link at bounding box center [583, 72] width 177 height 19
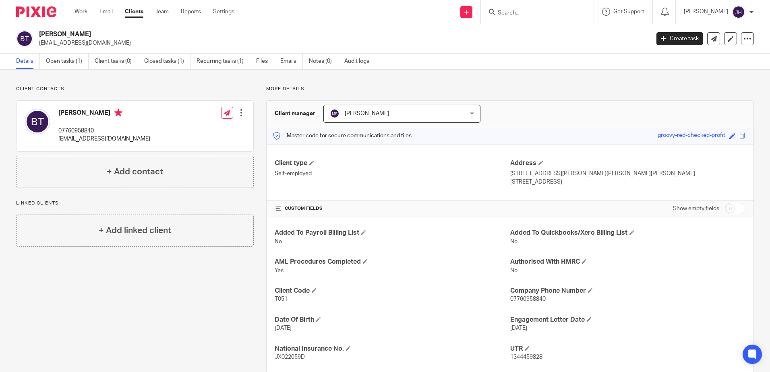
click at [523, 10] on form at bounding box center [540, 12] width 86 height 10
click at [522, 13] on input "Search" at bounding box center [533, 13] width 73 height 7
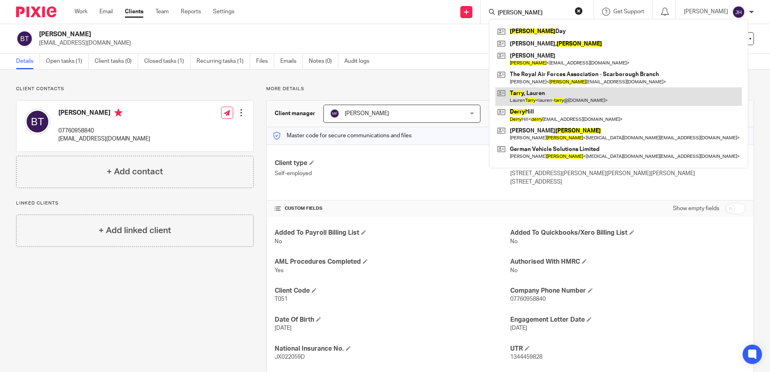
type input "[PERSON_NAME]"
click at [547, 97] on link at bounding box center [618, 96] width 247 height 19
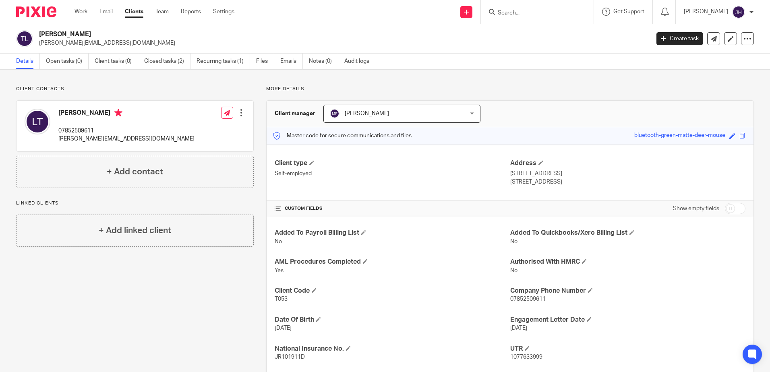
click at [523, 10] on input "Search" at bounding box center [533, 13] width 73 height 7
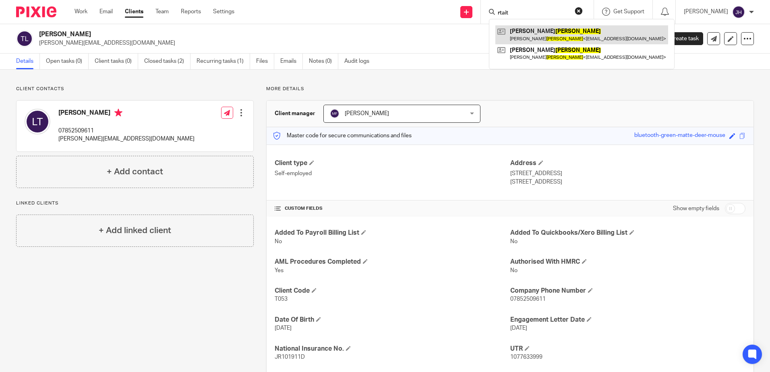
type input "rtait"
click at [535, 39] on link at bounding box center [581, 34] width 173 height 19
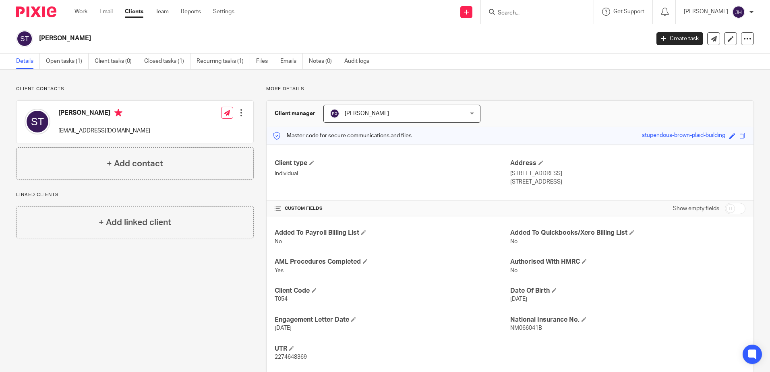
click at [525, 12] on input "Search" at bounding box center [533, 13] width 73 height 7
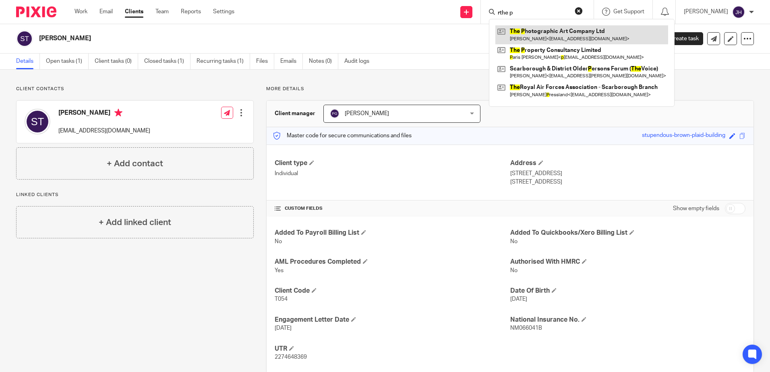
type input "rthe p"
click at [591, 34] on link at bounding box center [581, 34] width 173 height 19
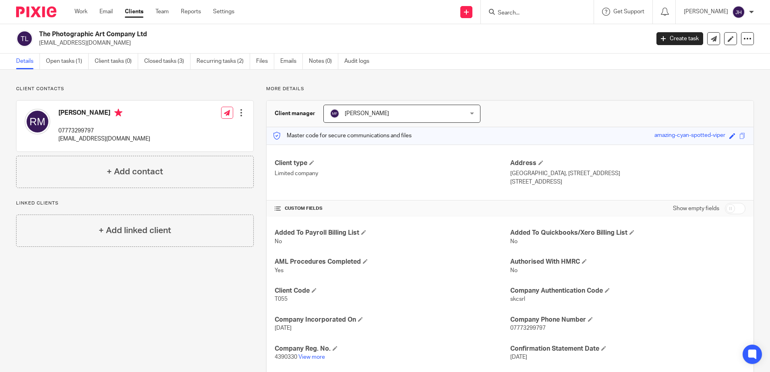
click at [535, 13] on input "Search" at bounding box center [533, 13] width 73 height 7
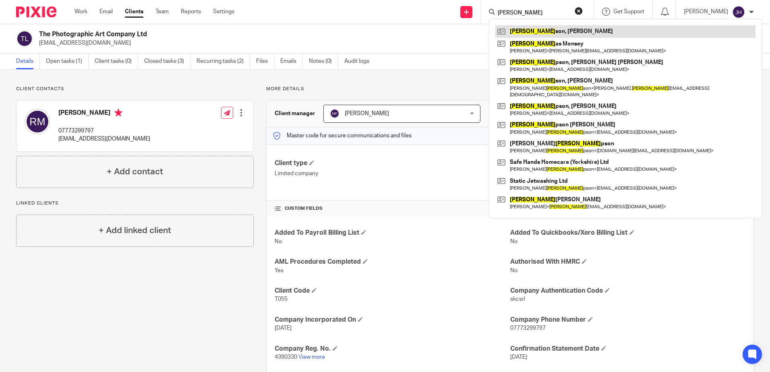
type input "[PERSON_NAME]"
click at [533, 28] on link at bounding box center [625, 31] width 260 height 12
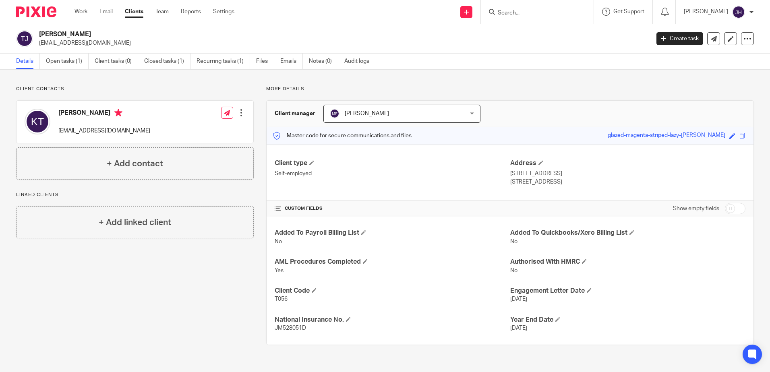
click at [525, 10] on input "Search" at bounding box center [533, 13] width 73 height 7
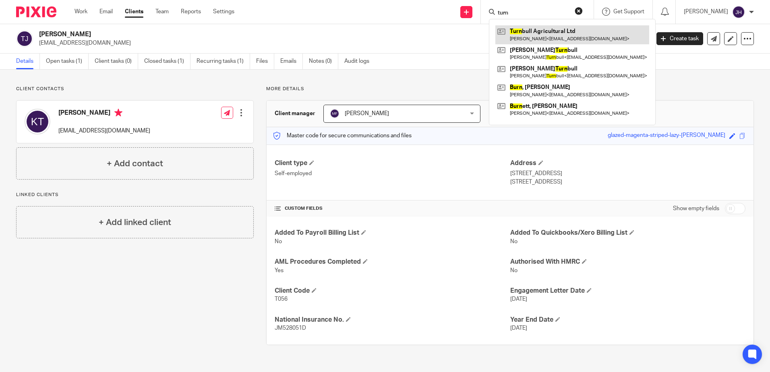
type input "turn"
click at [545, 35] on link at bounding box center [572, 34] width 154 height 19
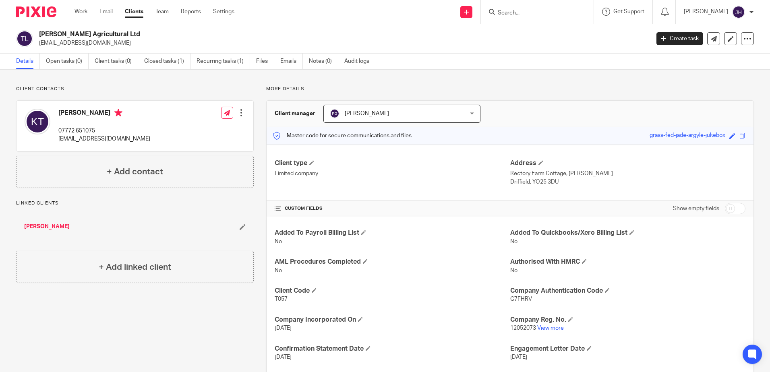
click at [520, 10] on input "Search" at bounding box center [533, 13] width 73 height 7
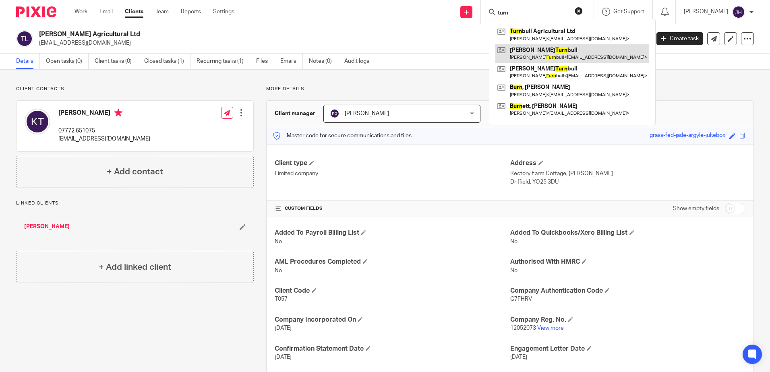
type input "turn"
click at [541, 52] on link at bounding box center [572, 53] width 154 height 19
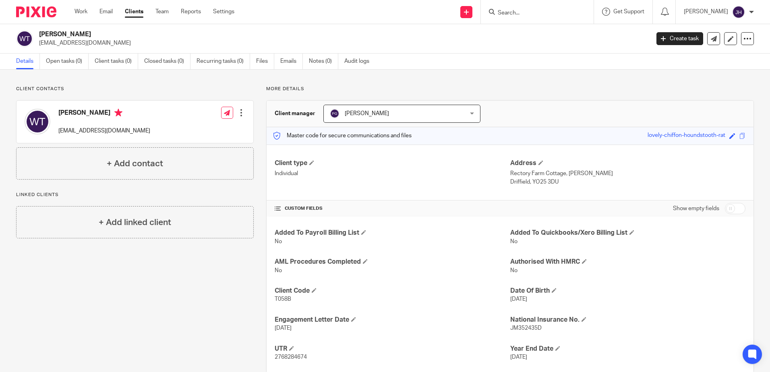
click at [548, 12] on input "Search" at bounding box center [533, 13] width 73 height 7
type input "tog"
click at [565, 33] on link at bounding box center [569, 34] width 148 height 19
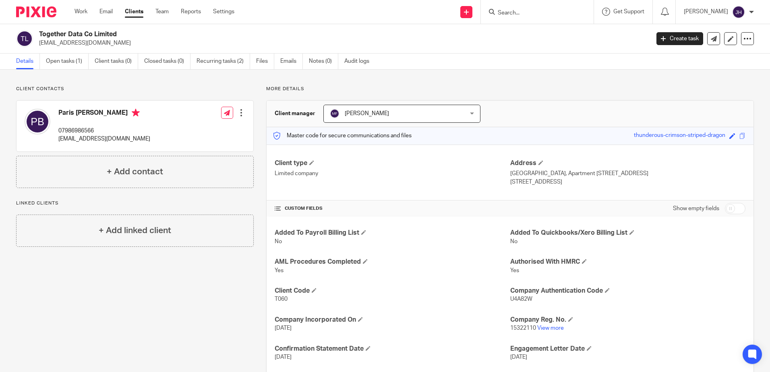
click at [531, 10] on input "Search" at bounding box center [533, 13] width 73 height 7
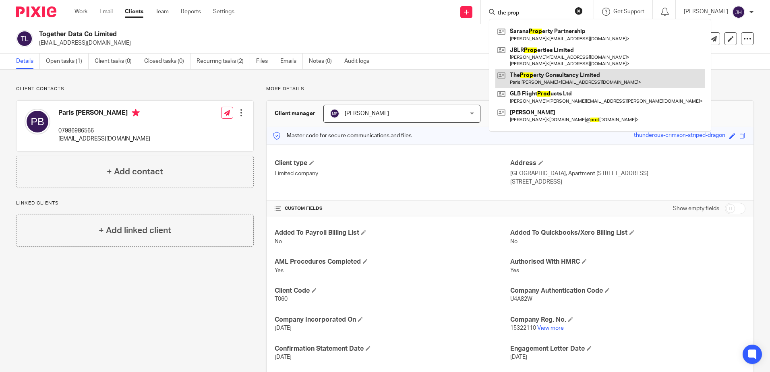
type input "the prop"
click at [546, 77] on link at bounding box center [599, 78] width 209 height 19
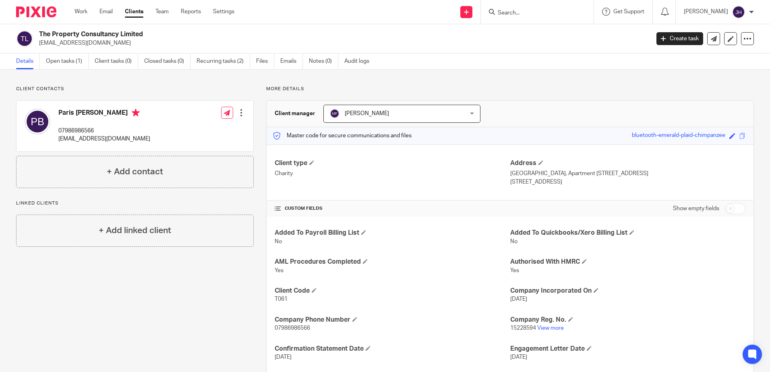
click at [521, 13] on input "Search" at bounding box center [533, 13] width 73 height 7
type input "tol"
click at [551, 31] on link at bounding box center [545, 31] width 100 height 12
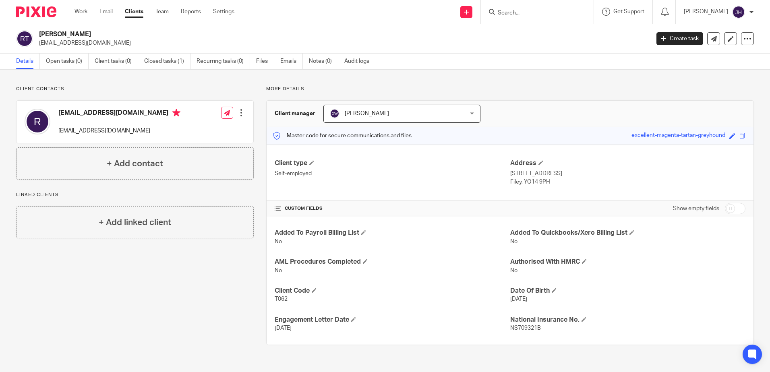
click at [537, 13] on input "Search" at bounding box center [533, 13] width 73 height 7
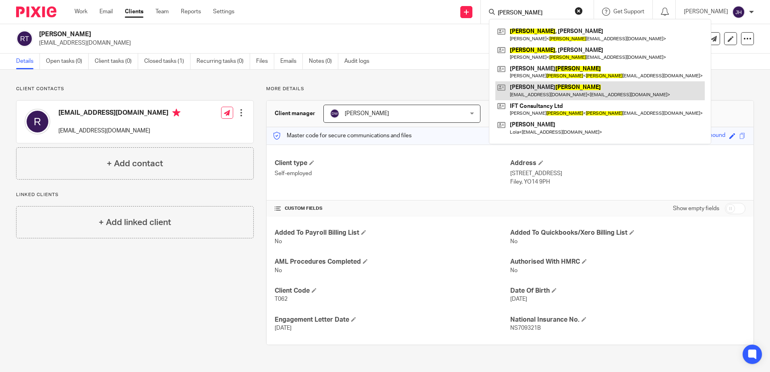
type input "taylor"
click at [550, 90] on link at bounding box center [599, 90] width 209 height 19
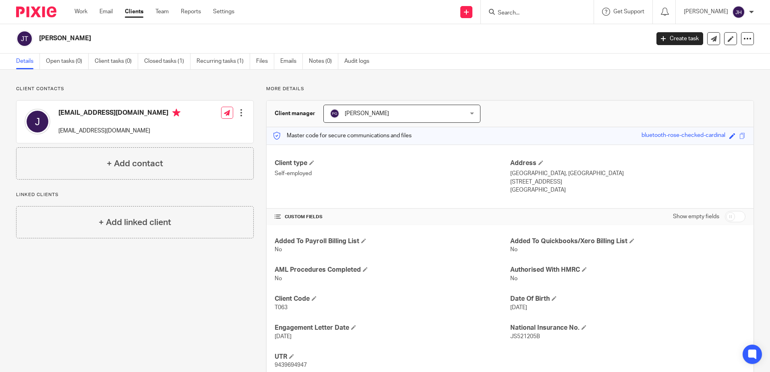
click at [534, 10] on input "Search" at bounding box center [533, 13] width 73 height 7
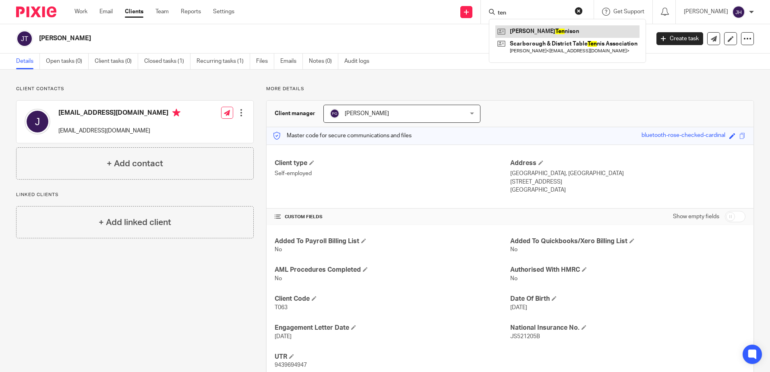
type input "ten"
click at [544, 30] on link at bounding box center [567, 31] width 144 height 12
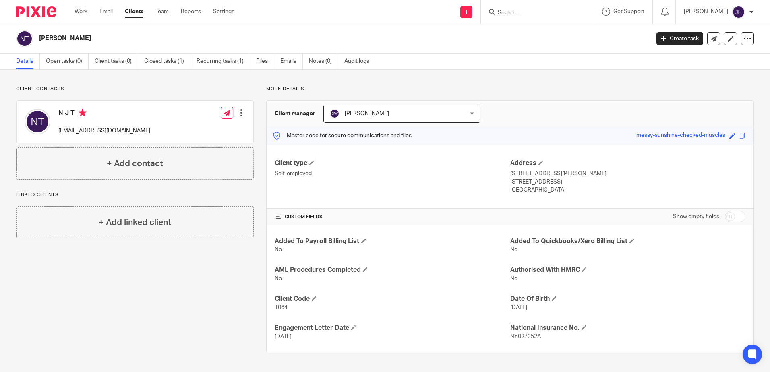
click at [537, 11] on input "Search" at bounding box center [533, 13] width 73 height 7
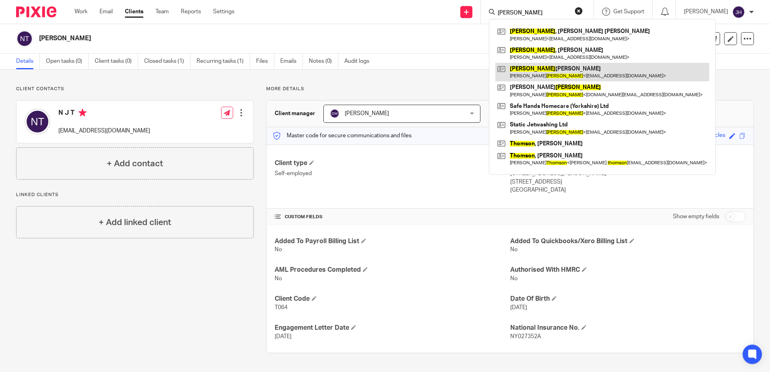
type input "[PERSON_NAME]"
click at [548, 67] on link at bounding box center [602, 72] width 214 height 19
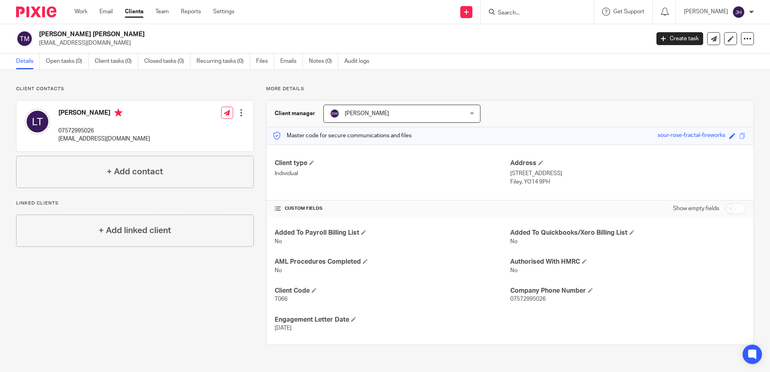
click at [528, 14] on input "Search" at bounding box center [533, 13] width 73 height 7
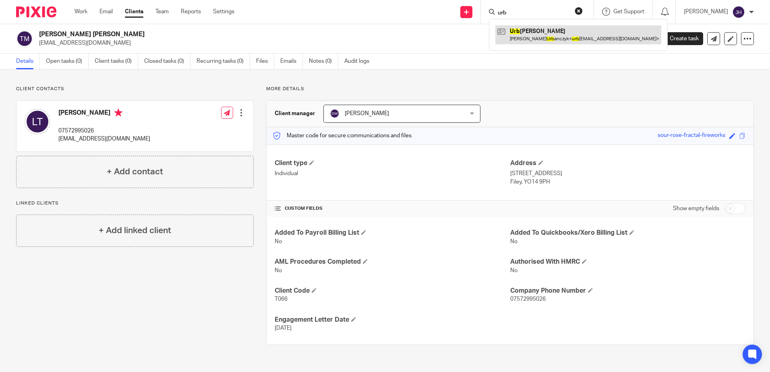
type input "urb"
click at [529, 32] on link at bounding box center [578, 34] width 166 height 19
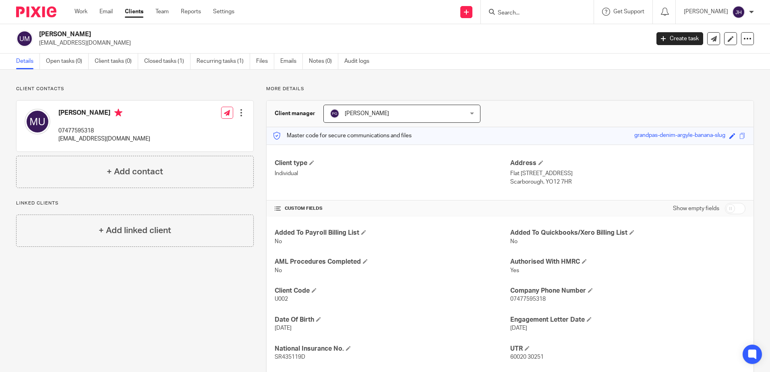
click at [526, 10] on input "Search" at bounding box center [533, 13] width 73 height 7
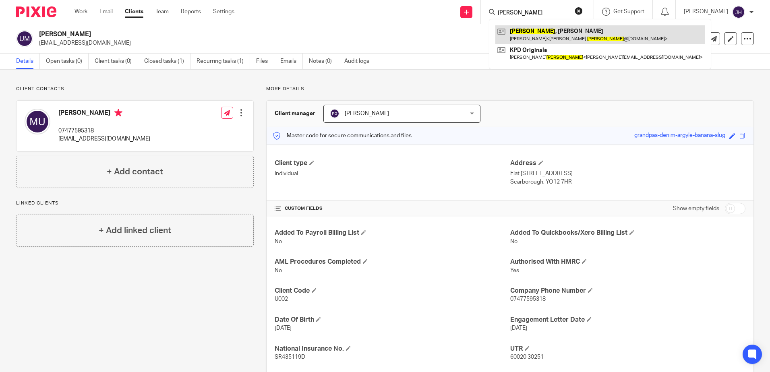
type input "vinson"
click at [540, 34] on link at bounding box center [599, 34] width 209 height 19
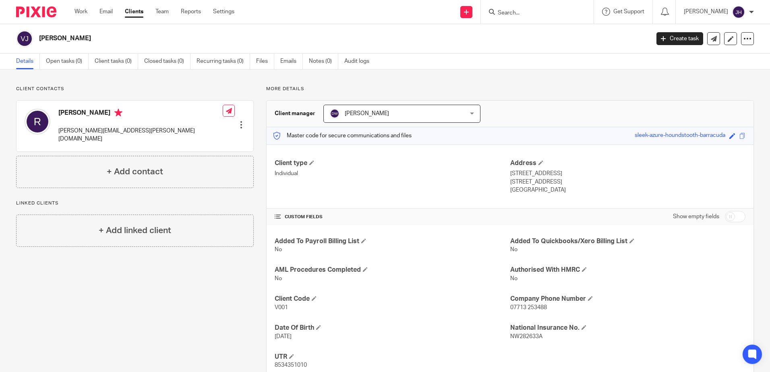
click at [526, 15] on input "Search" at bounding box center [533, 13] width 73 height 7
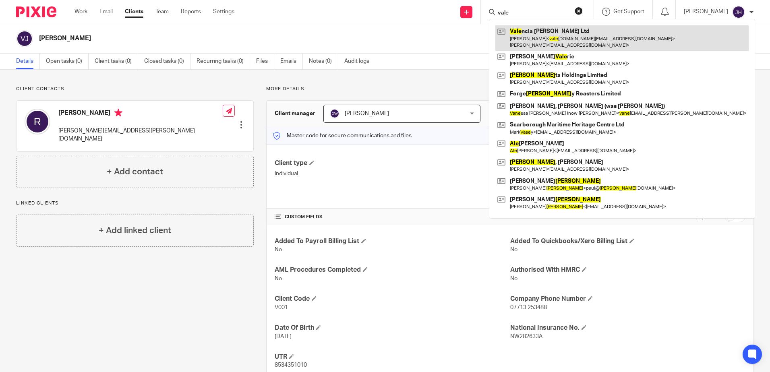
type input "vale"
click at [557, 32] on link at bounding box center [621, 37] width 253 height 25
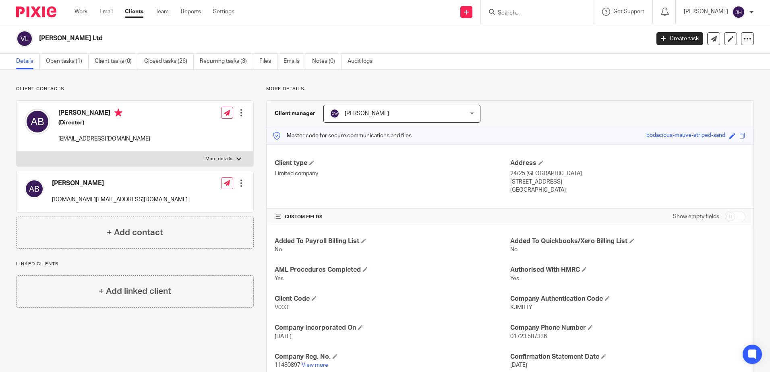
click at [521, 12] on input "Search" at bounding box center [533, 13] width 73 height 7
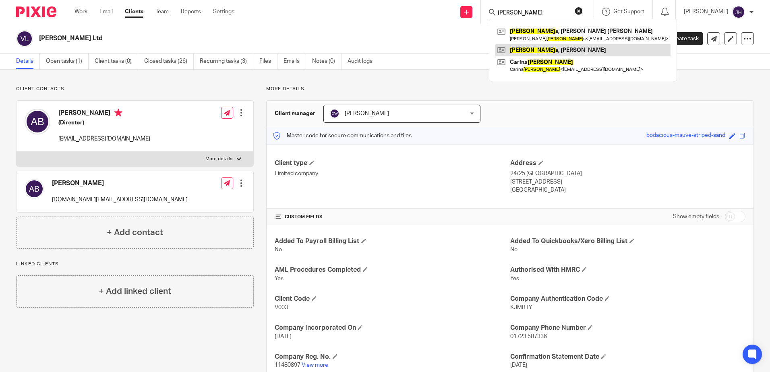
type input "vitti"
click at [539, 48] on link at bounding box center [582, 50] width 175 height 12
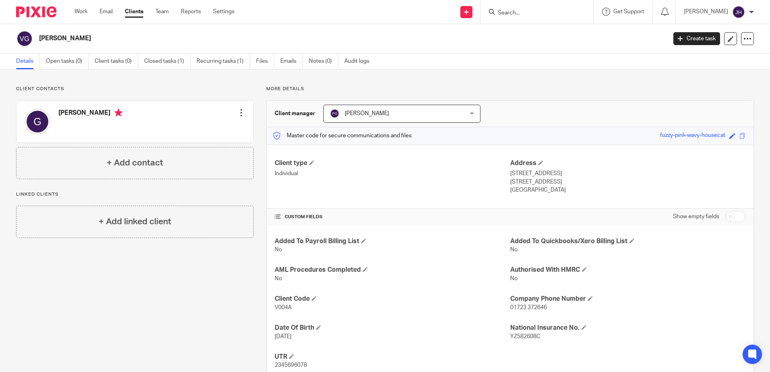
click at [537, 10] on input "Search" at bounding box center [533, 13] width 73 height 7
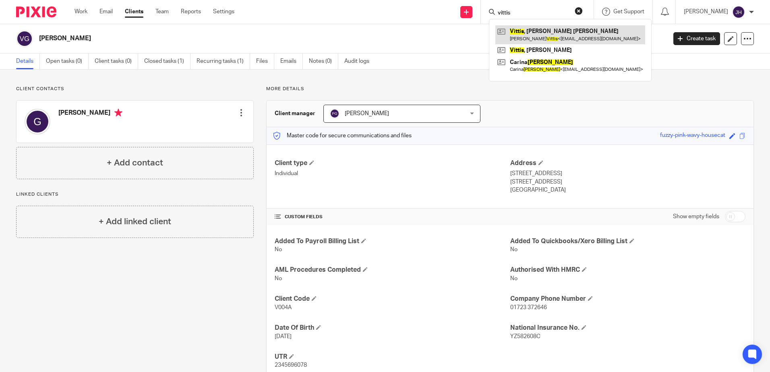
type input "vittis"
click at [554, 34] on link at bounding box center [570, 34] width 150 height 19
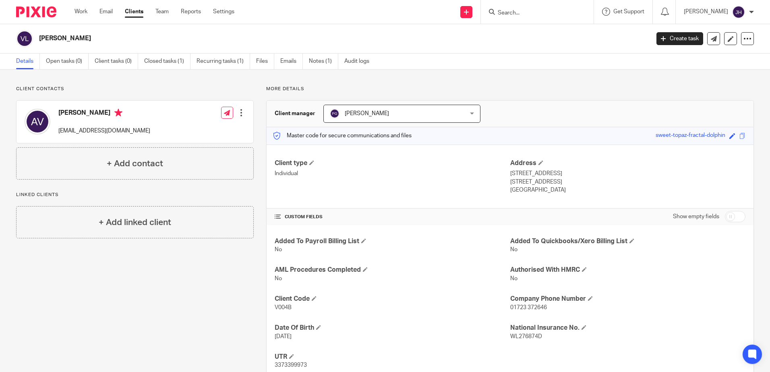
click at [527, 14] on input "Search" at bounding box center [533, 13] width 73 height 7
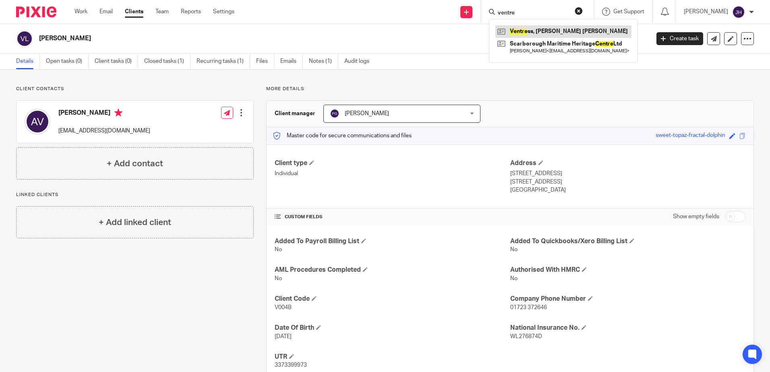
type input "ventre"
click at [534, 32] on link at bounding box center [563, 31] width 136 height 12
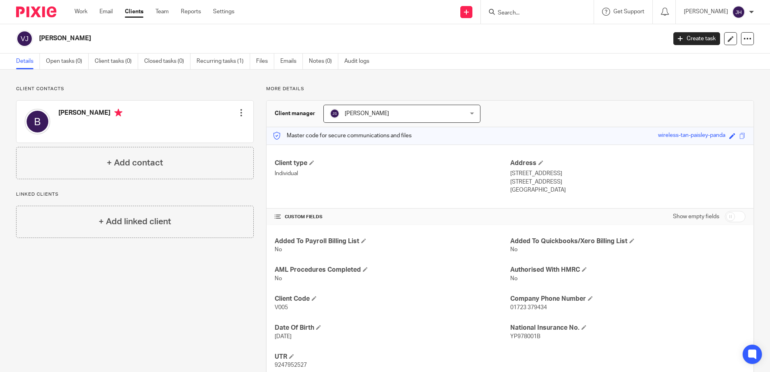
click at [526, 11] on input "Search" at bounding box center [533, 13] width 73 height 7
type input "valletta"
click at [543, 37] on link at bounding box center [563, 34] width 136 height 19
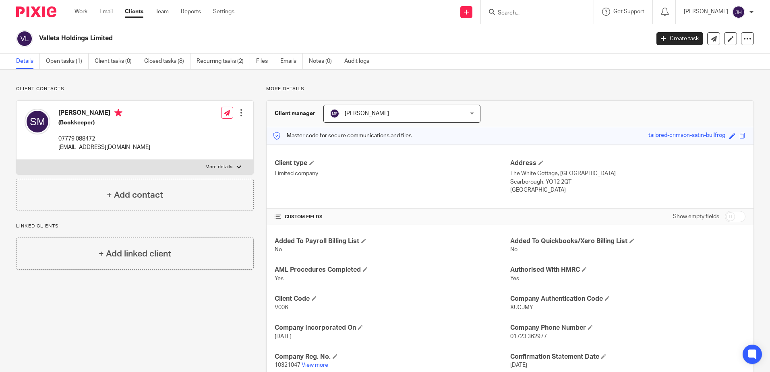
click at [545, 14] on input "Search" at bounding box center [533, 13] width 73 height 7
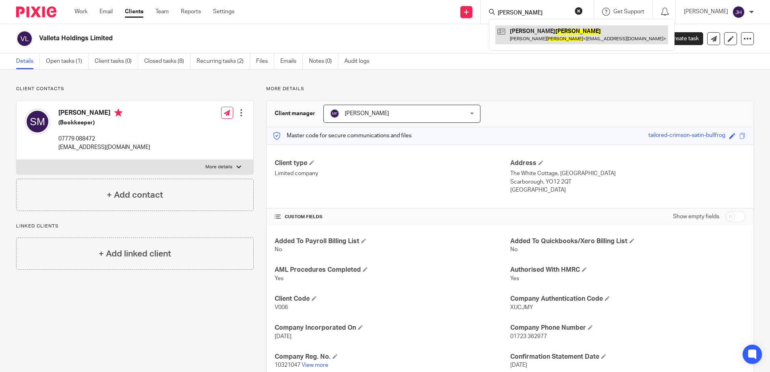
type input "forster"
click at [550, 34] on link at bounding box center [581, 34] width 173 height 19
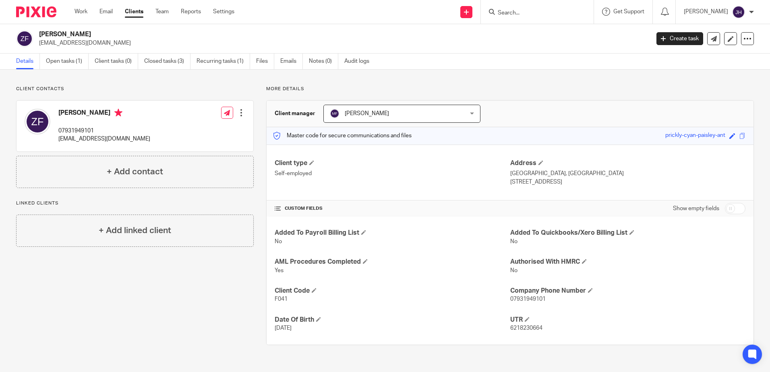
click at [82, 114] on h4 "[PERSON_NAME]" at bounding box center [104, 114] width 92 height 10
click at [44, 122] on img at bounding box center [38, 122] width 26 height 26
click at [238, 113] on div at bounding box center [241, 113] width 8 height 8
click at [377, 168] on div "Client type Self-employed" at bounding box center [392, 172] width 235 height 27
click at [522, 176] on p "[GEOGRAPHIC_DATA], [GEOGRAPHIC_DATA]" at bounding box center [627, 174] width 235 height 8
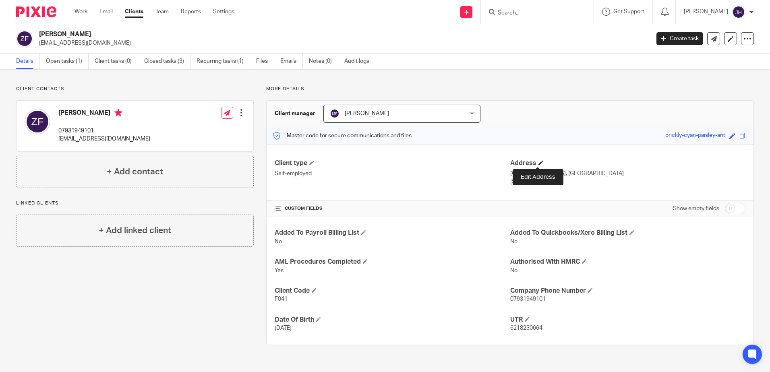
click at [539, 164] on span at bounding box center [541, 162] width 5 height 5
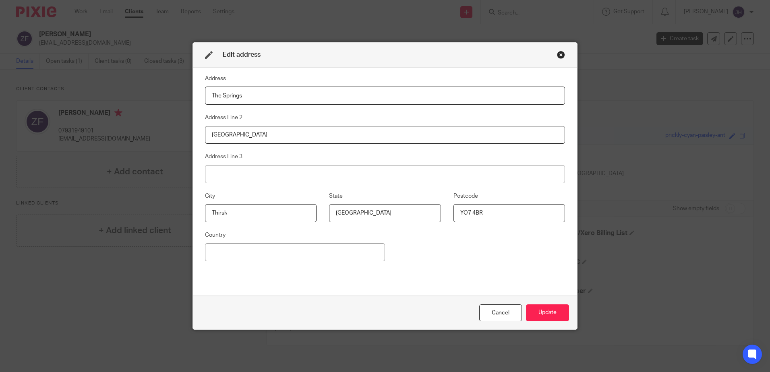
drag, startPoint x: 246, startPoint y: 134, endPoint x: 205, endPoint y: 128, distance: 41.0
click at [205, 128] on input "[GEOGRAPHIC_DATA]" at bounding box center [385, 135] width 360 height 18
type input "[STREET_ADDRESS]"
click at [214, 178] on input at bounding box center [385, 174] width 360 height 18
type input "Scarborough"
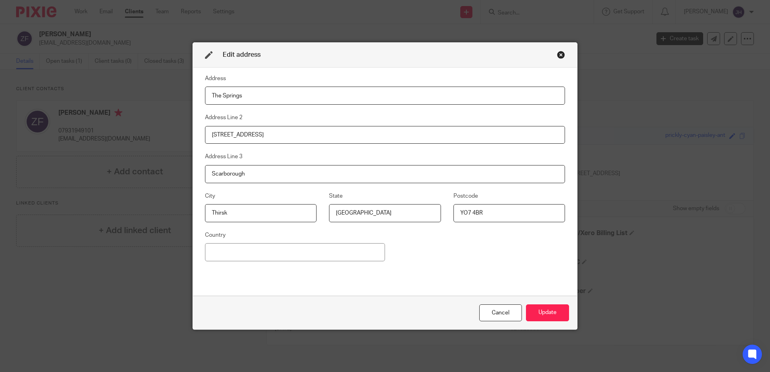
click at [307, 268] on div "Address The Springs Address Line 2 20 Seafield Avenue Address Line 3 Scarboroug…" at bounding box center [385, 182] width 360 height 216
drag, startPoint x: 236, startPoint y: 213, endPoint x: 202, endPoint y: 213, distance: 33.4
click at [205, 213] on input "Thirsk" at bounding box center [261, 213] width 112 height 18
drag, startPoint x: 245, startPoint y: 170, endPoint x: 205, endPoint y: 174, distance: 40.1
click at [205, 174] on input "Scarborough" at bounding box center [385, 174] width 360 height 18
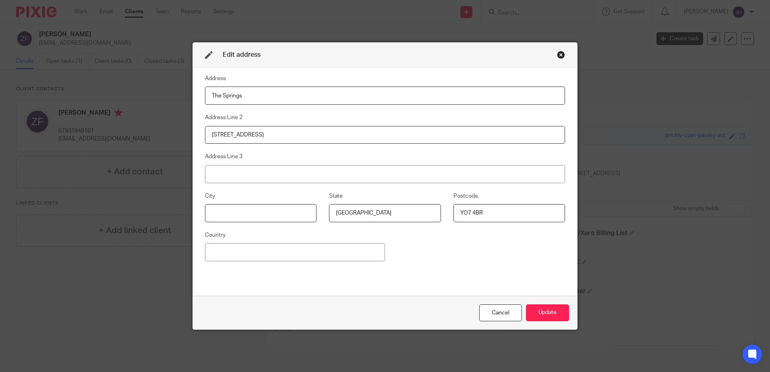
click at [211, 207] on input at bounding box center [261, 213] width 112 height 18
paste input "Scarborough"
type input "Scarborough"
click at [489, 213] on input "YO7 4BR" at bounding box center [510, 213] width 112 height 18
type input "YO11 3QG"
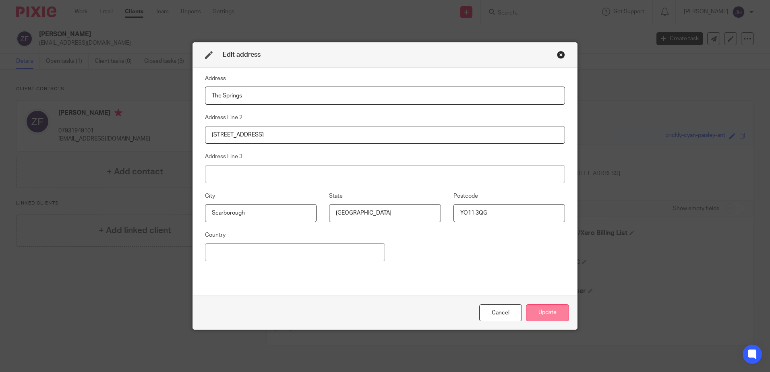
click at [549, 315] on button "Update" at bounding box center [547, 313] width 43 height 17
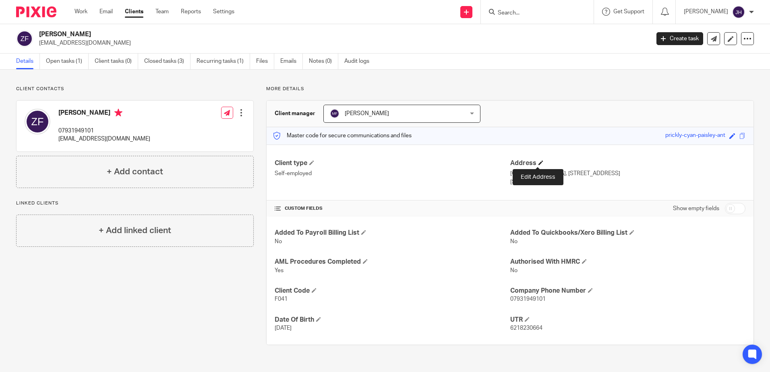
click at [539, 164] on span at bounding box center [541, 162] width 5 height 5
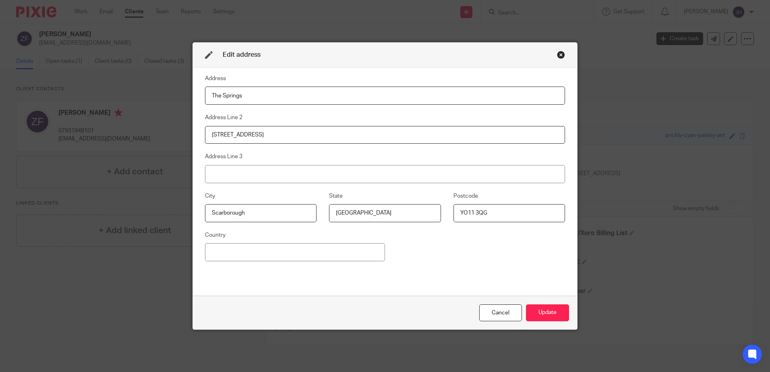
drag, startPoint x: 246, startPoint y: 95, endPoint x: 192, endPoint y: 97, distance: 54.1
click at [193, 97] on div "Address The Springs Address Line 2 20 Seafield Avenue Address Line 3 City Scarb…" at bounding box center [385, 182] width 384 height 228
drag, startPoint x: 264, startPoint y: 134, endPoint x: 204, endPoint y: 135, distance: 60.0
click at [205, 135] on input "20 Seafield Avenue" at bounding box center [385, 135] width 360 height 18
click at [211, 92] on input at bounding box center [385, 96] width 360 height 18
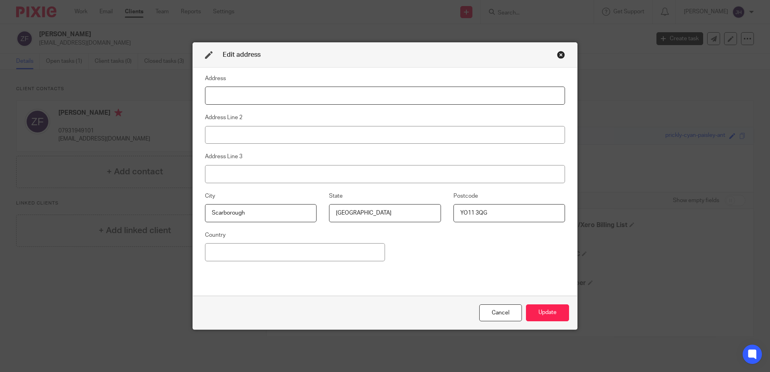
paste input "20 Seafield Avenue"
type input "20 Seafield Avenue"
click at [533, 312] on button "Update" at bounding box center [547, 313] width 43 height 17
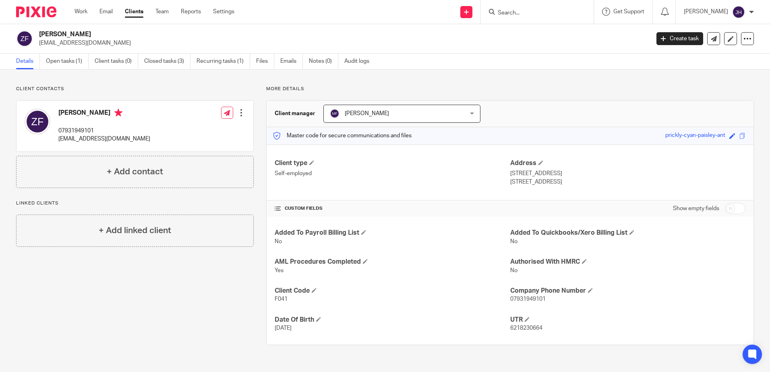
drag, startPoint x: 542, startPoint y: 12, endPoint x: 547, endPoint y: 12, distance: 4.4
click at [547, 12] on input "Search" at bounding box center [533, 13] width 73 height 7
click at [538, 11] on input "valett" at bounding box center [533, 13] width 73 height 7
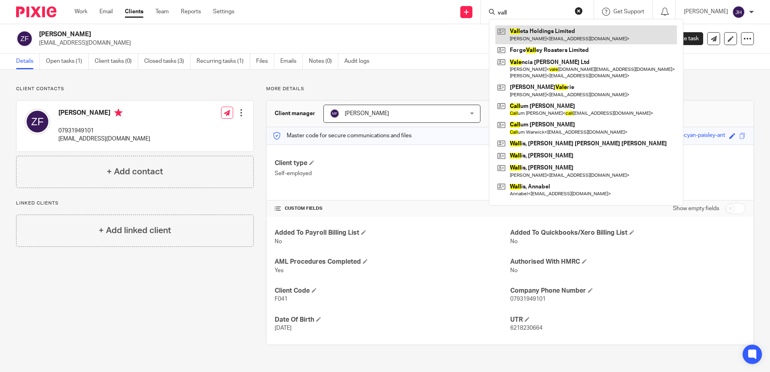
type input "vall"
click at [544, 31] on link at bounding box center [586, 34] width 182 height 19
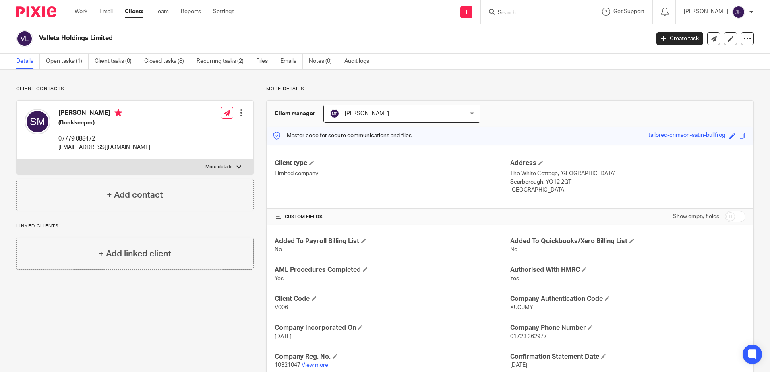
click at [536, 12] on input "Search" at bounding box center [533, 13] width 73 height 7
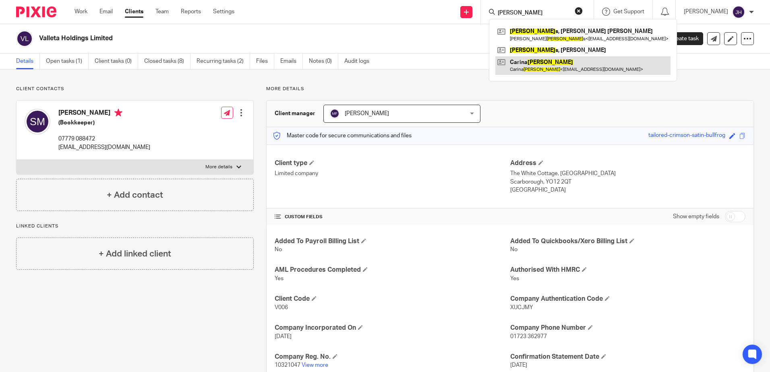
type input "[PERSON_NAME]"
click at [535, 66] on link at bounding box center [582, 65] width 175 height 19
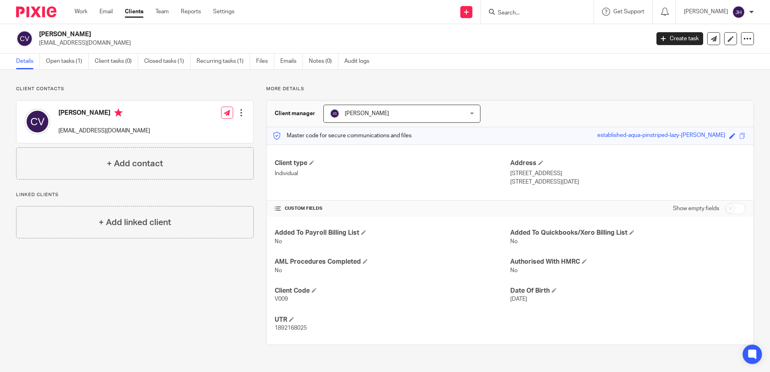
click at [535, 11] on input "Search" at bounding box center [533, 13] width 73 height 7
type input "veoil"
click at [549, 37] on link at bounding box center [568, 34] width 147 height 19
click at [546, 10] on input "Search" at bounding box center [533, 13] width 73 height 7
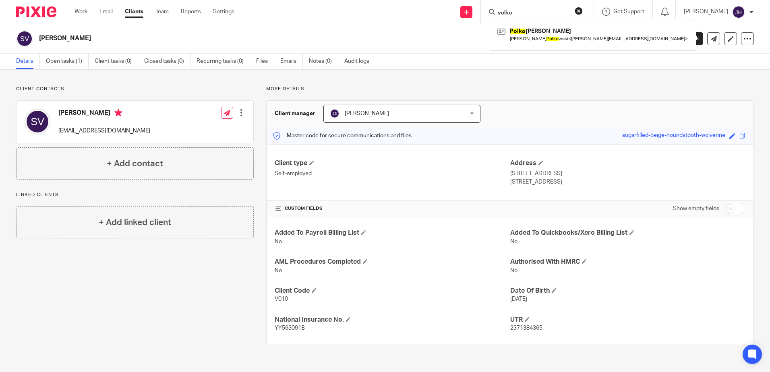
click at [537, 7] on form "volko" at bounding box center [540, 12] width 86 height 10
click at [535, 12] on input "volko" at bounding box center [533, 13] width 73 height 7
type input "v"
type input "o"
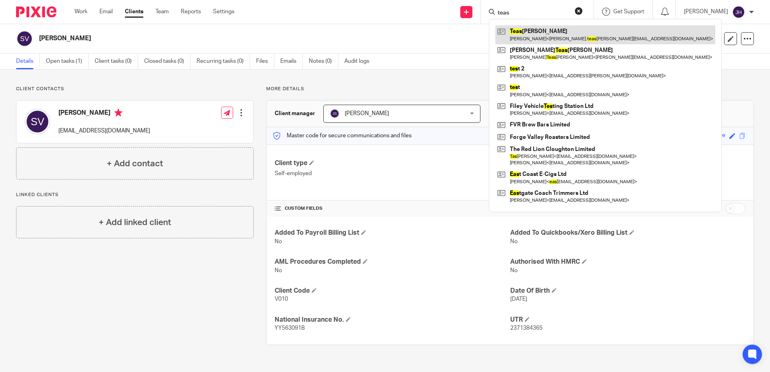
type input "teas"
click at [557, 41] on link at bounding box center [605, 34] width 220 height 19
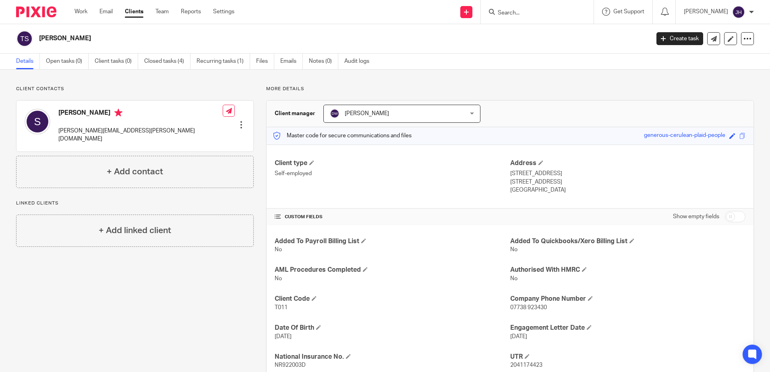
click at [537, 15] on input "Search" at bounding box center [533, 13] width 73 height 7
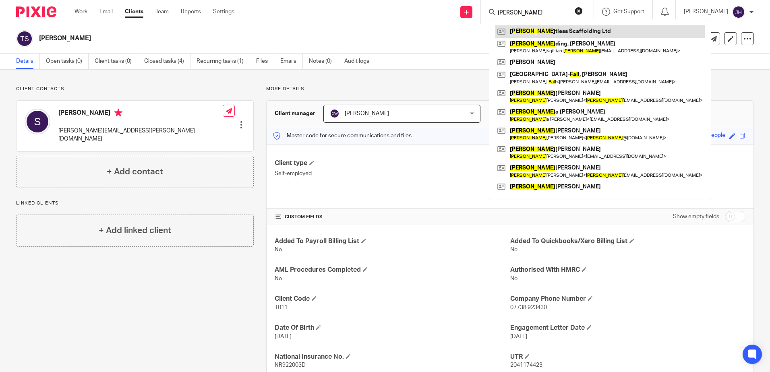
type input "[PERSON_NAME]"
click at [539, 32] on link at bounding box center [599, 31] width 209 height 12
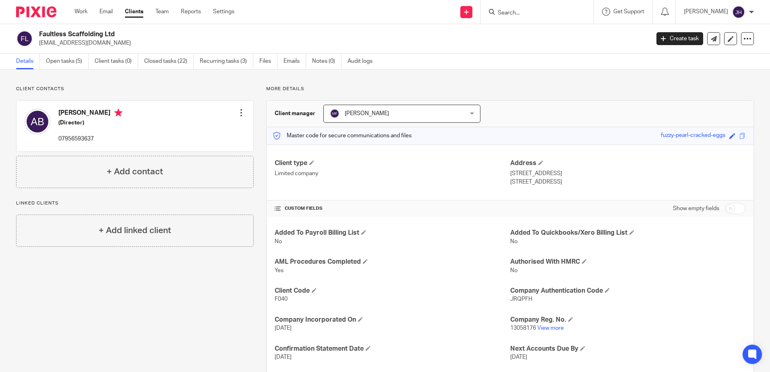
click at [531, 9] on form at bounding box center [540, 12] width 86 height 10
click at [529, 12] on input "Search" at bounding box center [533, 13] width 73 height 7
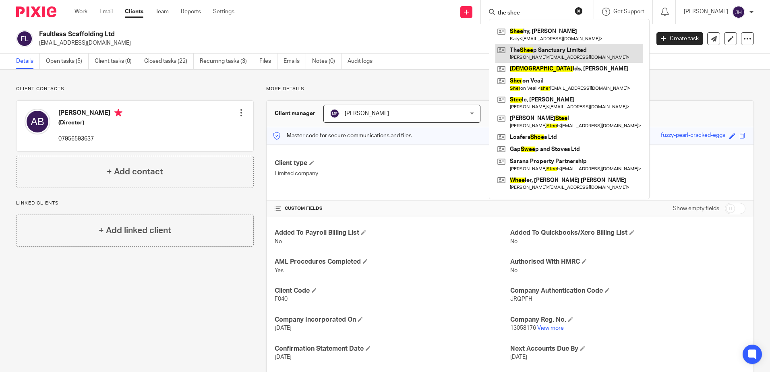
type input "the shee"
click at [587, 51] on link at bounding box center [569, 53] width 148 height 19
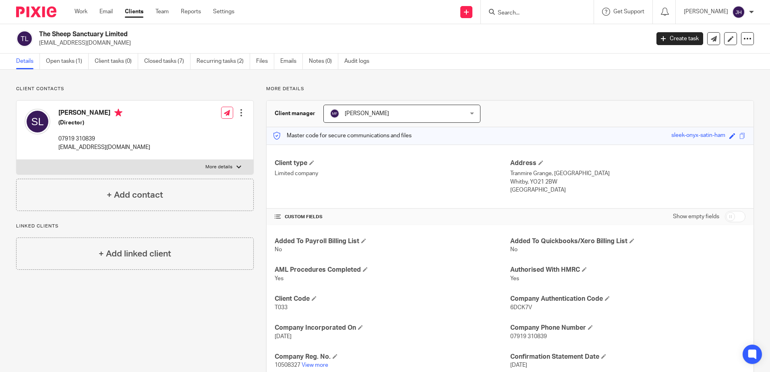
click at [537, 15] on input "Search" at bounding box center [533, 13] width 73 height 7
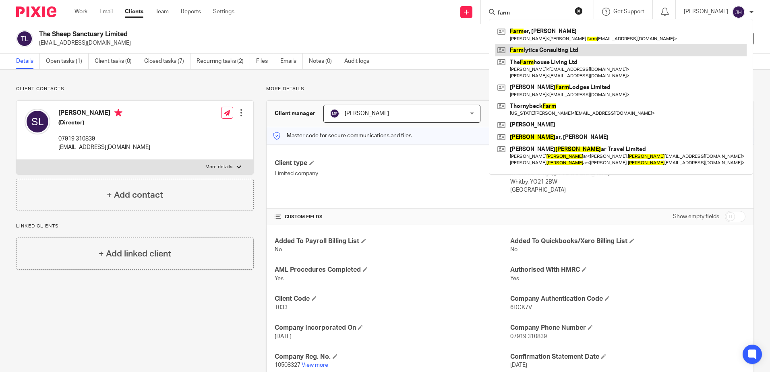
type input "farm"
click at [547, 49] on link at bounding box center [620, 50] width 251 height 12
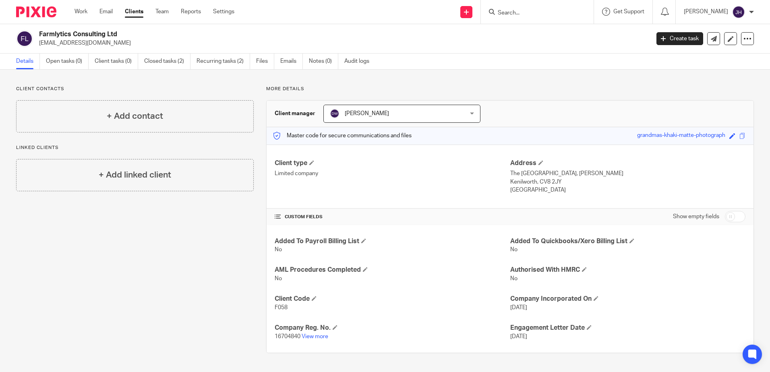
click at [535, 12] on input "Search" at bounding box center [533, 13] width 73 height 7
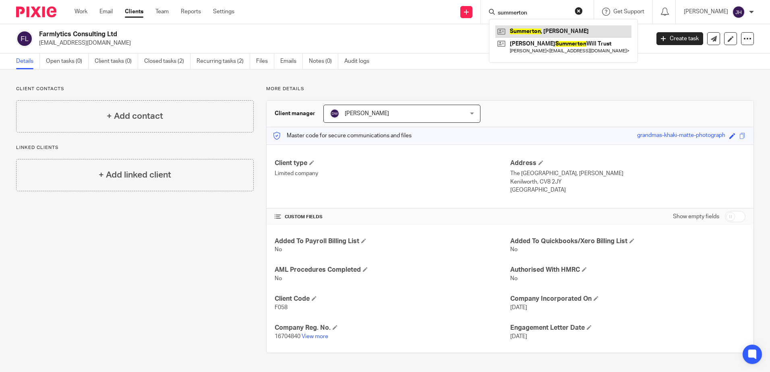
type input "summerton"
click at [539, 27] on link at bounding box center [563, 31] width 136 height 12
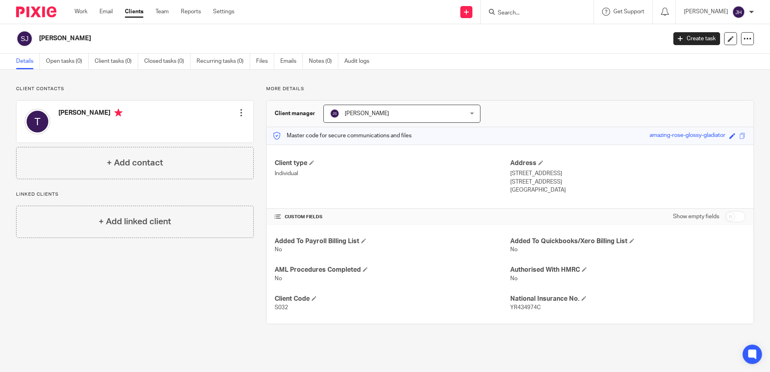
click at [537, 12] on input "Search" at bounding box center [533, 13] width 73 height 7
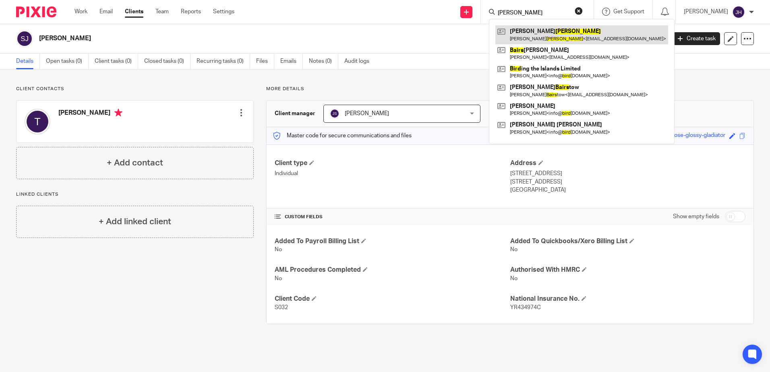
type input "[PERSON_NAME]"
click at [562, 35] on link at bounding box center [581, 34] width 173 height 19
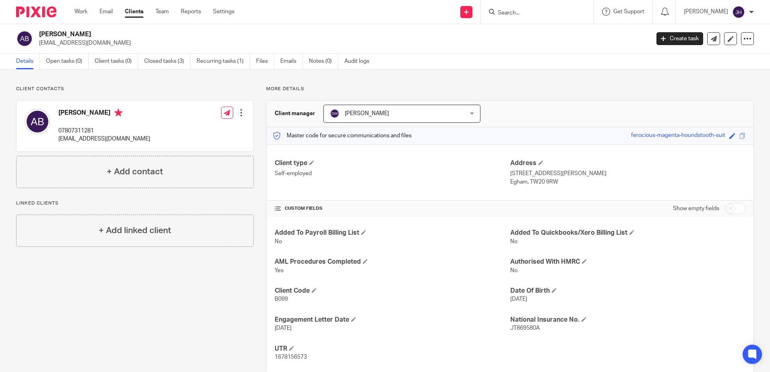
click at [528, 14] on input "Search" at bounding box center [533, 13] width 73 height 7
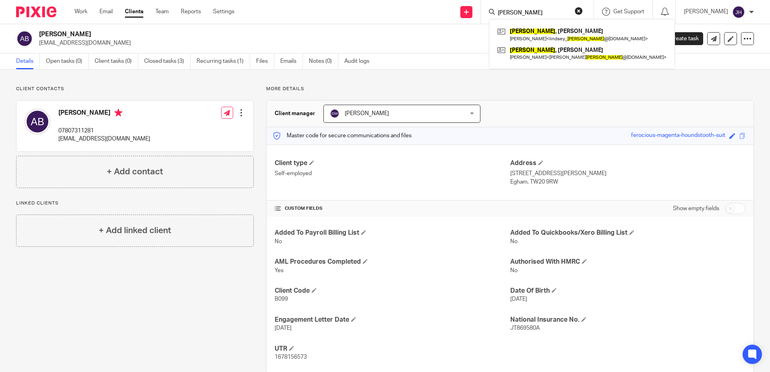
type input "goodger"
click button "submit" at bounding box center [0, 0] width 0 height 0
click at [554, 48] on link at bounding box center [581, 53] width 173 height 19
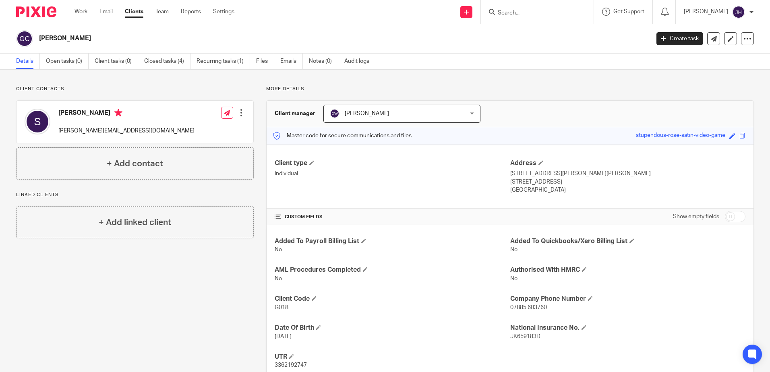
click at [535, 13] on input "Search" at bounding box center [533, 13] width 73 height 7
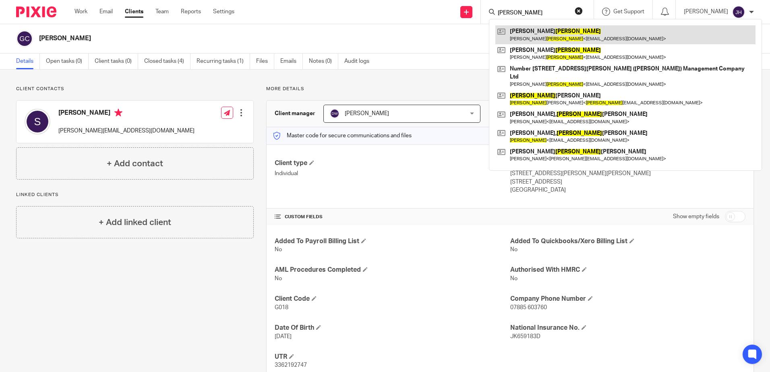
type input "williams"
click at [555, 31] on link at bounding box center [625, 34] width 260 height 19
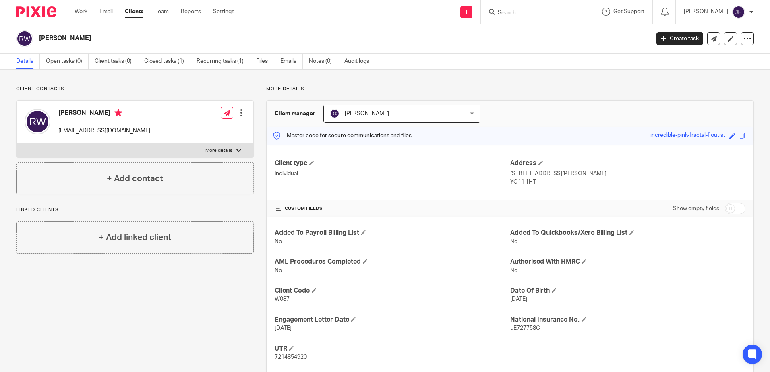
click at [543, 11] on input "Search" at bounding box center [533, 13] width 73 height 7
type input "ventress"
click at [562, 28] on link at bounding box center [562, 31] width 135 height 12
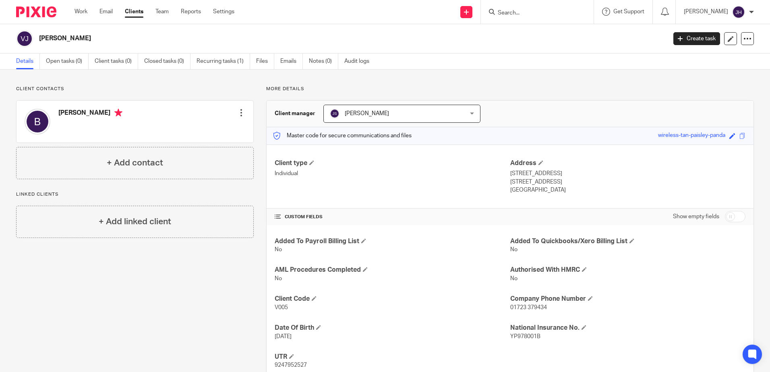
click at [528, 10] on input "Search" at bounding box center [533, 13] width 73 height 7
type input "oil"
click at [537, 33] on link at bounding box center [565, 34] width 141 height 19
